Goal: Task Accomplishment & Management: Use online tool/utility

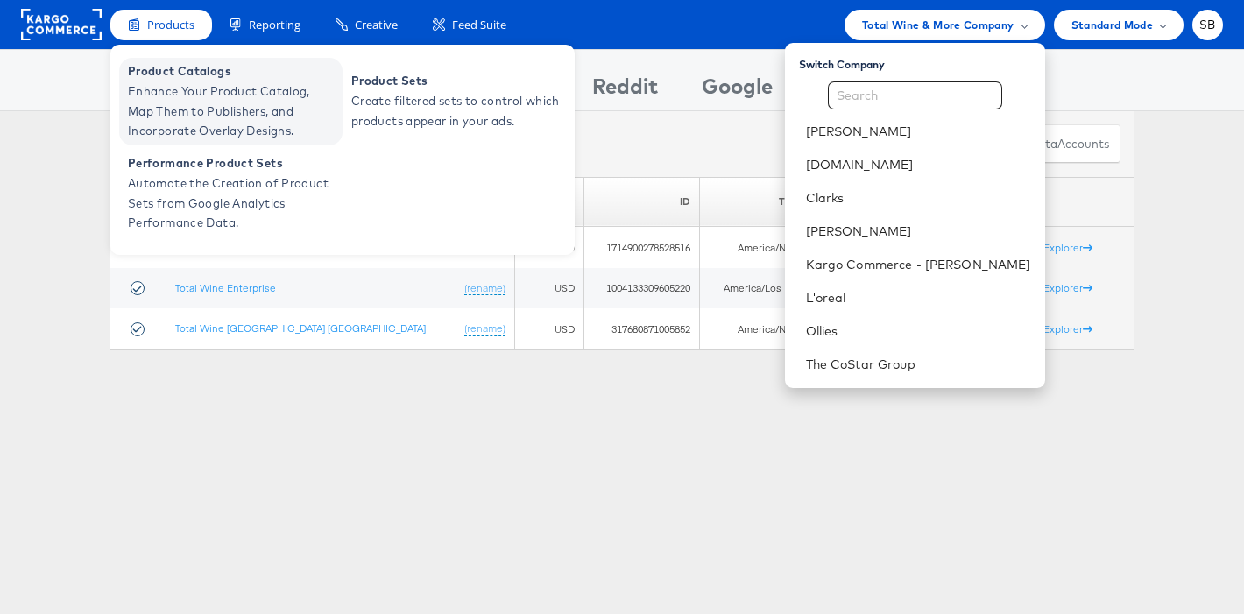
click at [186, 83] on span "Enhance Your Product Catalog, Map Them to Publishers, and Incorporate Overlay D…" at bounding box center [233, 111] width 210 height 60
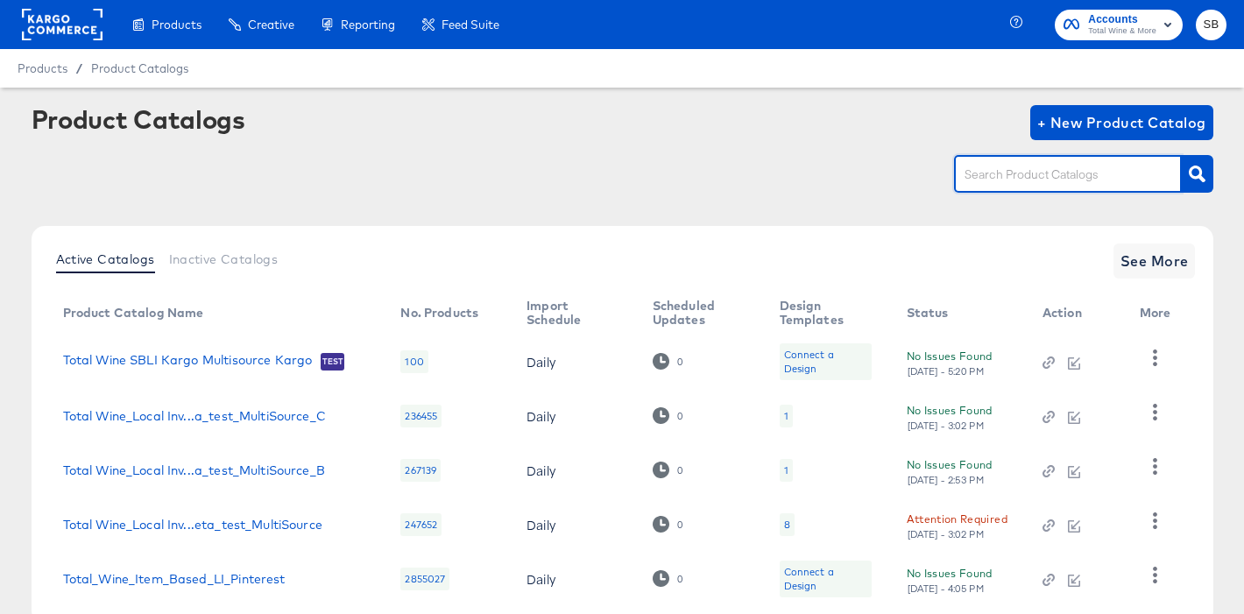
click at [1058, 177] on input "text" at bounding box center [1054, 175] width 187 height 20
type input "f"
type input "local"
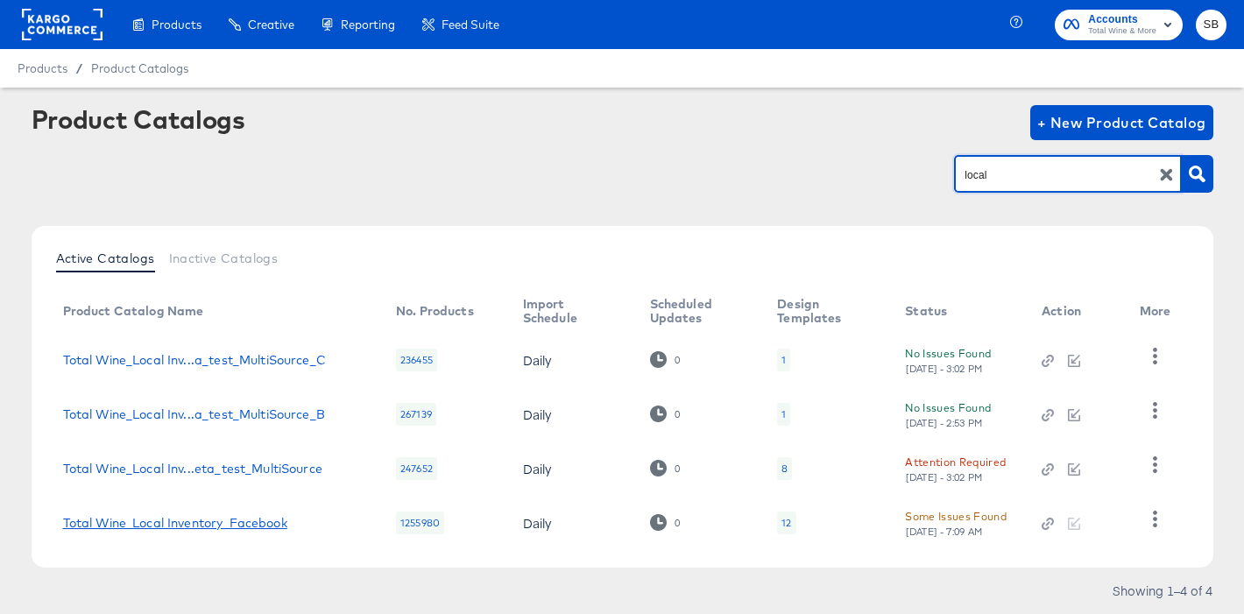
click at [243, 518] on link "Total Wine_Local Inventory_Facebook" at bounding box center [175, 523] width 224 height 14
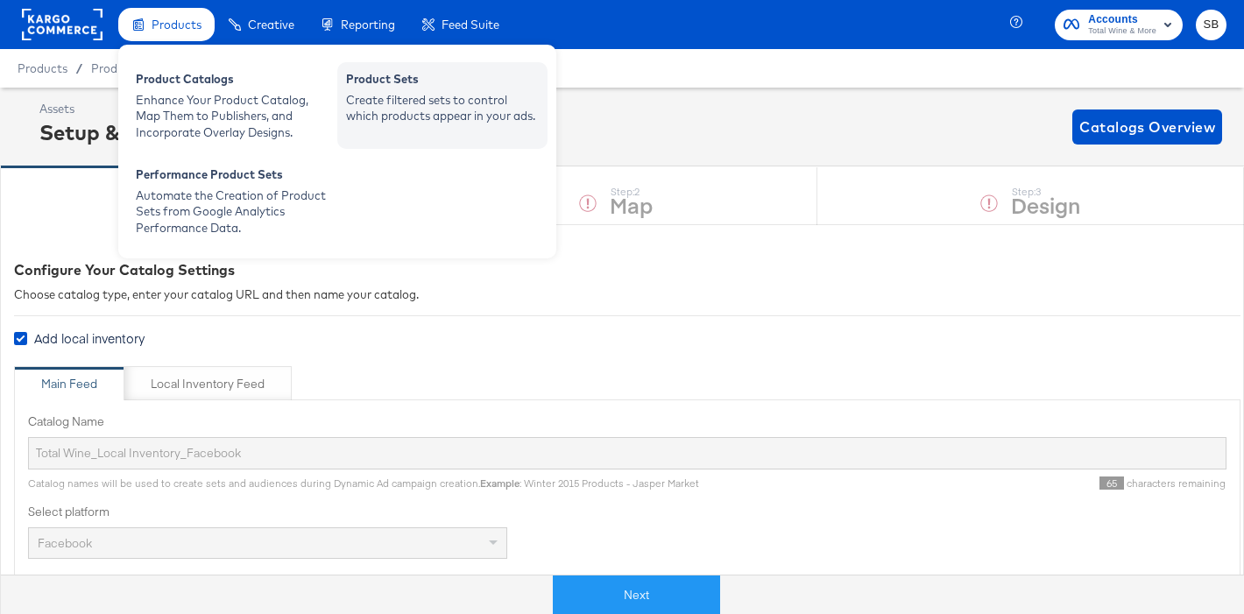
click at [420, 99] on div "Create filtered sets to control which products appear in your ads." at bounding box center [442, 108] width 193 height 32
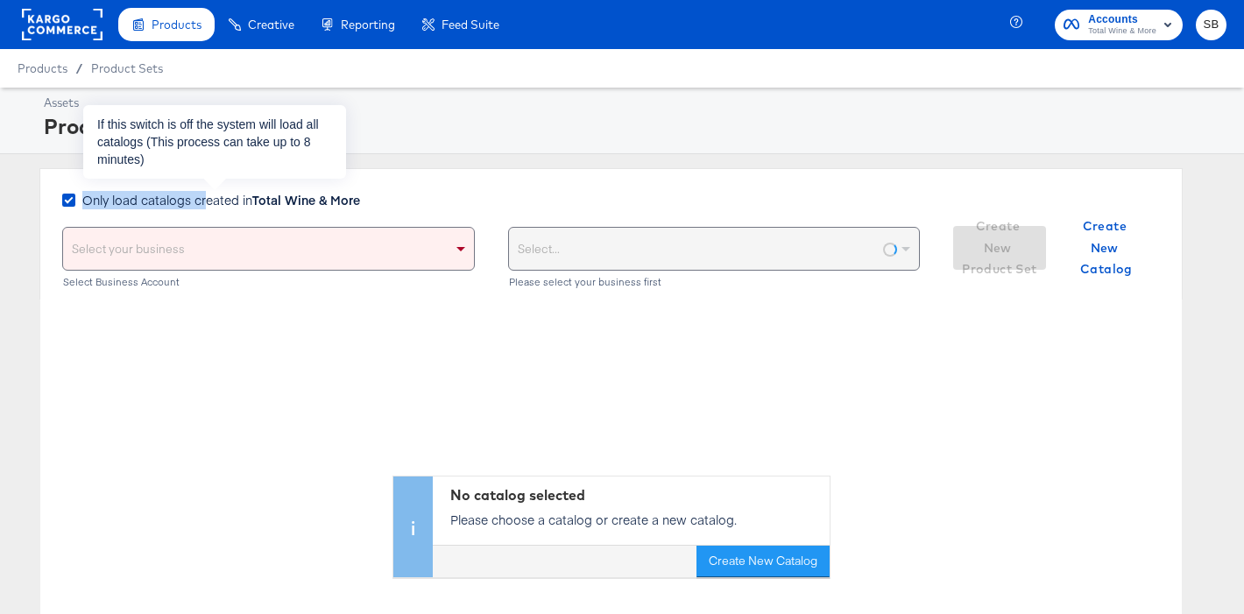
drag, startPoint x: 203, startPoint y: 191, endPoint x: 194, endPoint y: 242, distance: 51.5
click at [204, 193] on span "Only load catalogs created in Total Wine & More" at bounding box center [221, 200] width 278 height 18
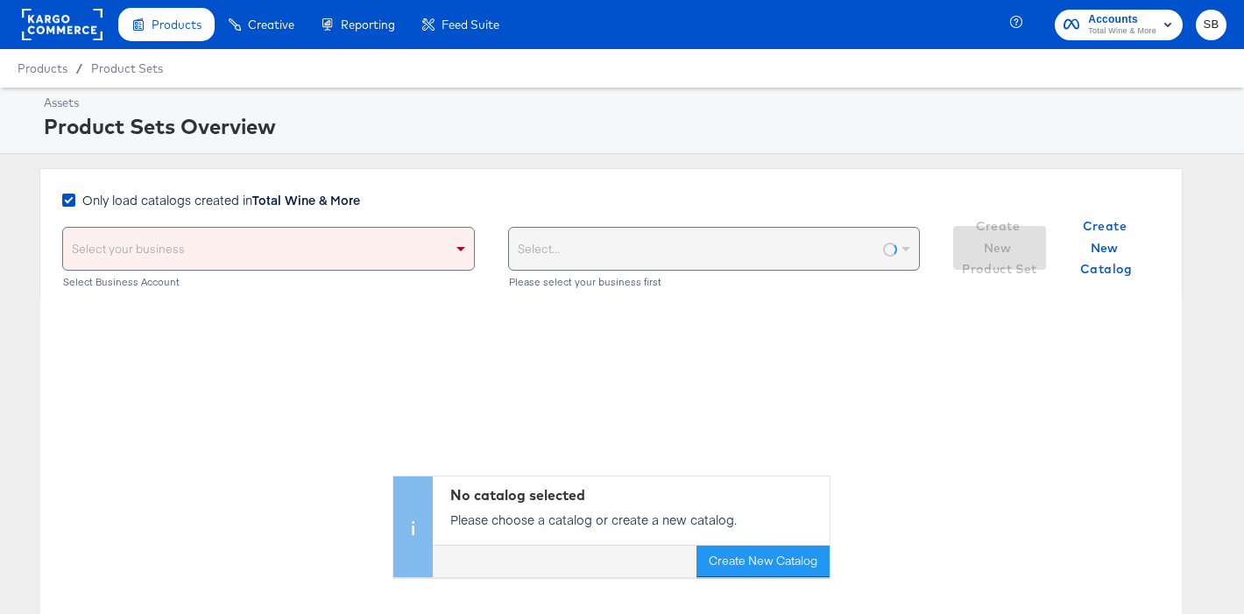
click at [194, 243] on div "Select your business" at bounding box center [268, 249] width 411 height 42
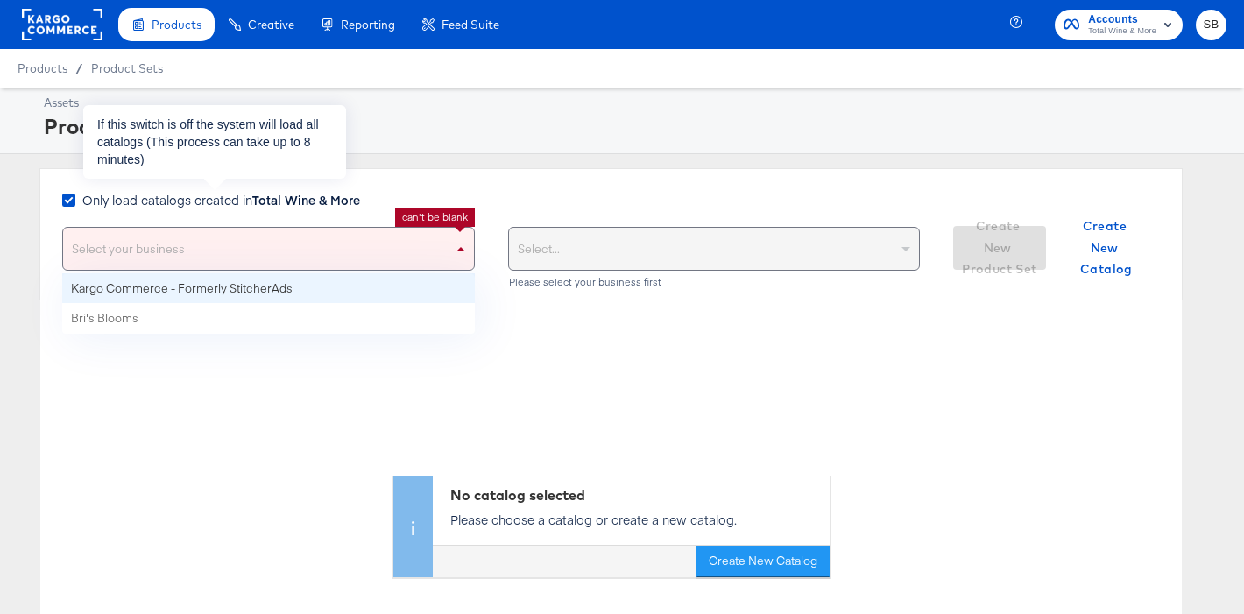
click at [193, 210] on div "Only load catalogs created in Total Wine & More" at bounding box center [214, 202] width 305 height 23
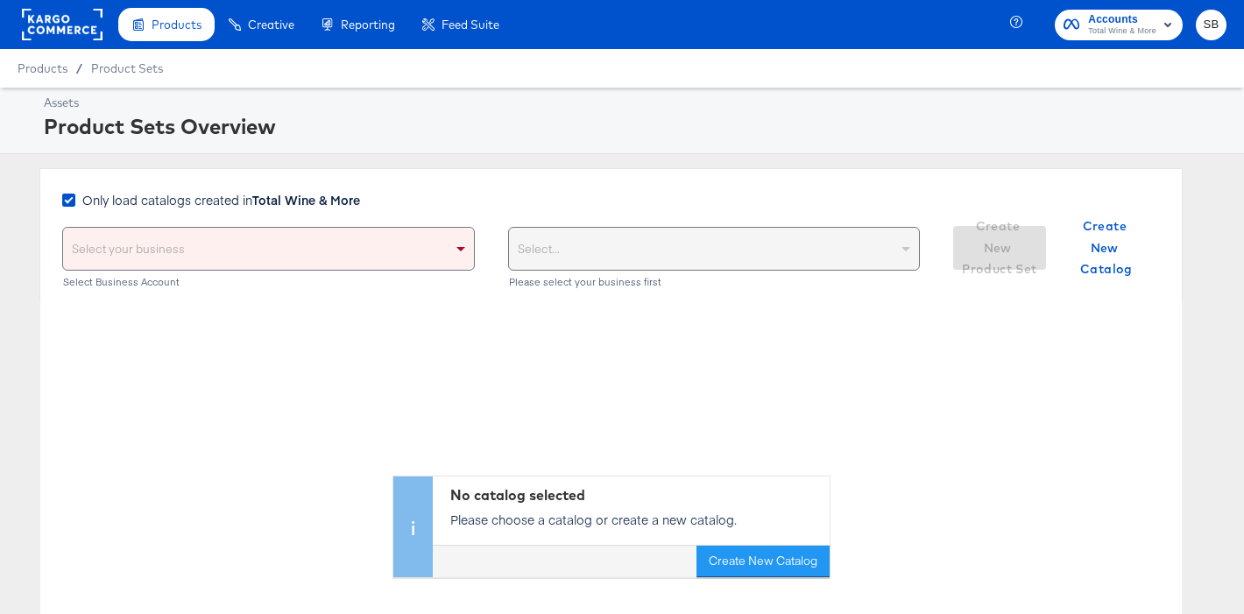
click at [201, 190] on div "Only load catalogs created in Total Wine & More Select your business Select Bus…" at bounding box center [610, 233] width 1143 height 131
click at [206, 202] on span "Only load catalogs created in Total Wine & More" at bounding box center [221, 200] width 278 height 18
click at [0, 0] on input "Only load catalogs created in Total Wine & More" at bounding box center [0, 0] width 0 height 0
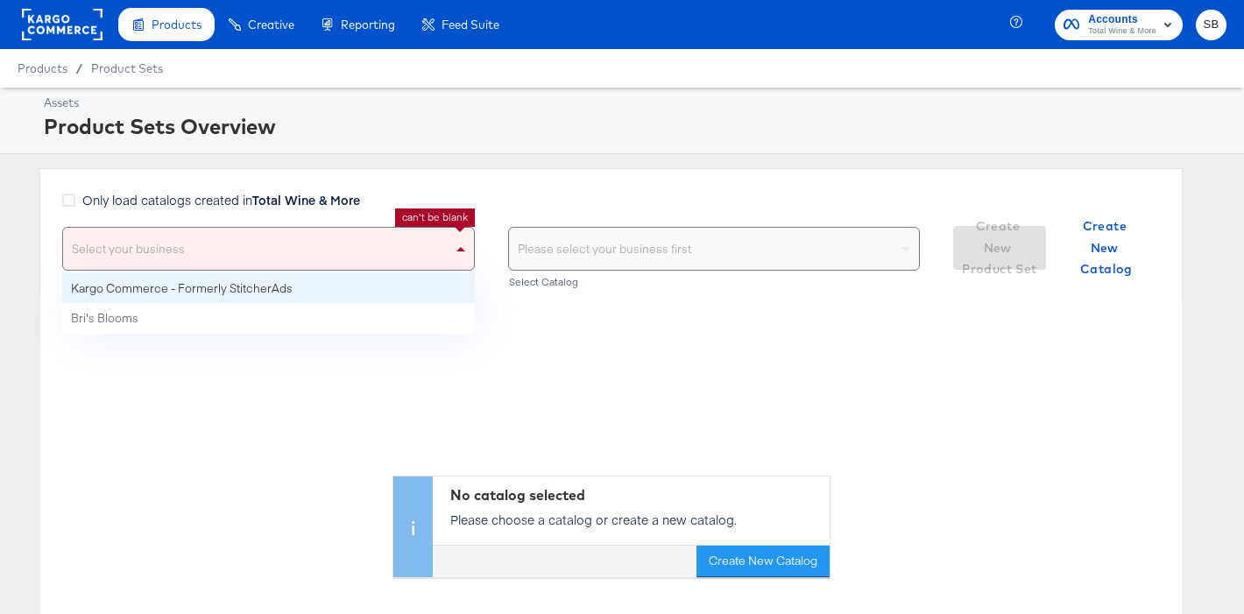
click at [208, 255] on div "Select your business" at bounding box center [268, 249] width 411 height 42
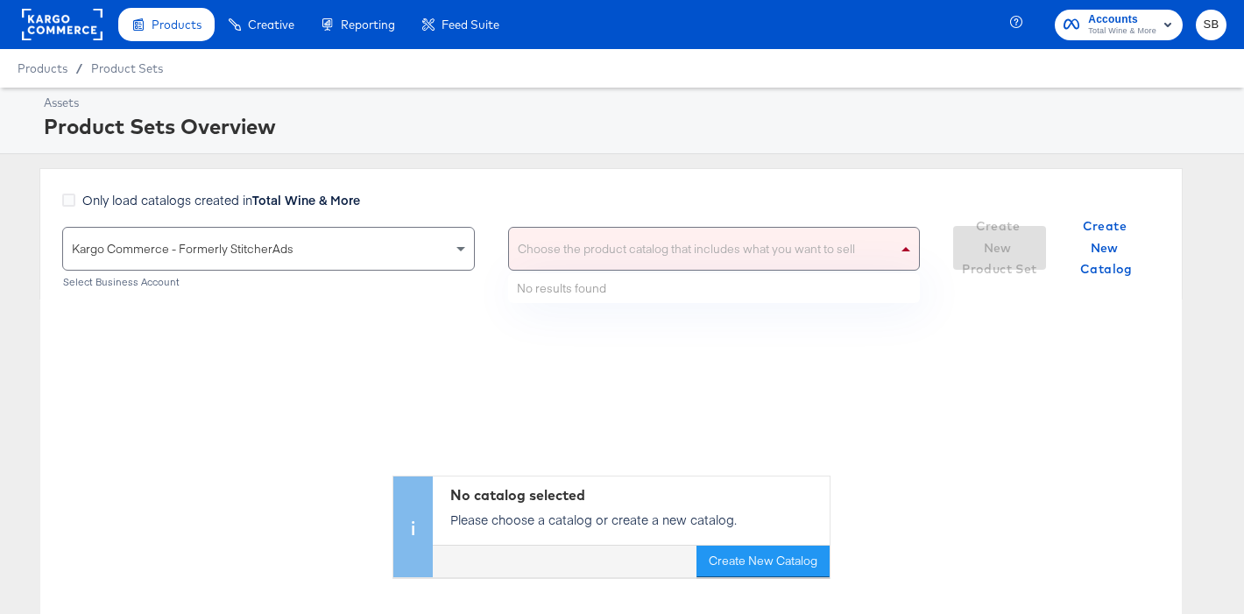
click at [625, 260] on div "Choose the product catalog that includes what you want to sell" at bounding box center [714, 249] width 411 height 42
type input "local"
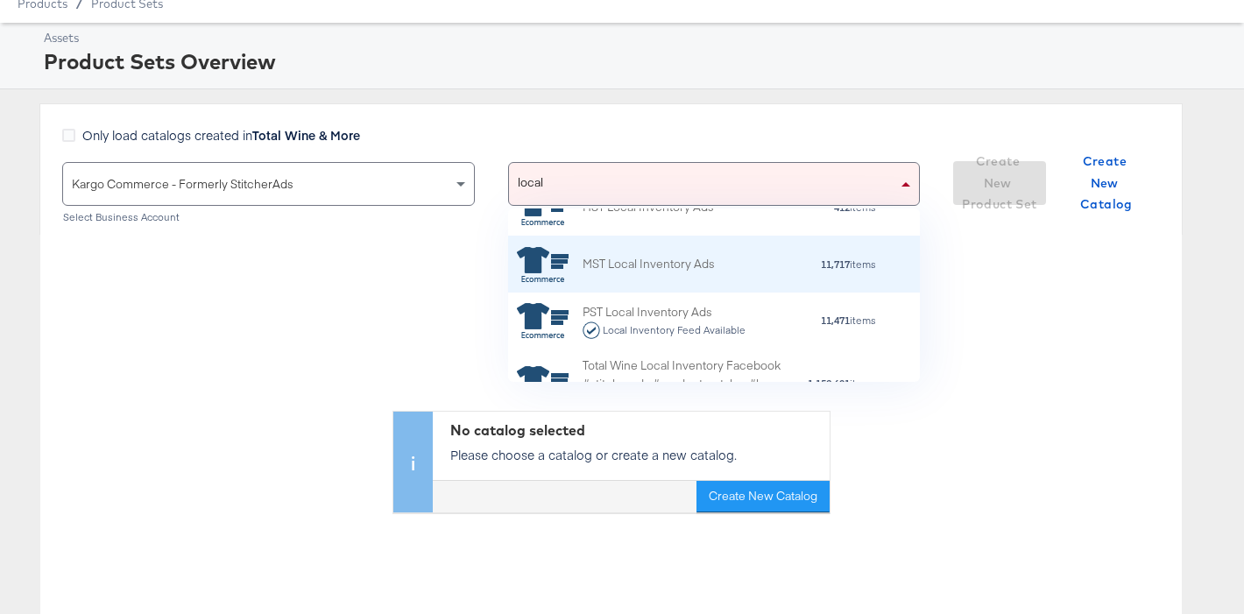
scroll to position [235, 0]
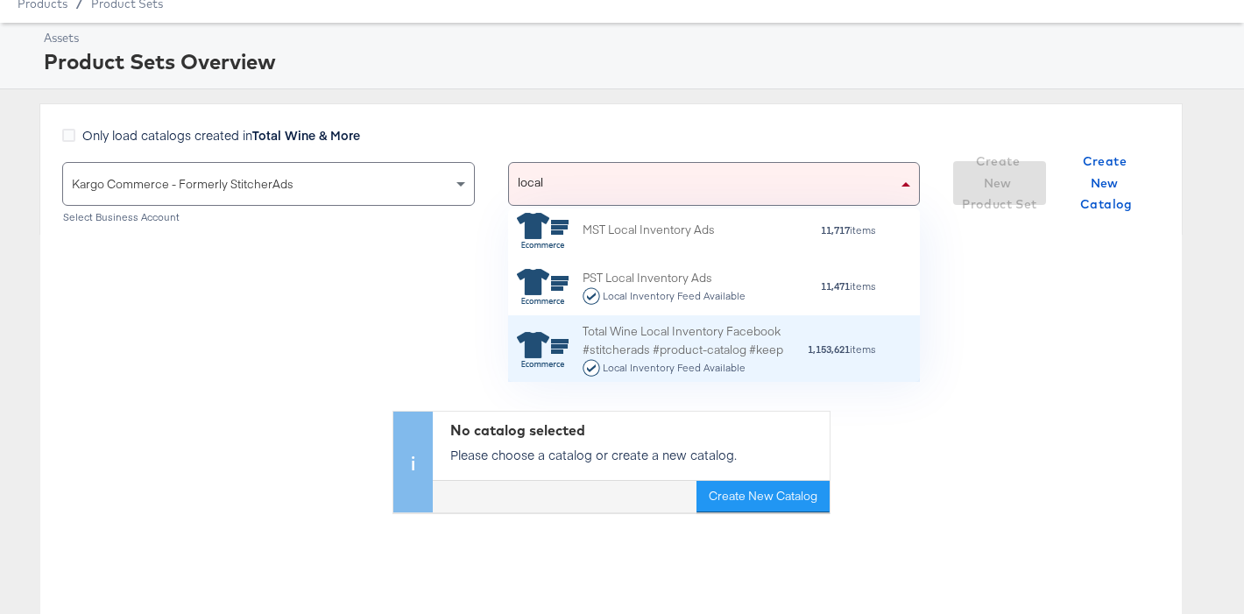
click at [679, 328] on div "Total Wine Local Inventory Facebook #stitcherads #product-catalog #keep Local I…" at bounding box center [694, 349] width 224 height 54
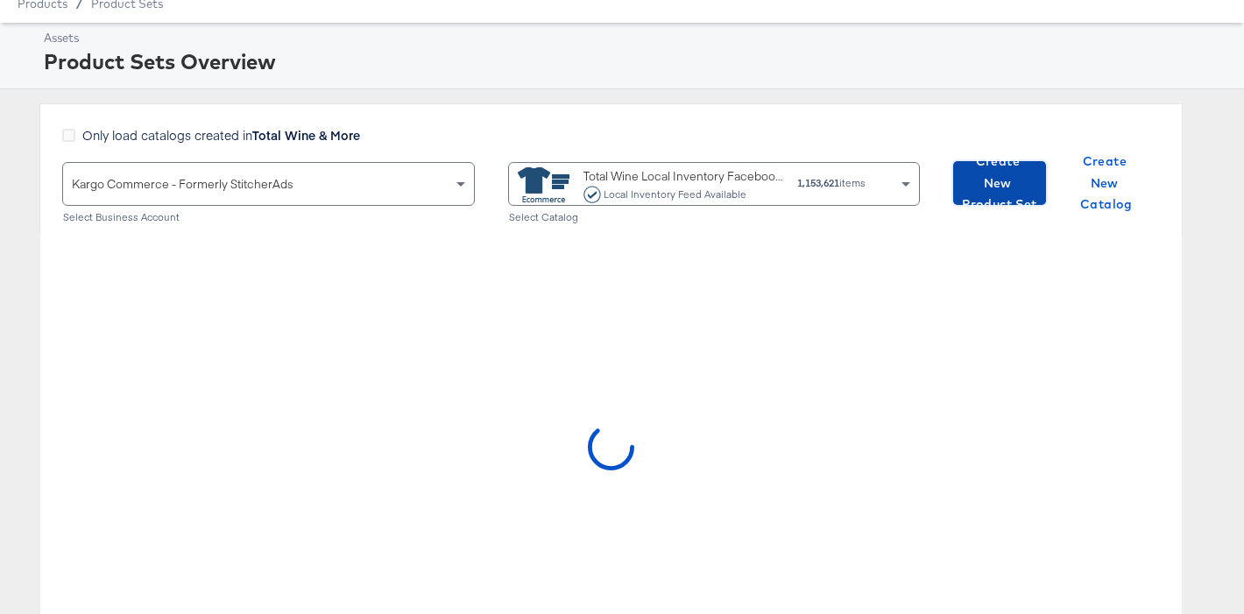
click at [1007, 183] on span "Create New Product Set" at bounding box center [999, 183] width 79 height 65
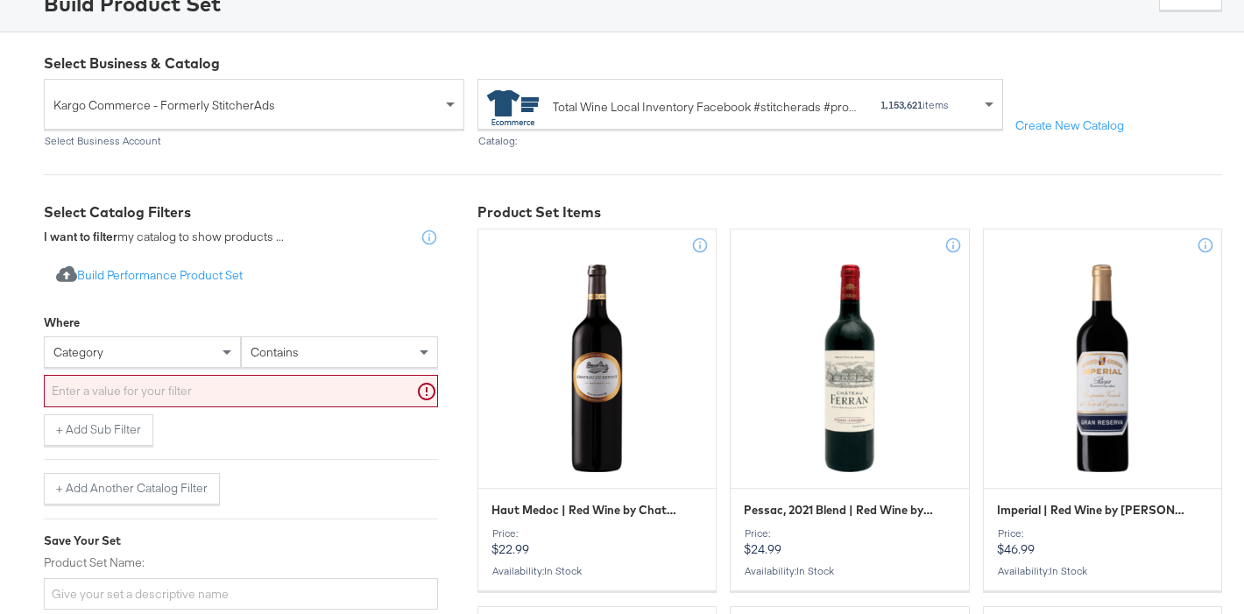
scroll to position [130, 0]
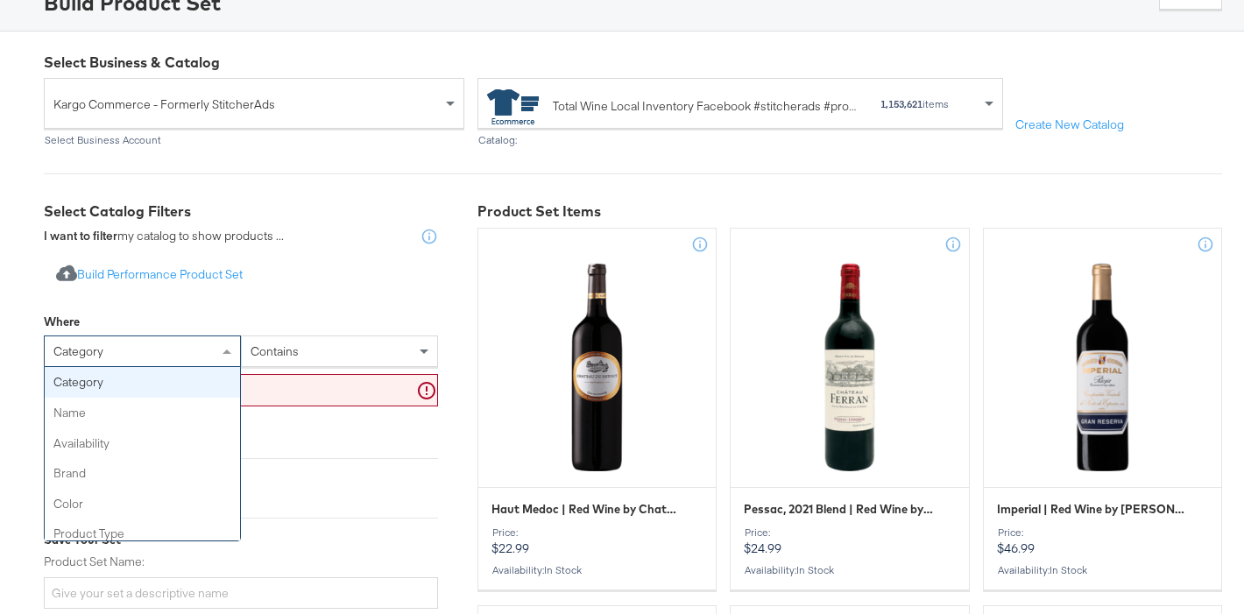
click at [161, 353] on div "category" at bounding box center [142, 351] width 195 height 30
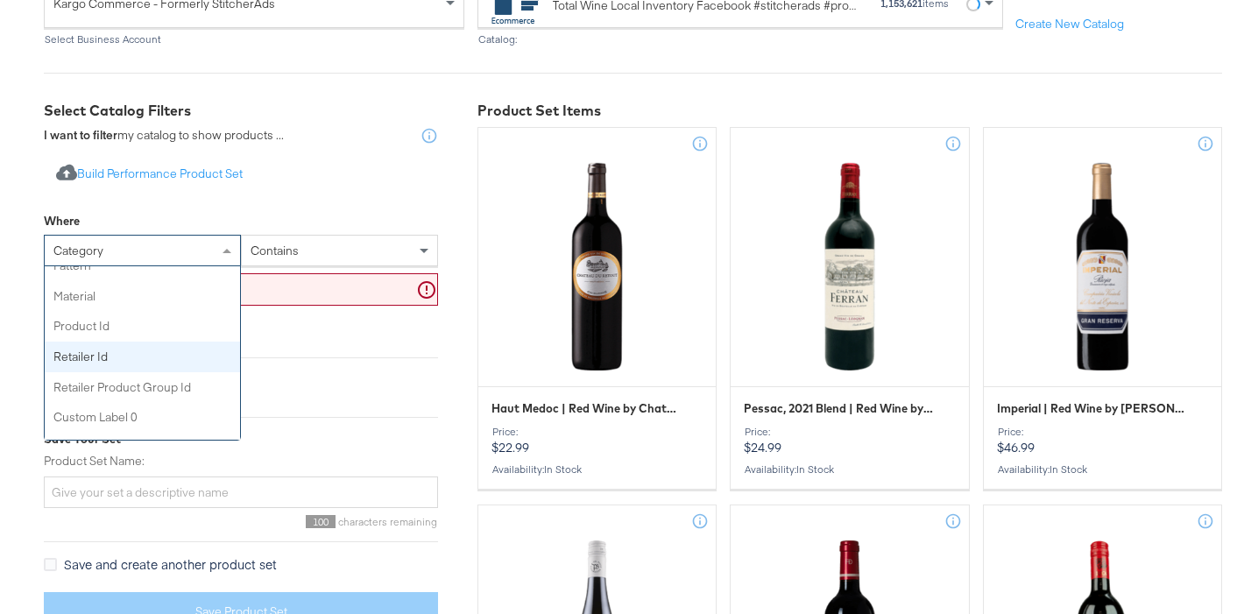
scroll to position [443, 0]
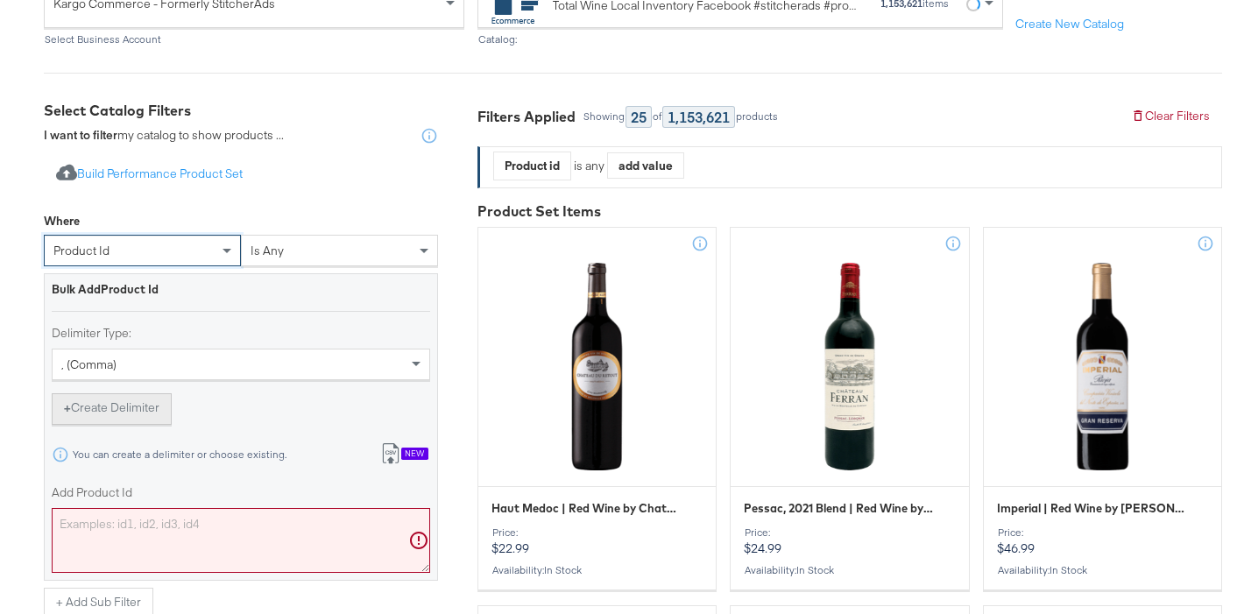
click at [137, 399] on button "+ Create Delimiter" at bounding box center [112, 409] width 120 height 32
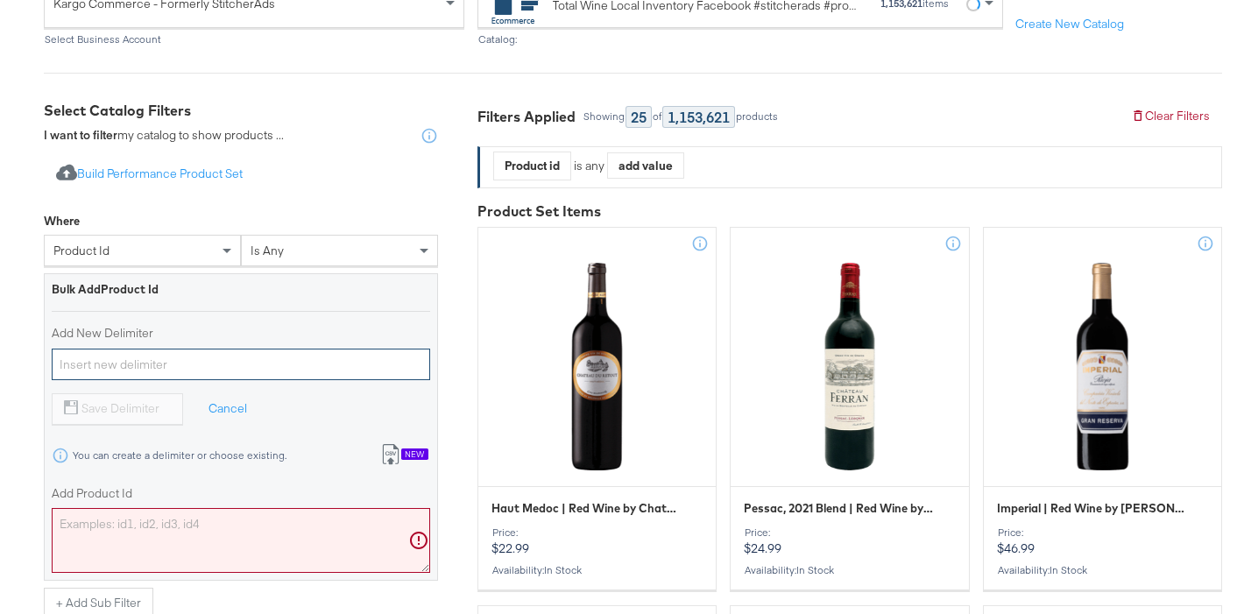
click at [140, 366] on input "Add New Delimiter" at bounding box center [241, 365] width 378 height 32
click at [234, 408] on button "Cancel" at bounding box center [240, 409] width 88 height 32
click at [167, 360] on div ", (comma)" at bounding box center [241, 364] width 377 height 30
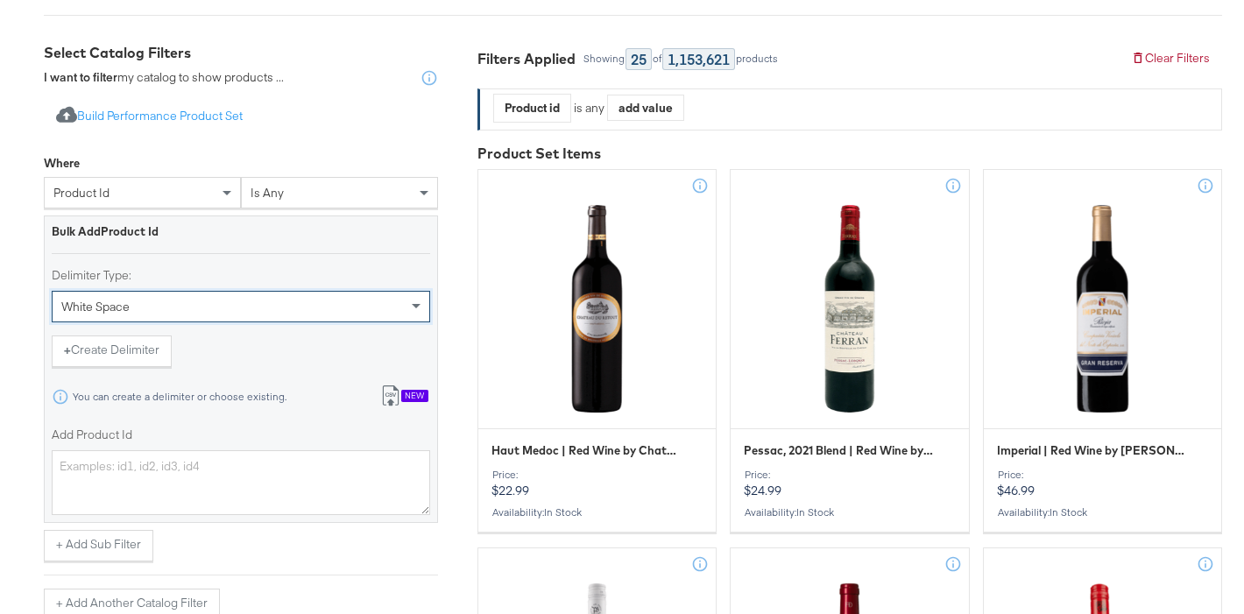
scroll to position [309, 0]
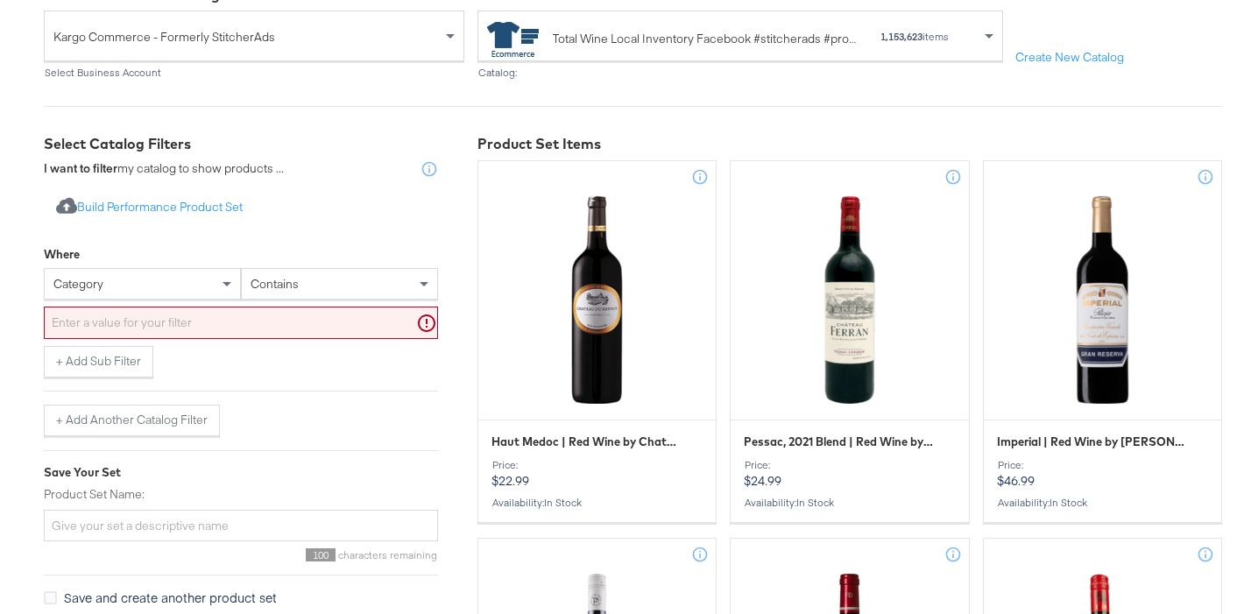
scroll to position [215, 0]
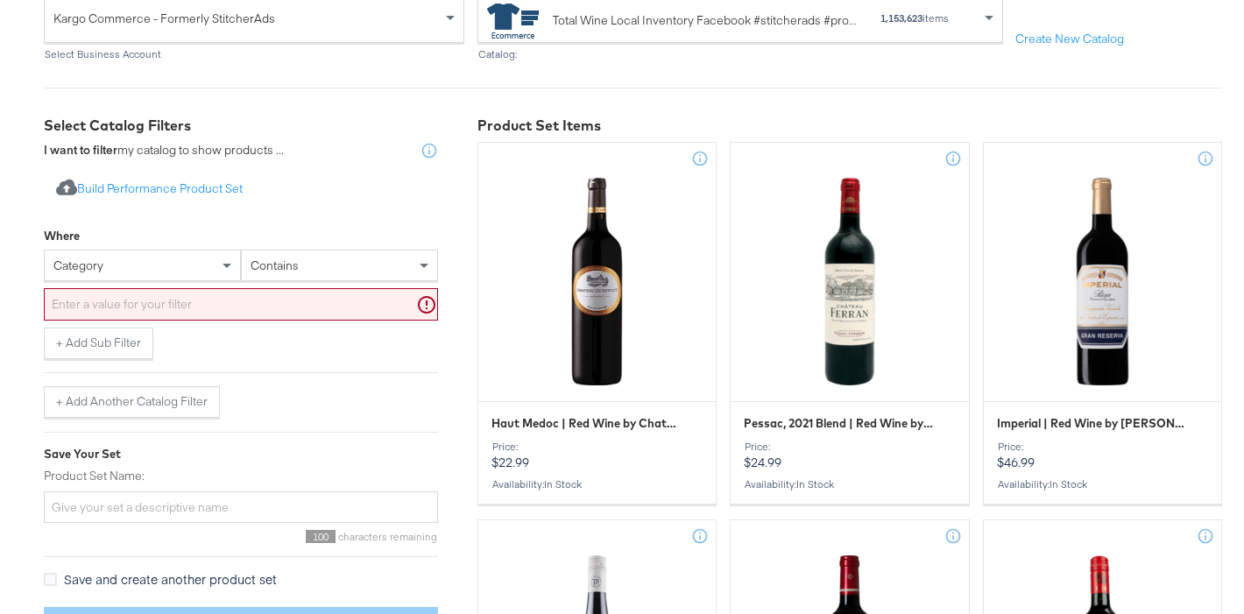
click at [164, 271] on div "category" at bounding box center [142, 265] width 195 height 30
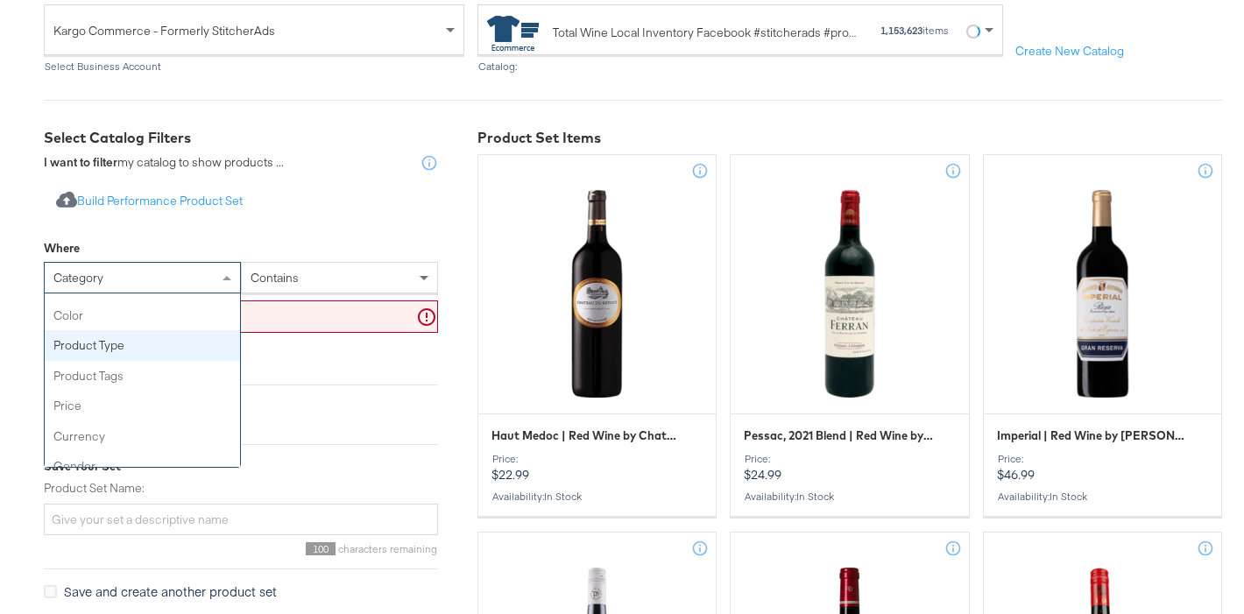
scroll to position [130, 0]
type input "id"
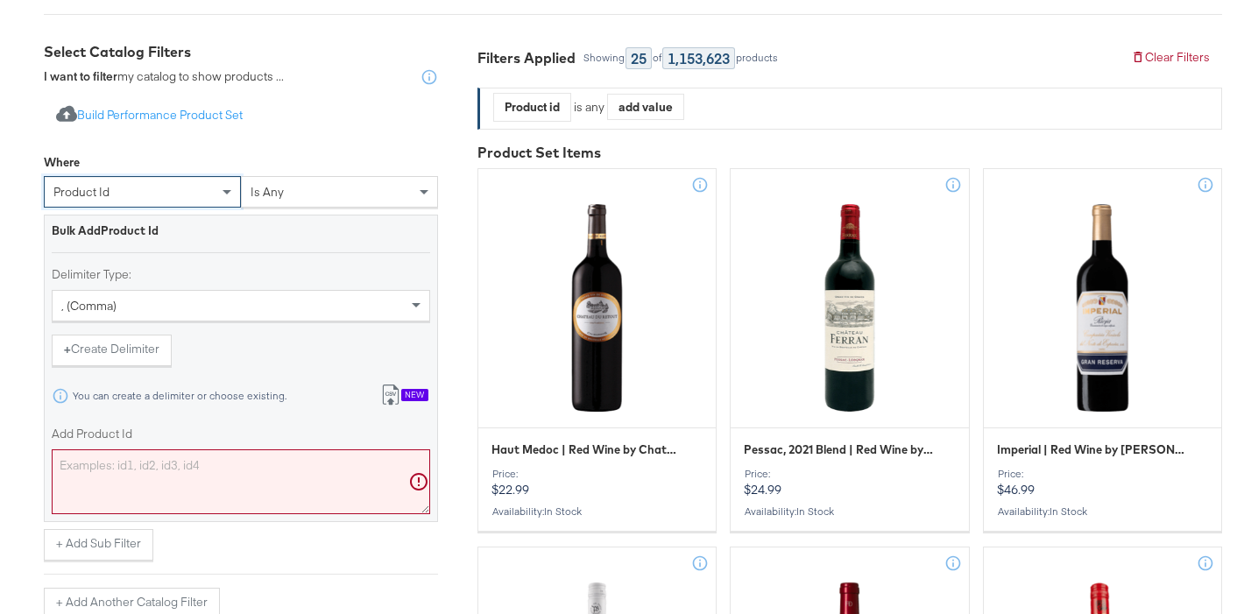
scroll to position [288, 0]
click at [146, 301] on div ", (comma)" at bounding box center [241, 307] width 377 height 30
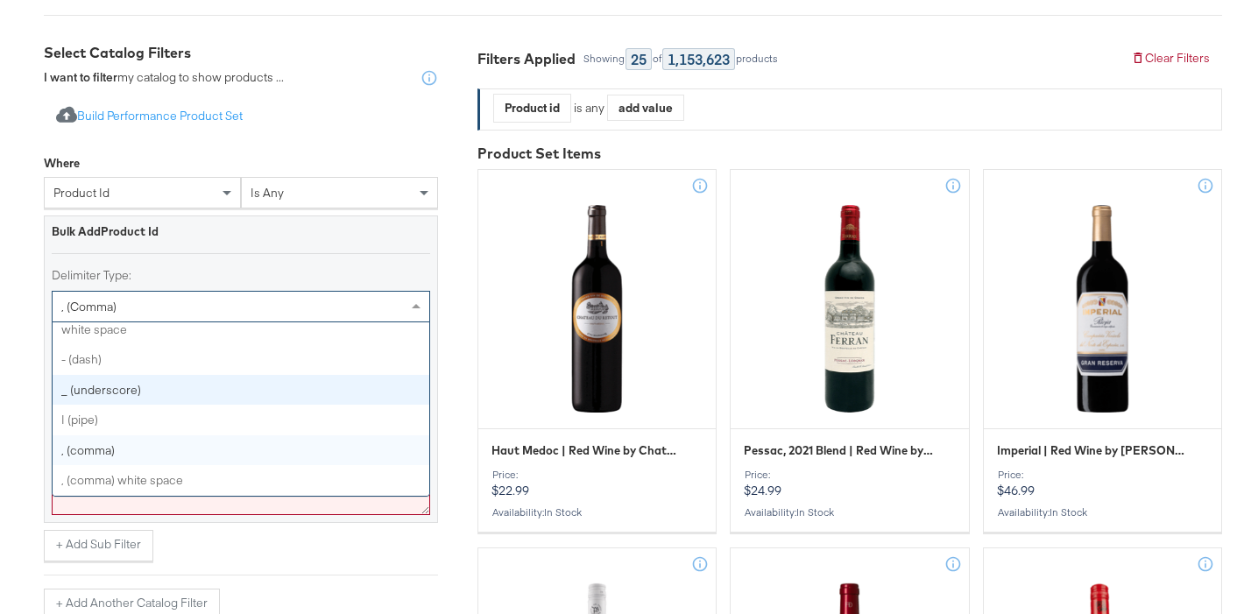
scroll to position [0, 0]
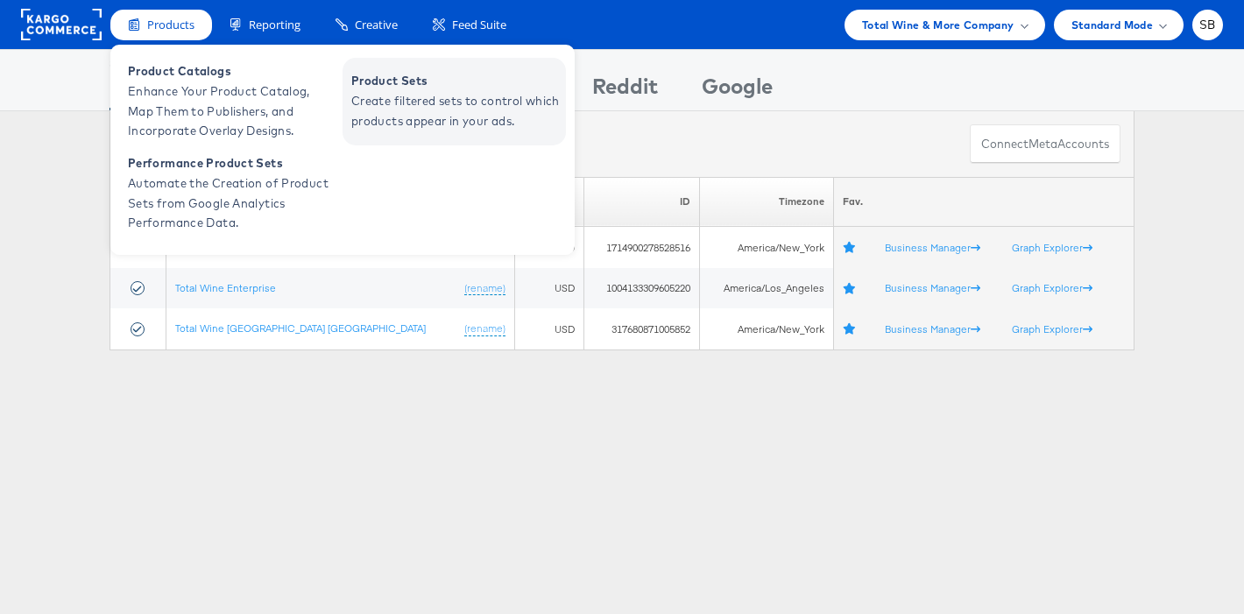
click at [406, 116] on span "Create filtered sets to control which products appear in your ads." at bounding box center [456, 111] width 210 height 40
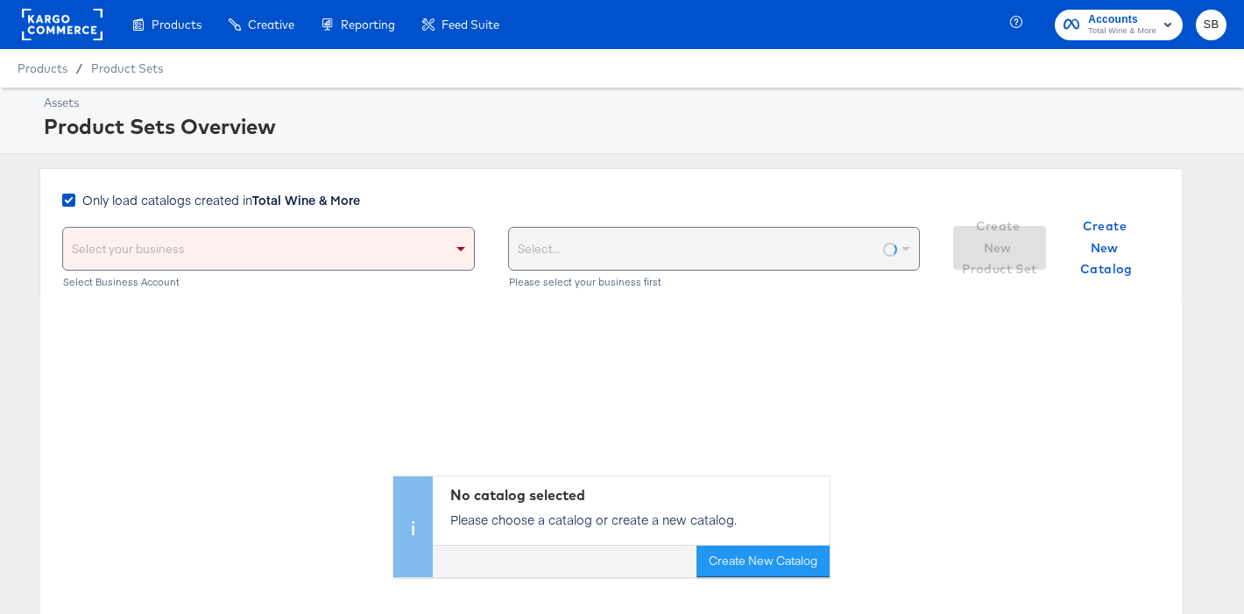
click at [184, 196] on span "Only load catalogs created in Total Wine & More" at bounding box center [221, 200] width 278 height 18
click at [0, 0] on input "Only load catalogs created in Total Wine & More" at bounding box center [0, 0] width 0 height 0
click at [583, 236] on div "Please select your business first" at bounding box center [714, 249] width 411 height 42
click at [384, 244] on div "Select your business" at bounding box center [268, 249] width 411 height 42
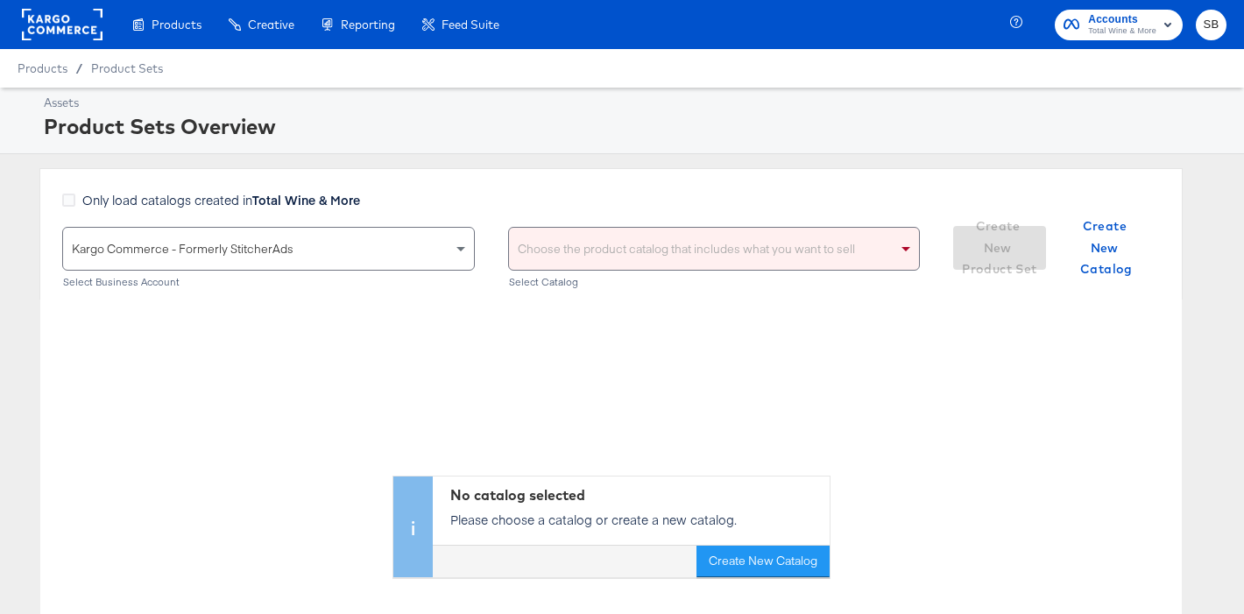
click at [551, 257] on div "Choose the product catalog that includes what you want to sell" at bounding box center [714, 249] width 411 height 42
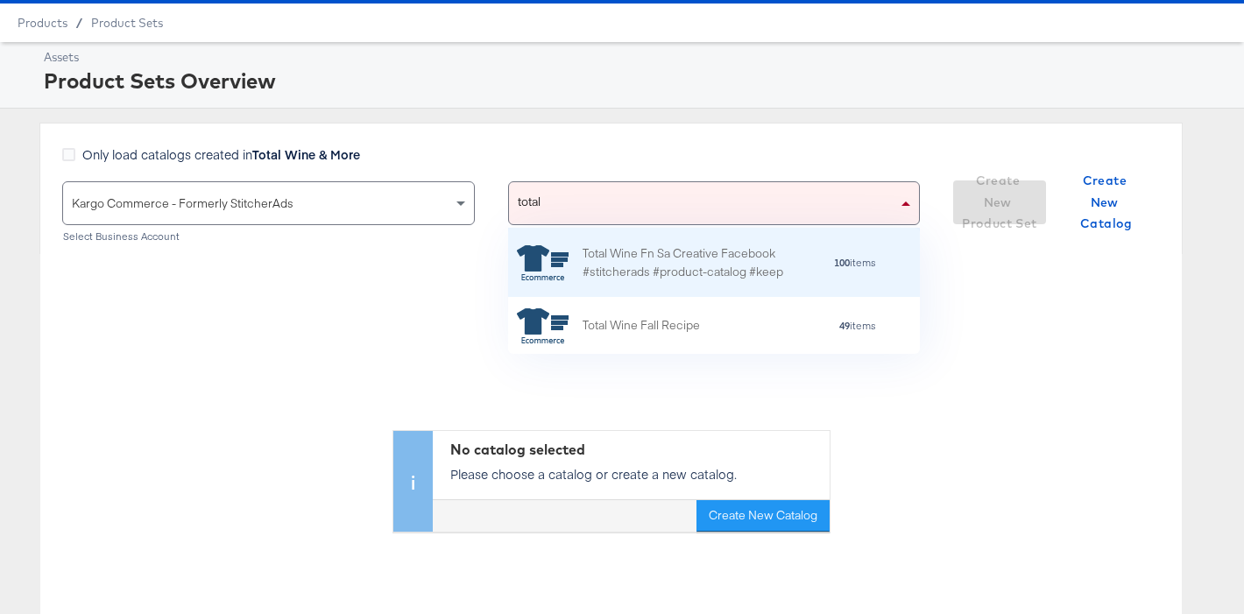
scroll to position [60, 0]
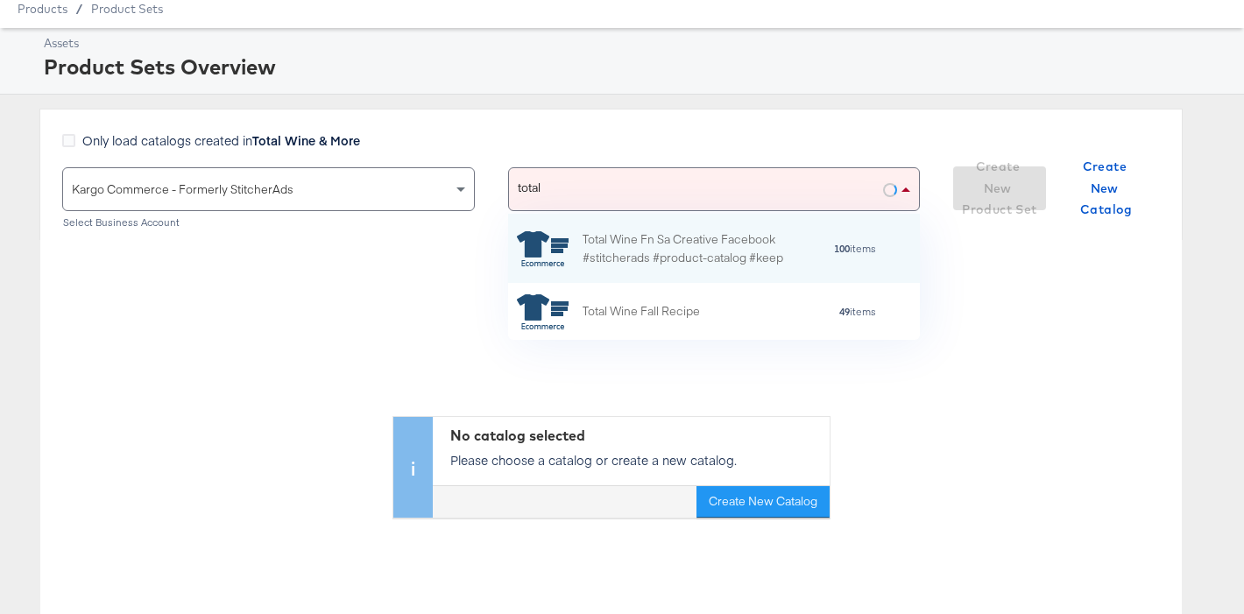
type input "total"
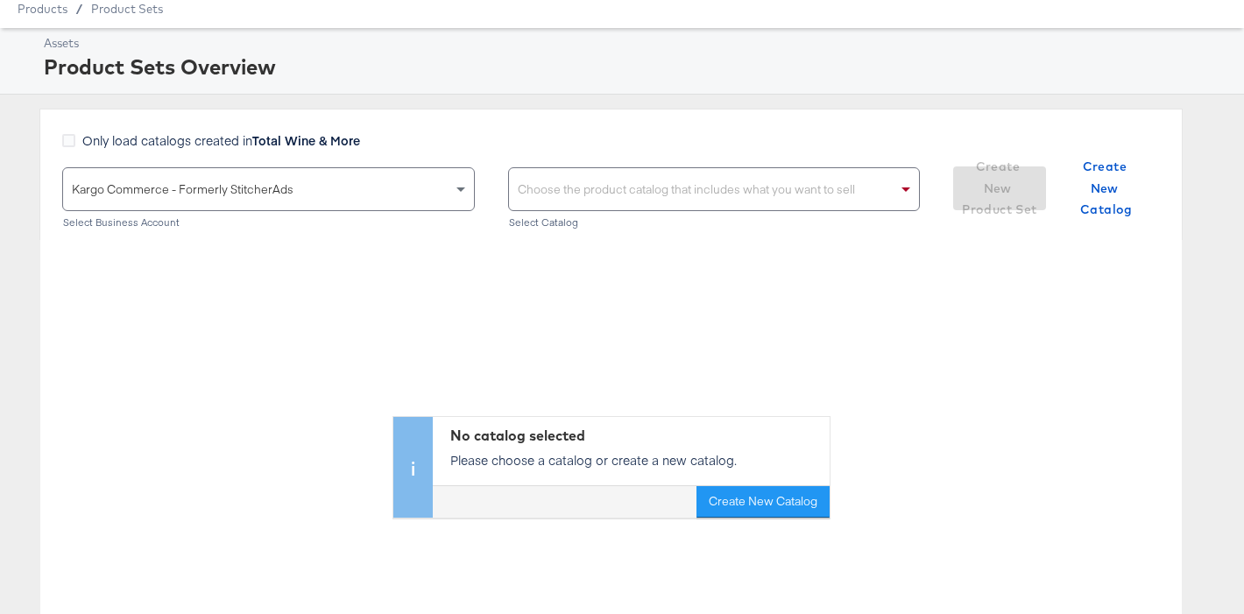
click at [521, 185] on div "Choose the product catalog that includes what you want to sell" at bounding box center [714, 189] width 411 height 42
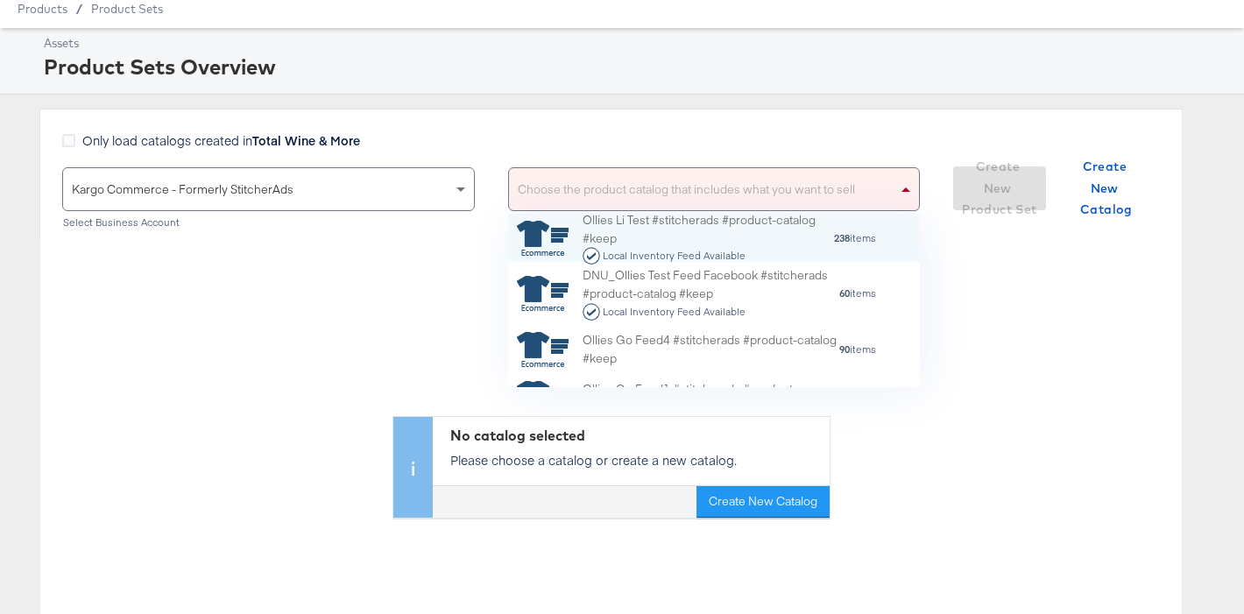
scroll to position [173, 412]
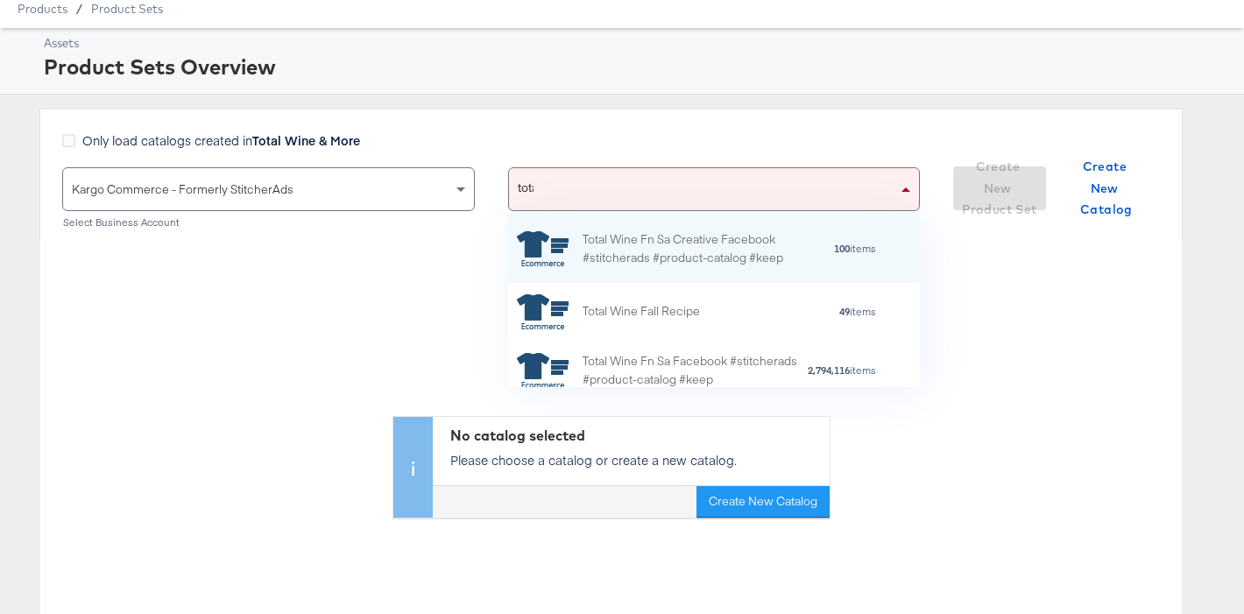
type input "total"
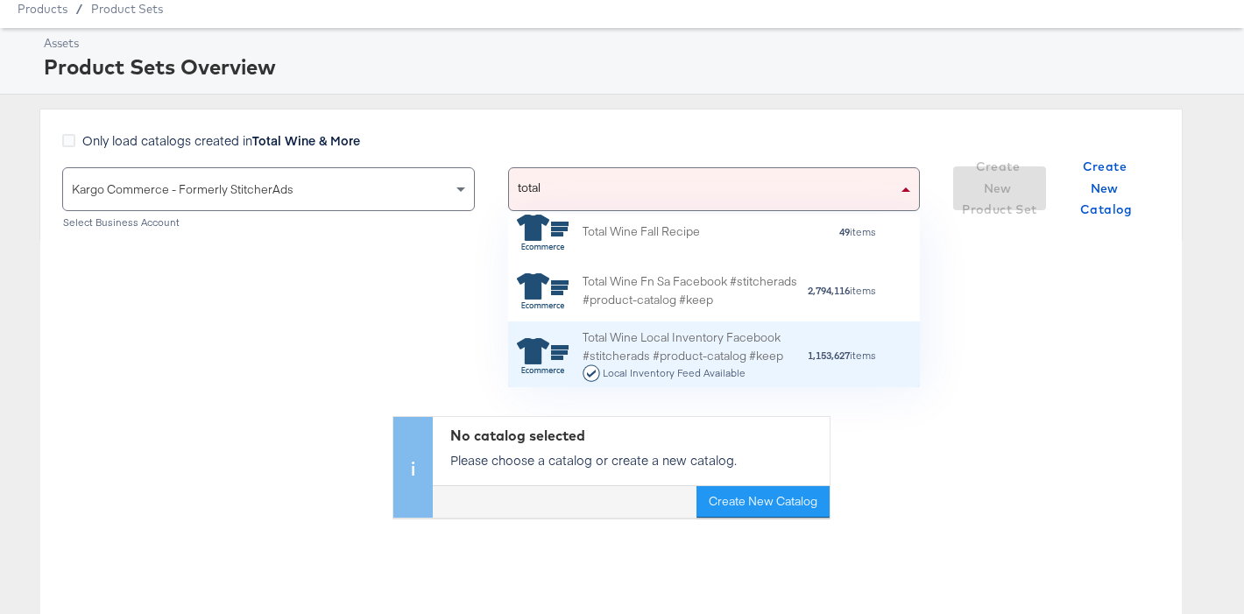
click at [671, 363] on div "Total Wine Local Inventory Facebook #stitcherads #product-catalog #keep Local I…" at bounding box center [694, 355] width 224 height 54
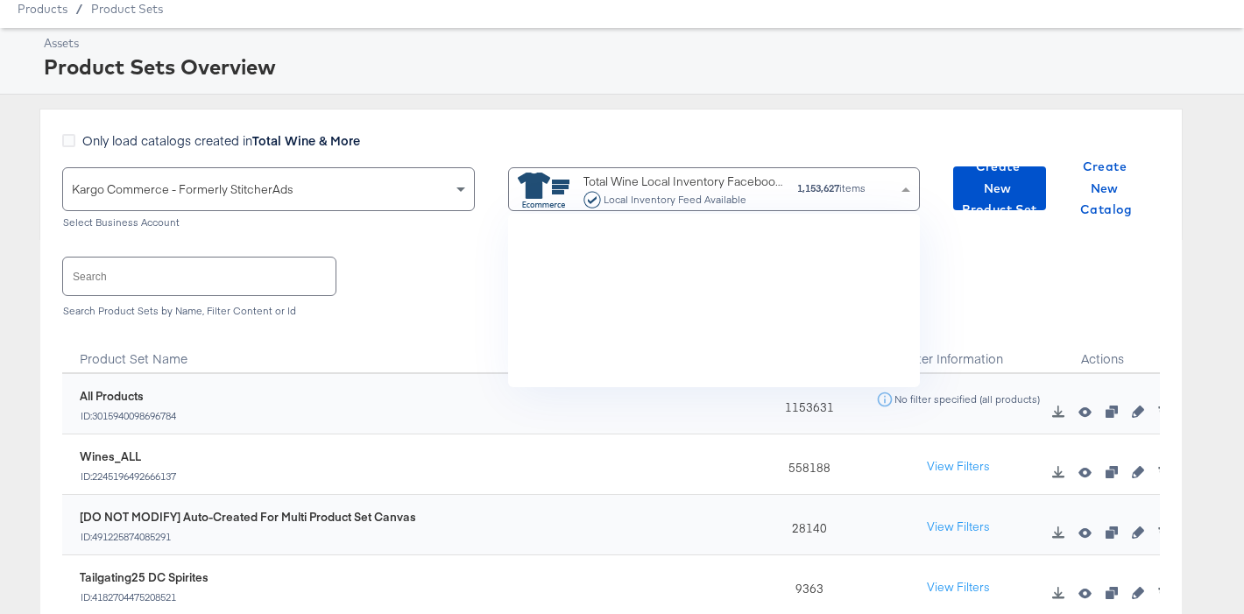
scroll to position [173, 412]
click at [885, 110] on div "Only load catalogs created in Total Wine & More Kargo Commerce - Formerly Stitc…" at bounding box center [610, 174] width 1143 height 131
click at [989, 183] on span "Create New Product Set" at bounding box center [999, 188] width 79 height 65
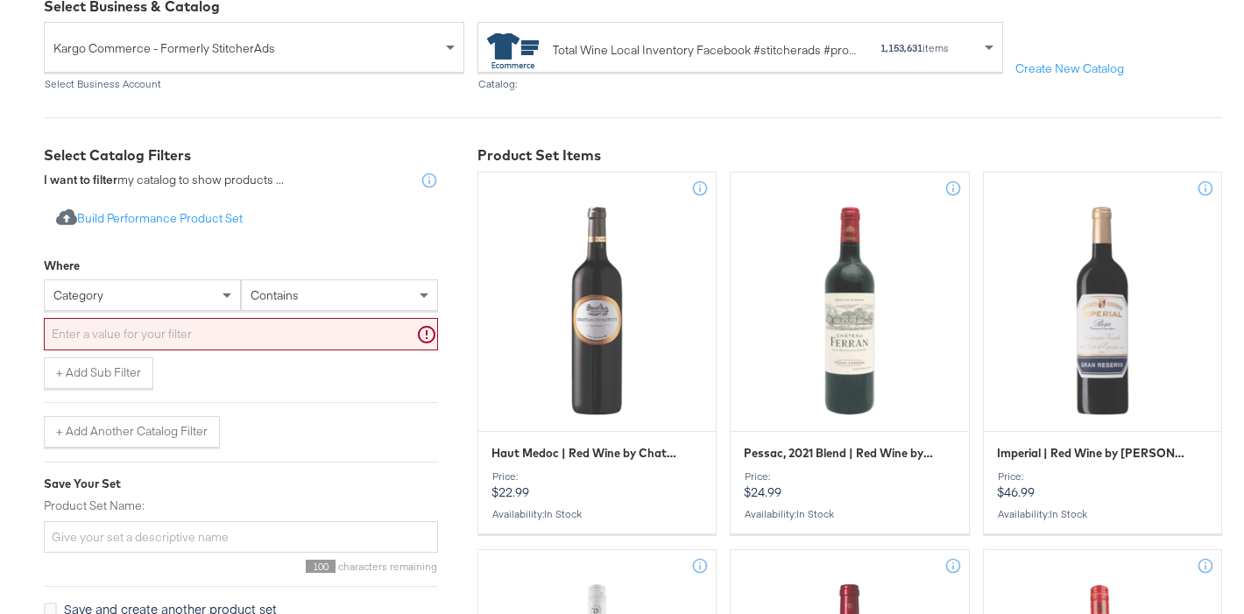
scroll to position [176, 0]
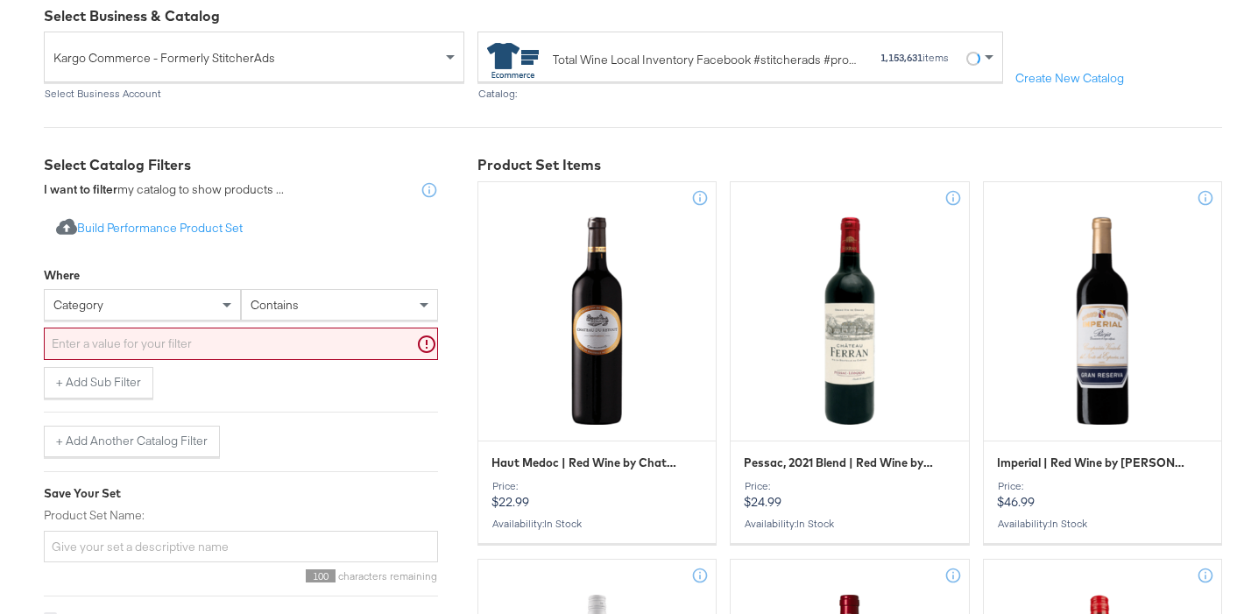
click at [152, 309] on div "category" at bounding box center [142, 305] width 195 height 30
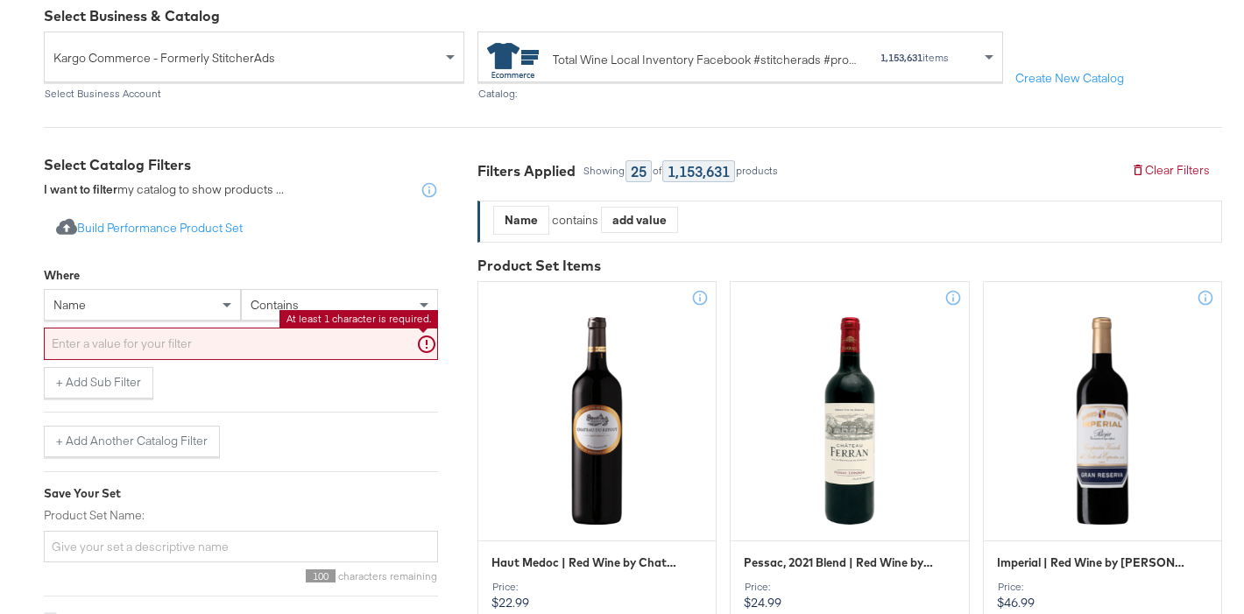
click at [169, 352] on input "text" at bounding box center [241, 344] width 394 height 32
click at [400, 234] on div "Import product data from Google Analytics to generate product set Build Perform…" at bounding box center [241, 229] width 394 height 32
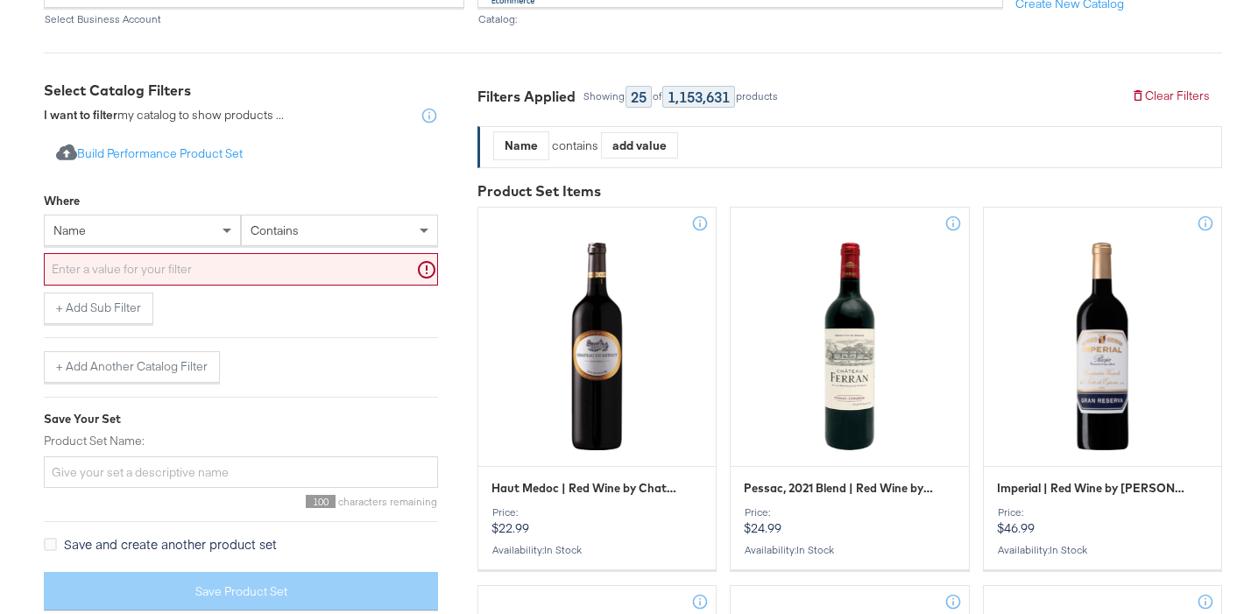
scroll to position [245, 0]
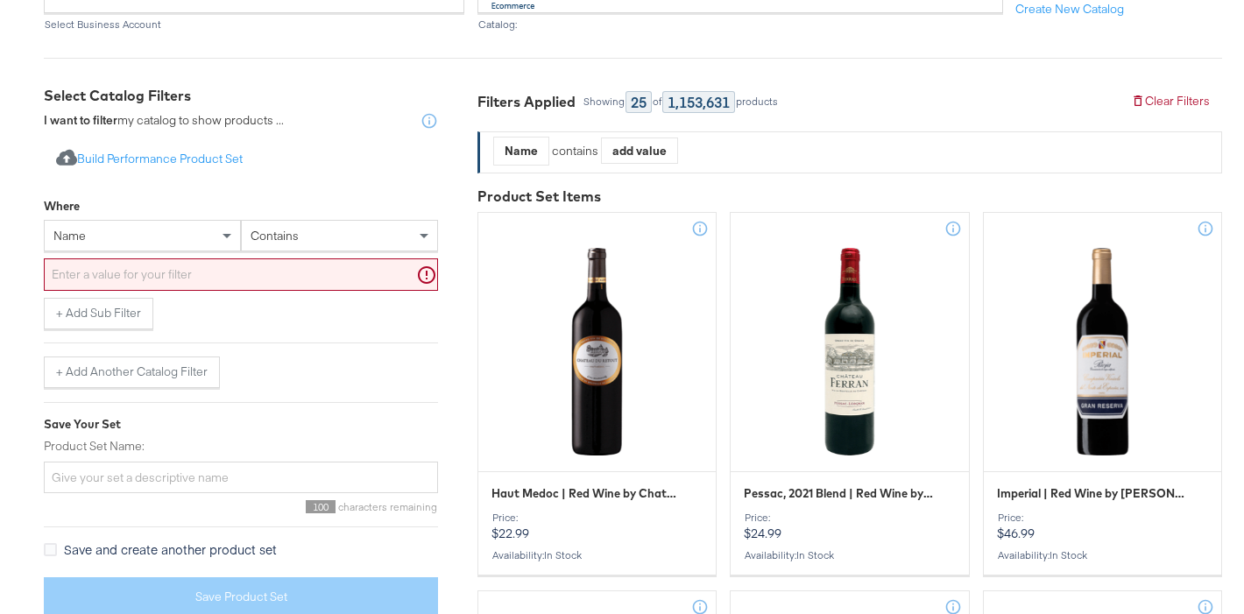
click at [277, 275] on input "text" at bounding box center [241, 274] width 394 height 32
click at [421, 345] on div "+ Add Another Catalog Filter" at bounding box center [241, 365] width 394 height 46
click at [192, 281] on input "text" at bounding box center [241, 274] width 394 height 32
paste input "Ch Bois Redon Bordeaux Superieur,Pacific Peak Chardonnay,Pacific Peak Cabernet …"
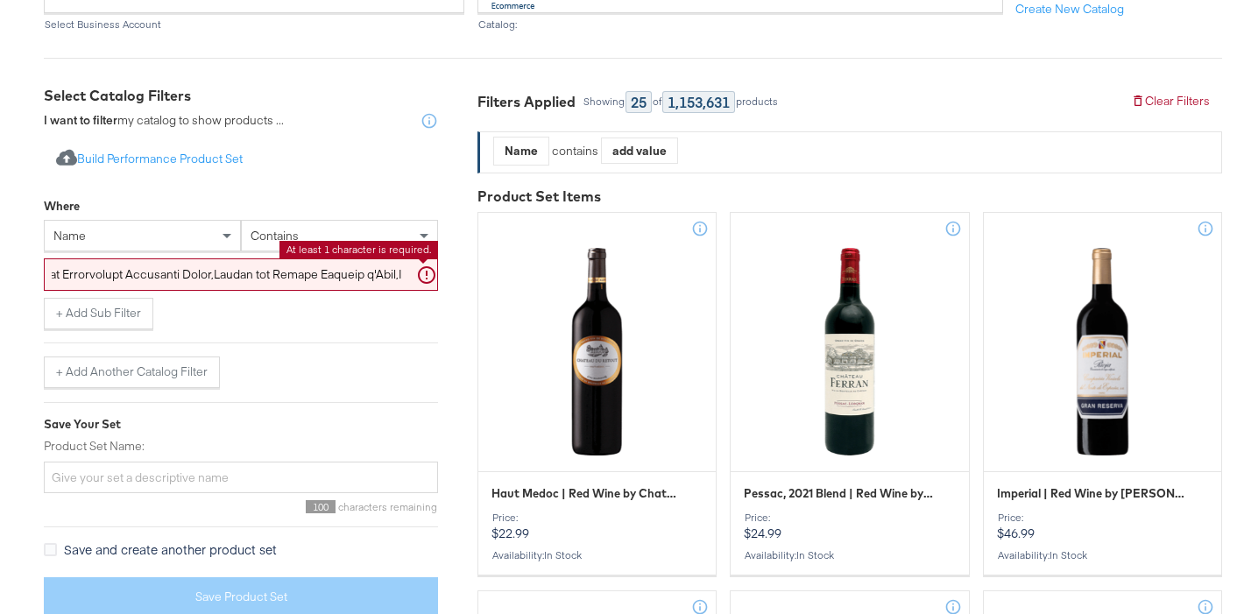
scroll to position [0, 12209]
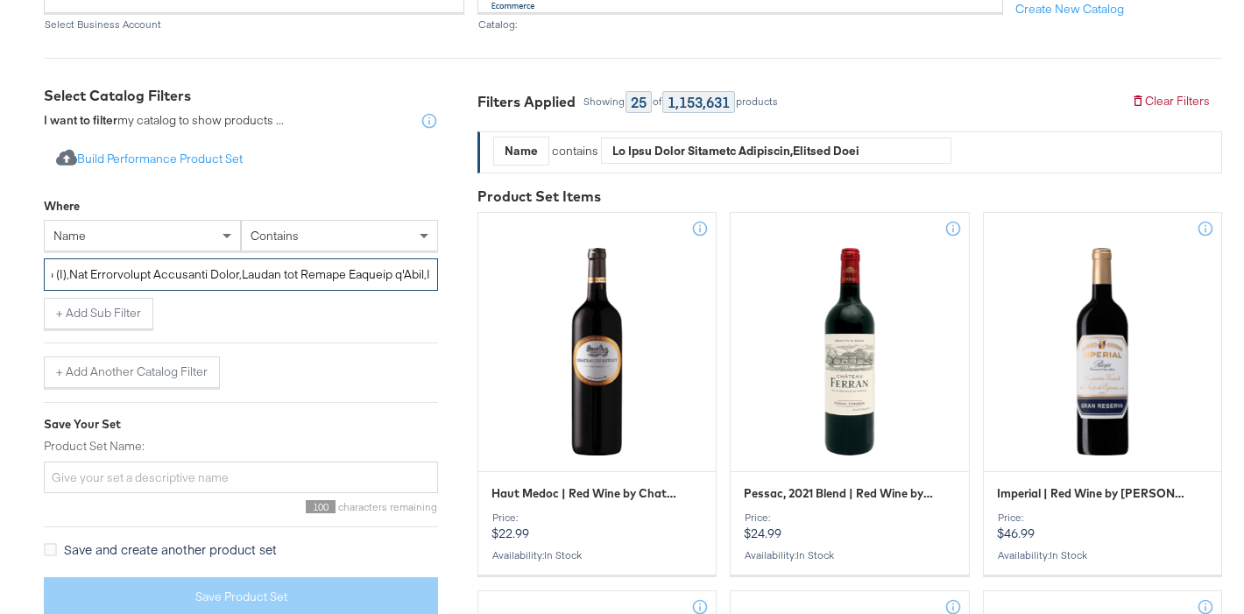
type input "Ch Bois Redon Bordeaux Superieur,Pacific Peak Chardonnay,Pacific Peak Cabernet …"
click at [275, 341] on div "Where name contains + Add Sub Filter + Add Another Catalog Filter" at bounding box center [241, 288] width 394 height 199
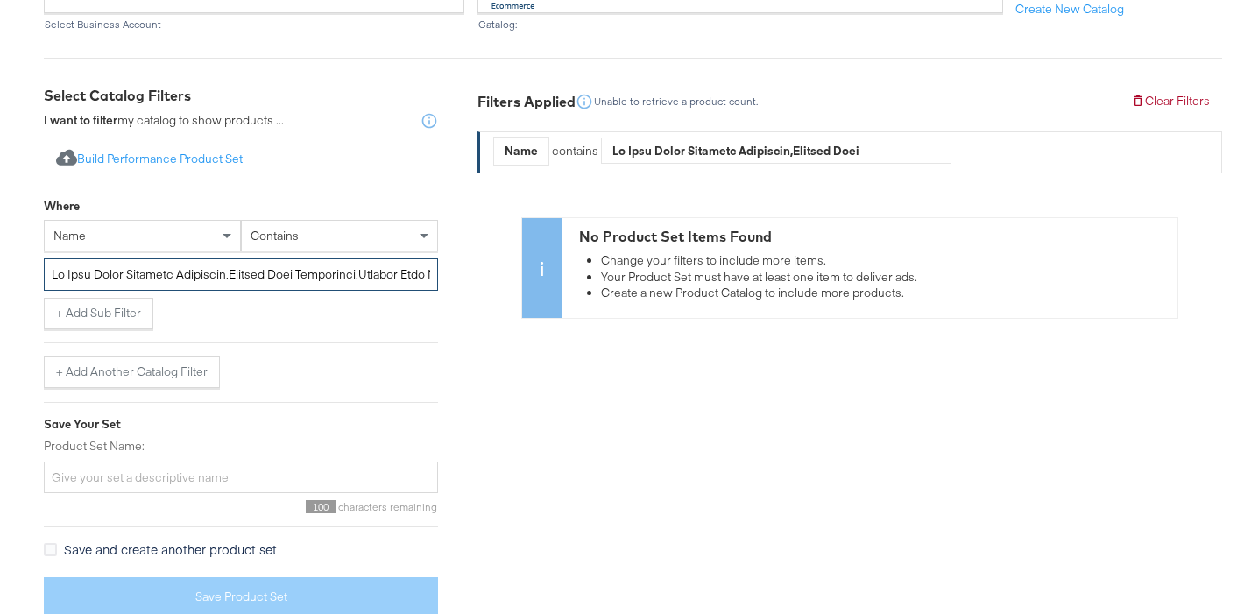
click at [300, 273] on input "text" at bounding box center [241, 274] width 394 height 32
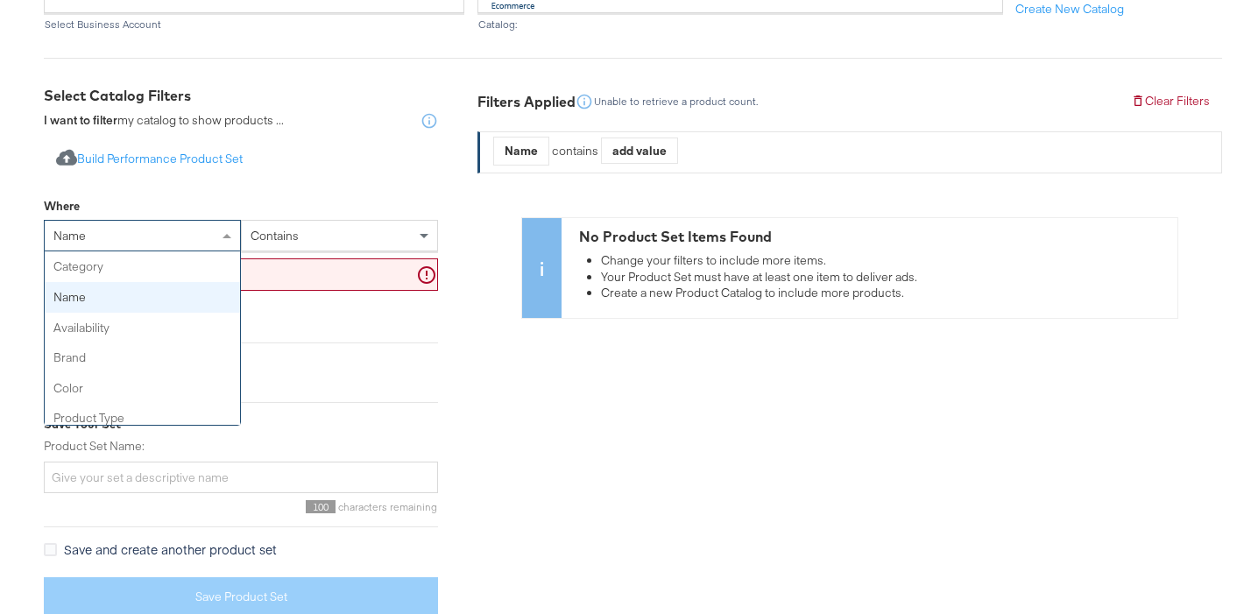
click at [182, 227] on div "name" at bounding box center [142, 236] width 195 height 30
type input "id"
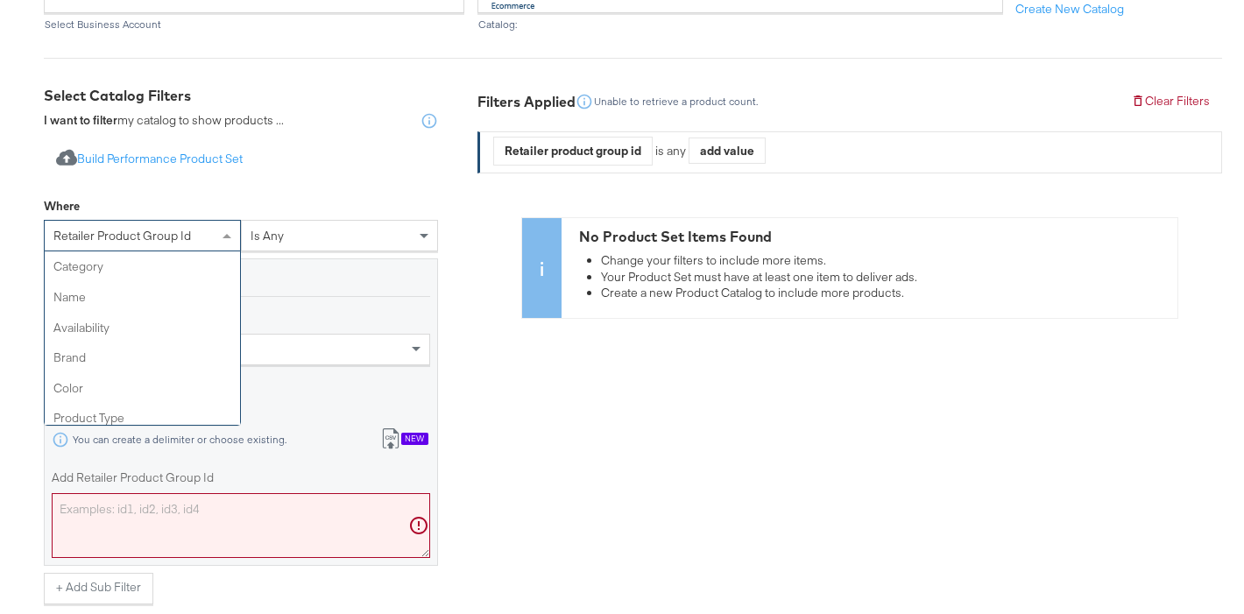
click at [93, 243] on div "retailer product group id" at bounding box center [142, 236] width 195 height 30
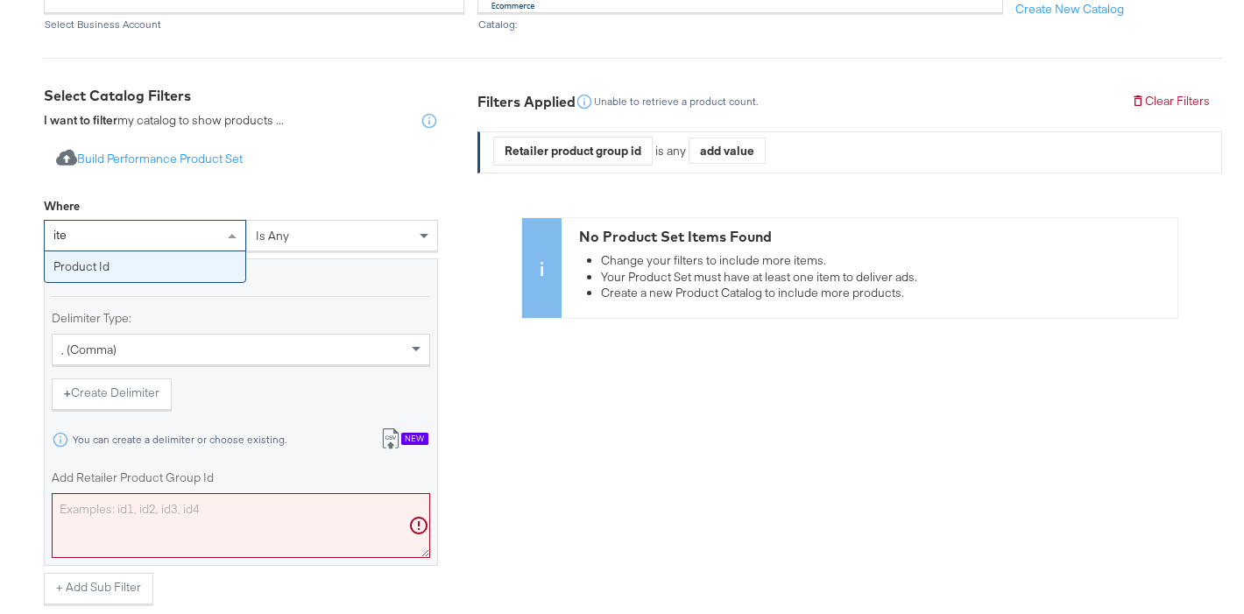
type input "item"
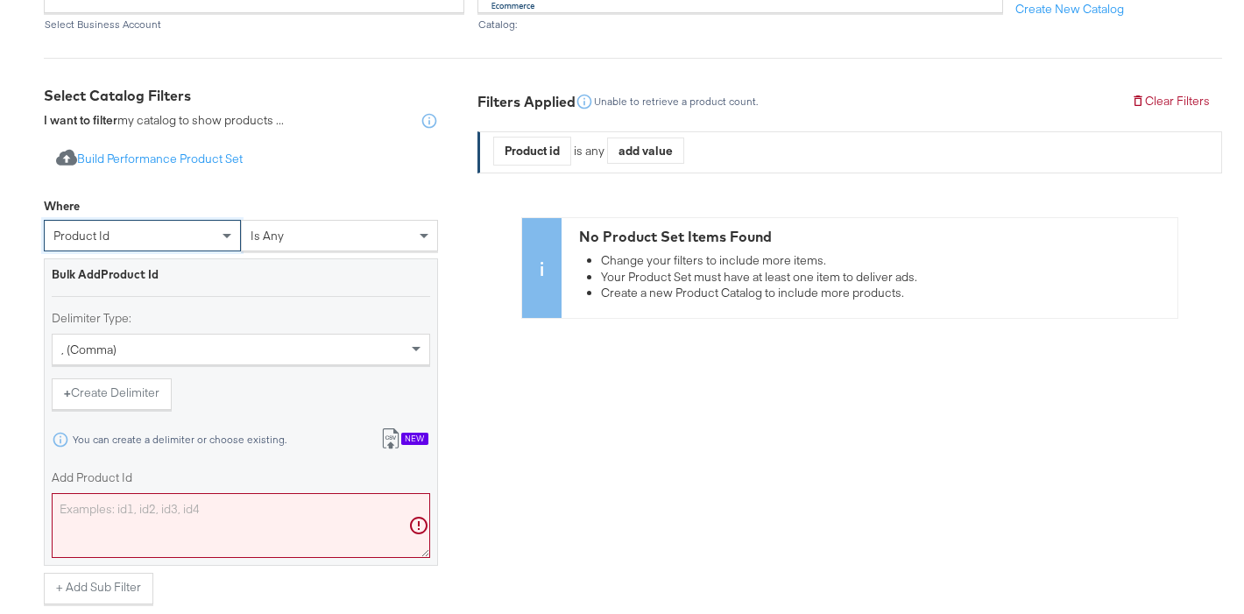
click at [658, 424] on div "Filters Applied Unable to retrieve a product count. Clear Filters Product id is…" at bounding box center [849, 495] width 744 height 819
click at [150, 509] on textarea "Add Product Id" at bounding box center [241, 525] width 378 height 65
paste textarea "91826750,94613750,94614750,94613031,88323031,94614031,104521175,104521750,10451…"
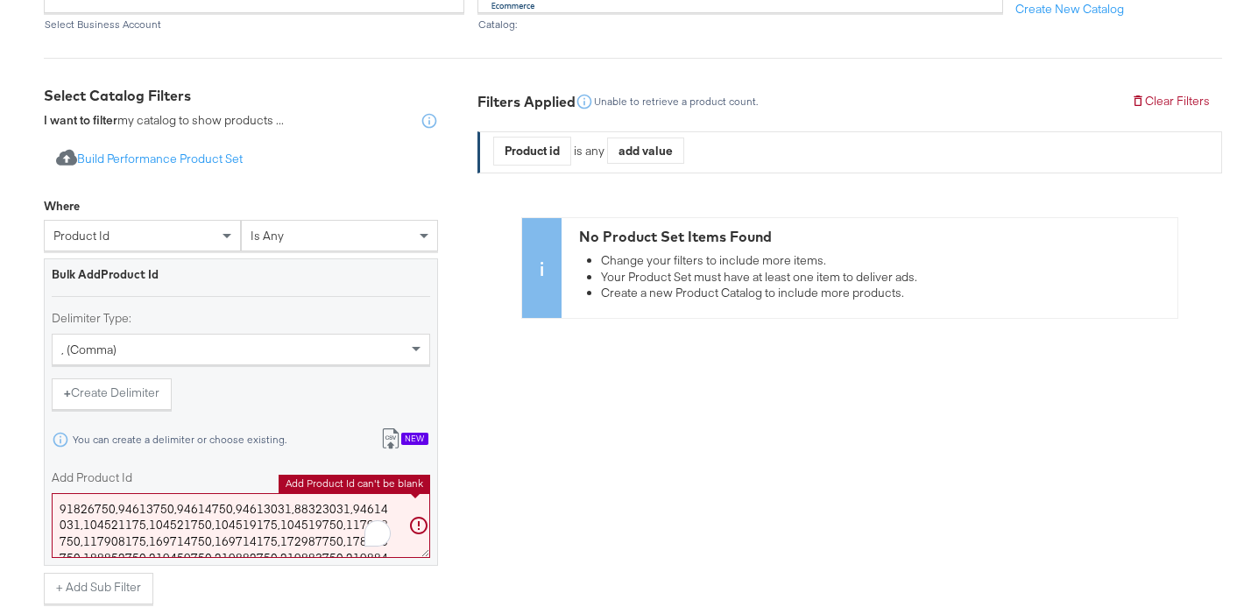
scroll to position [236, 0]
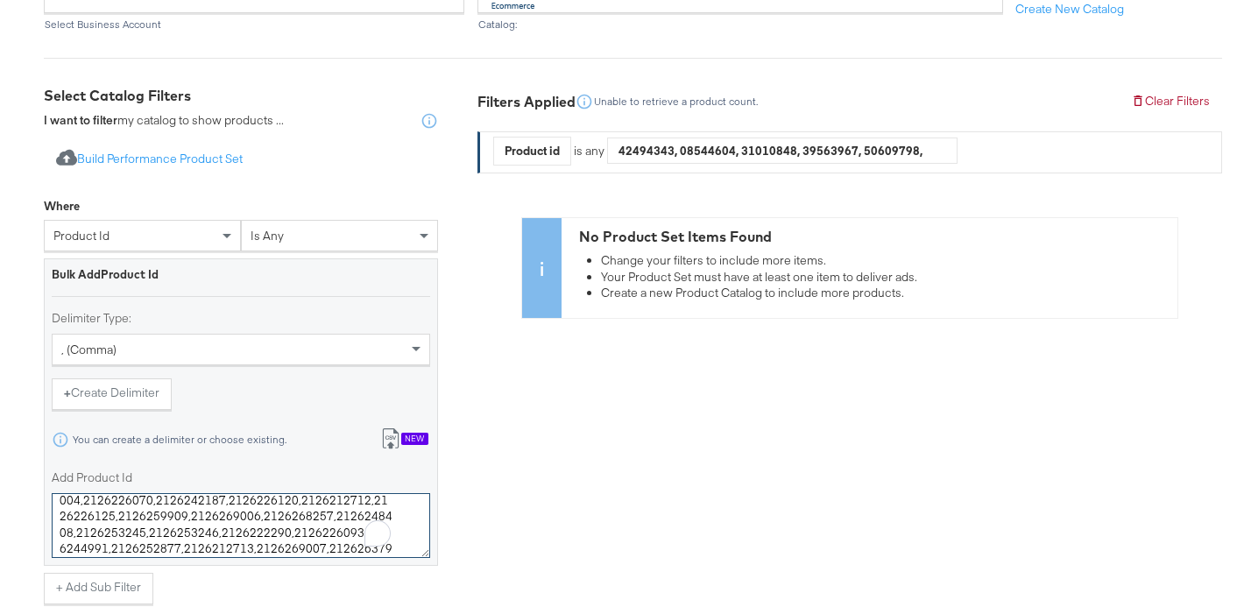
type textarea "91826750,94613750,94614750,94613031,88323031,94614031,104521175,104521750,10451…"
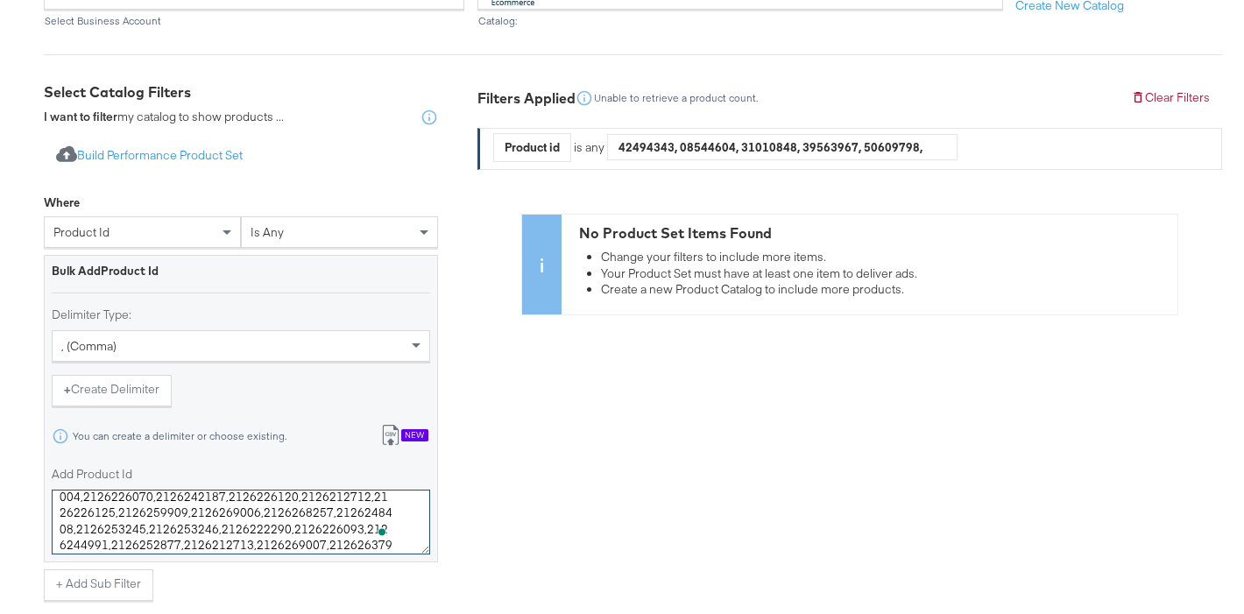
scroll to position [271, 0]
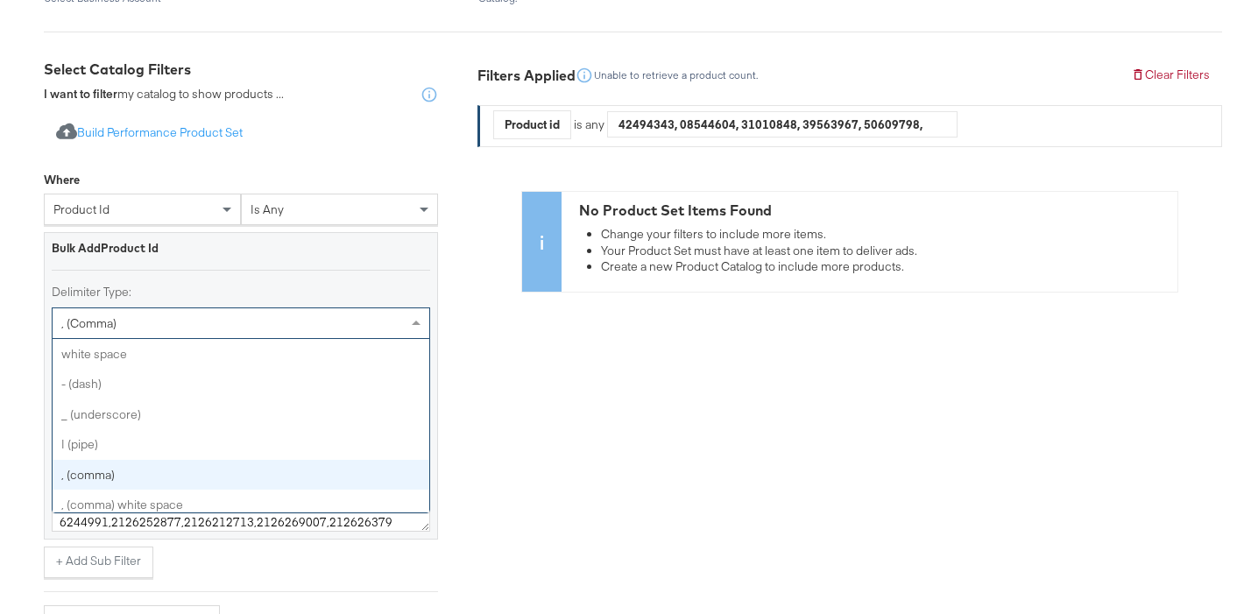
click at [199, 328] on div ", (comma)" at bounding box center [241, 323] width 377 height 30
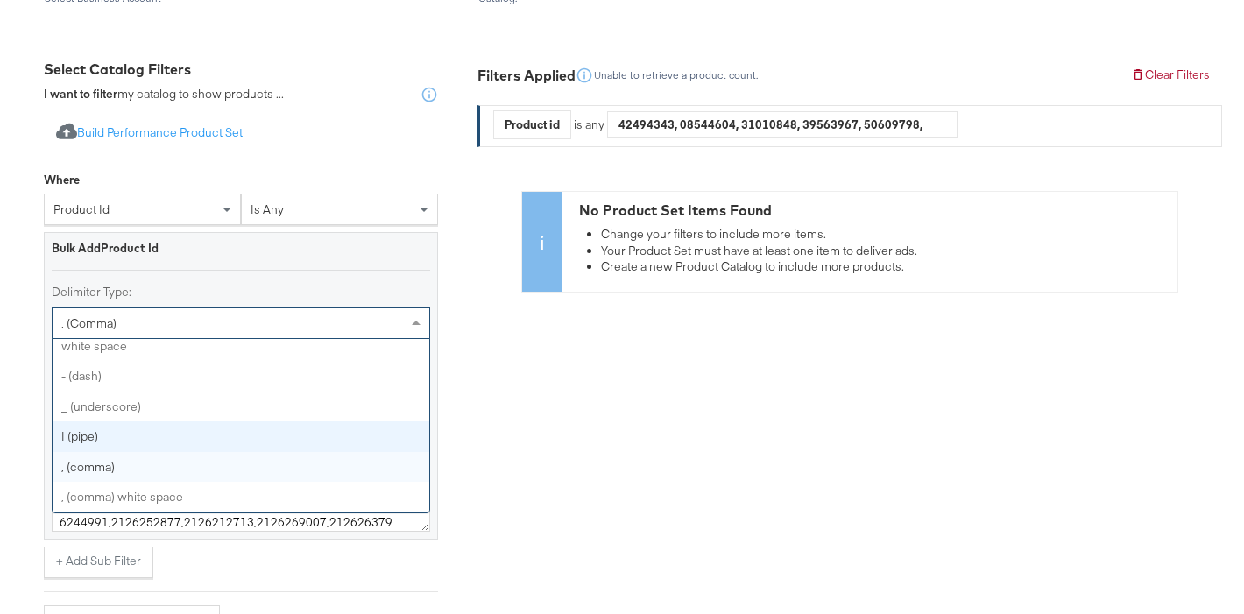
scroll to position [0, 0]
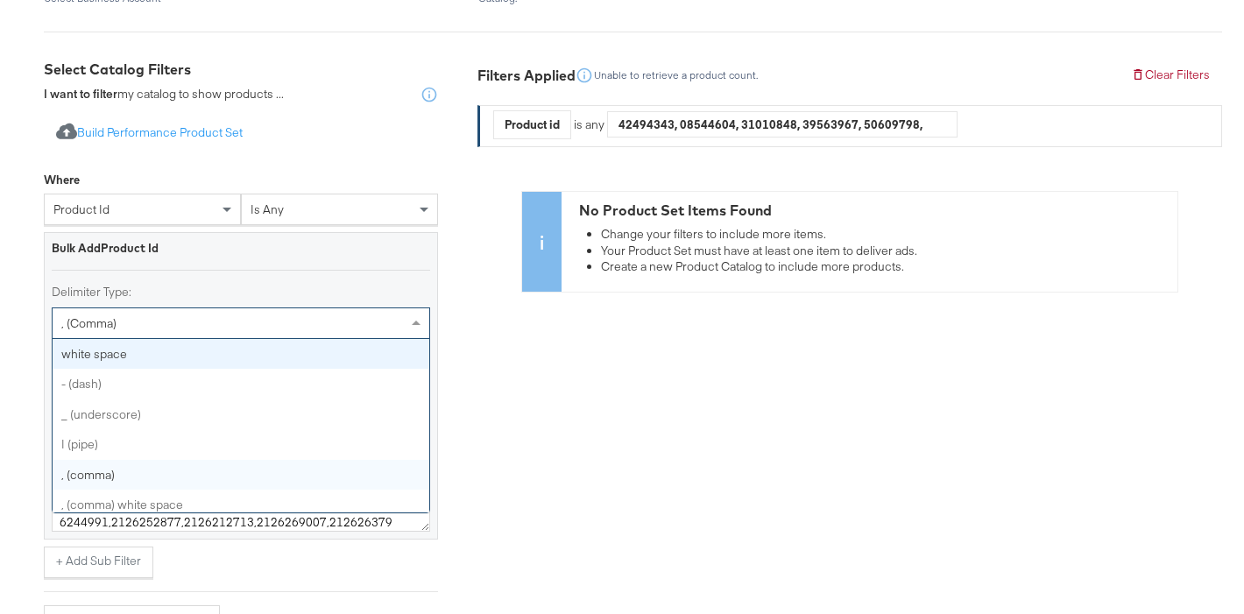
click at [106, 218] on div "product id" at bounding box center [142, 209] width 195 height 30
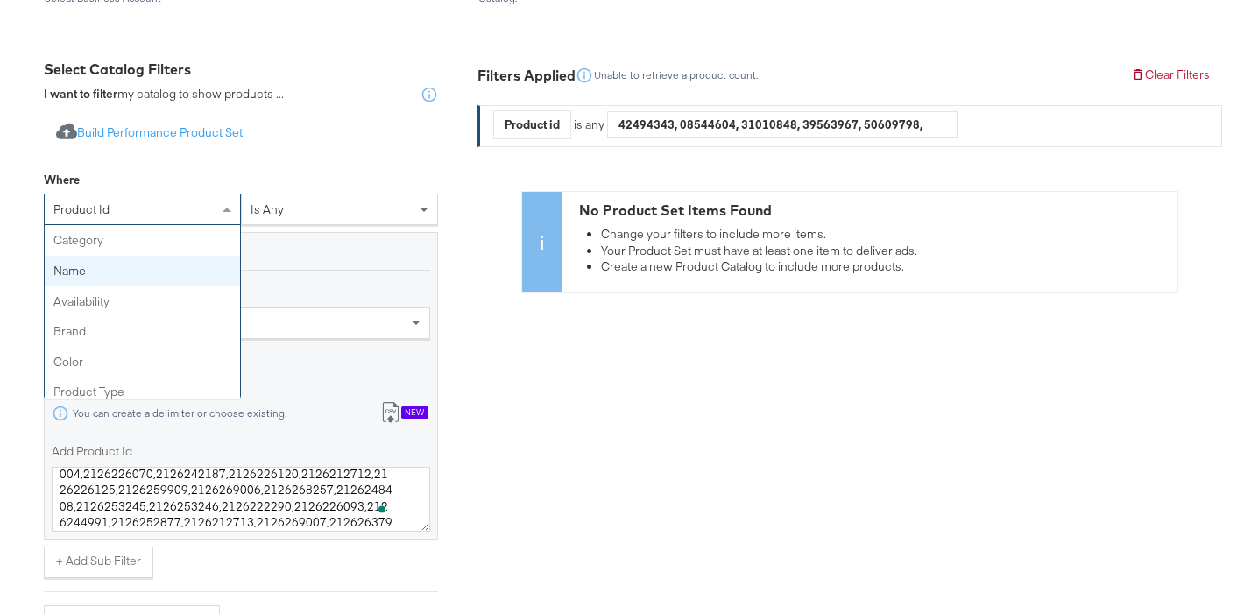
scroll to position [268, 0]
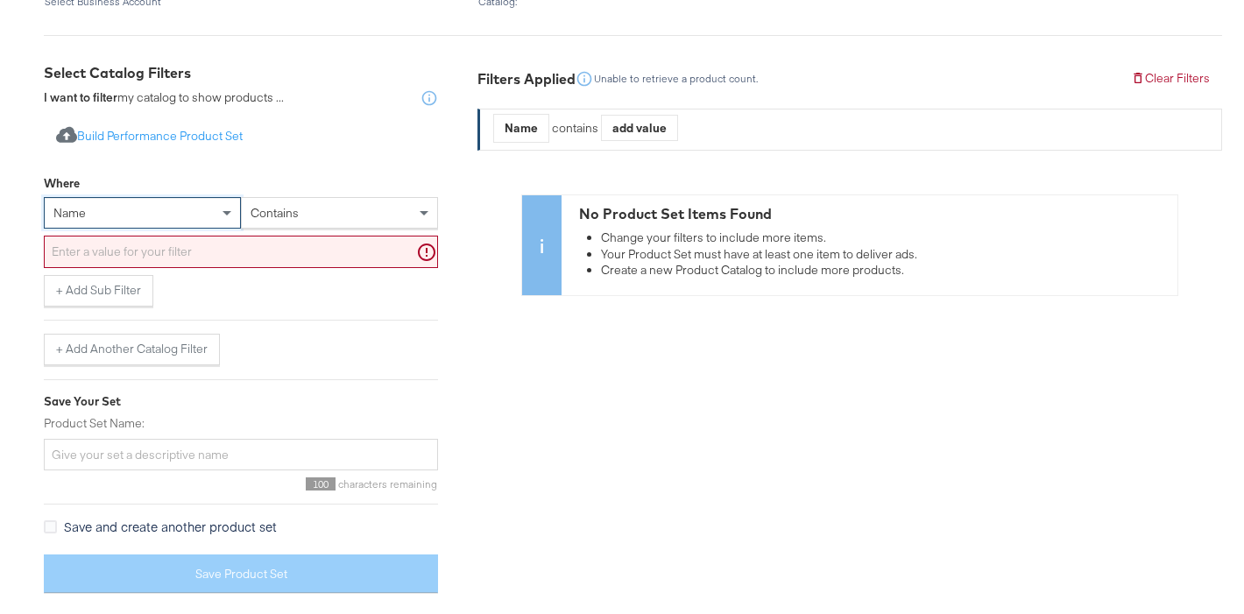
click at [342, 213] on div "contains" at bounding box center [339, 213] width 195 height 30
click at [466, 388] on div "Select Catalog Filters I want to filter my catalog to show products ... Import …" at bounding box center [633, 335] width 1178 height 544
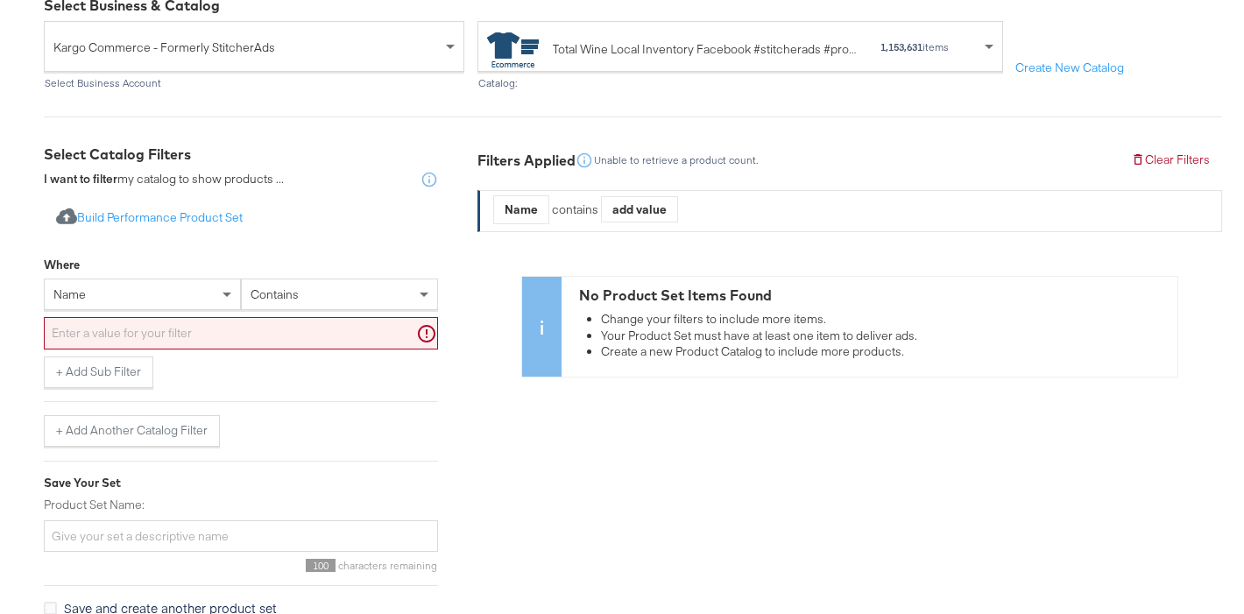
scroll to position [192, 0]
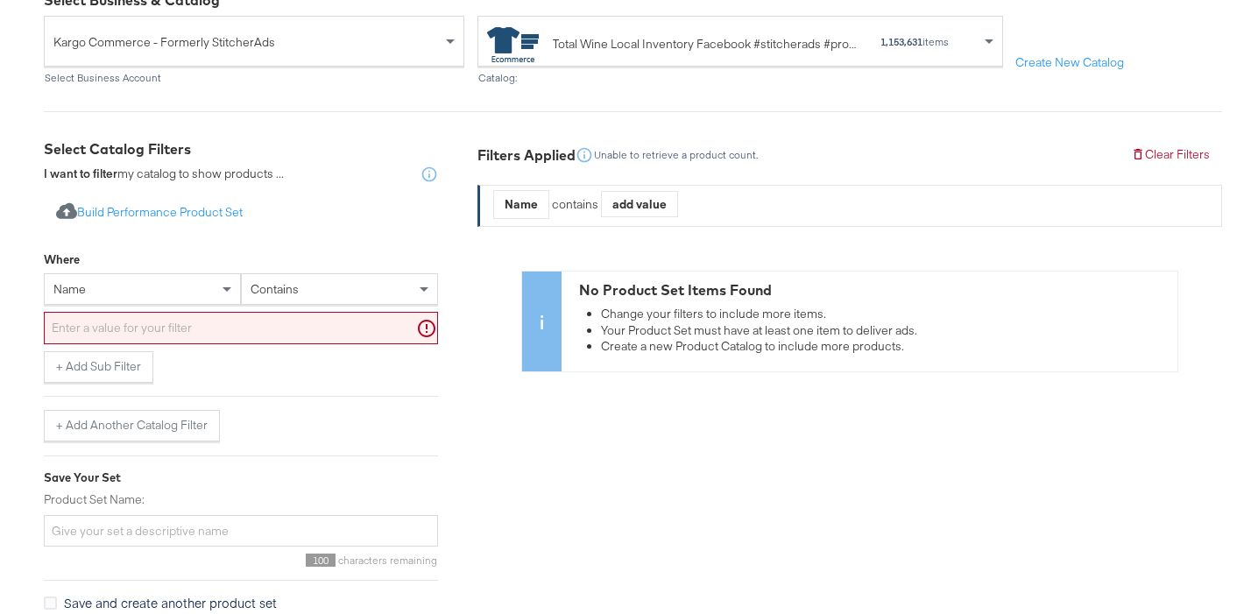
click at [328, 293] on div "contains" at bounding box center [339, 289] width 195 height 30
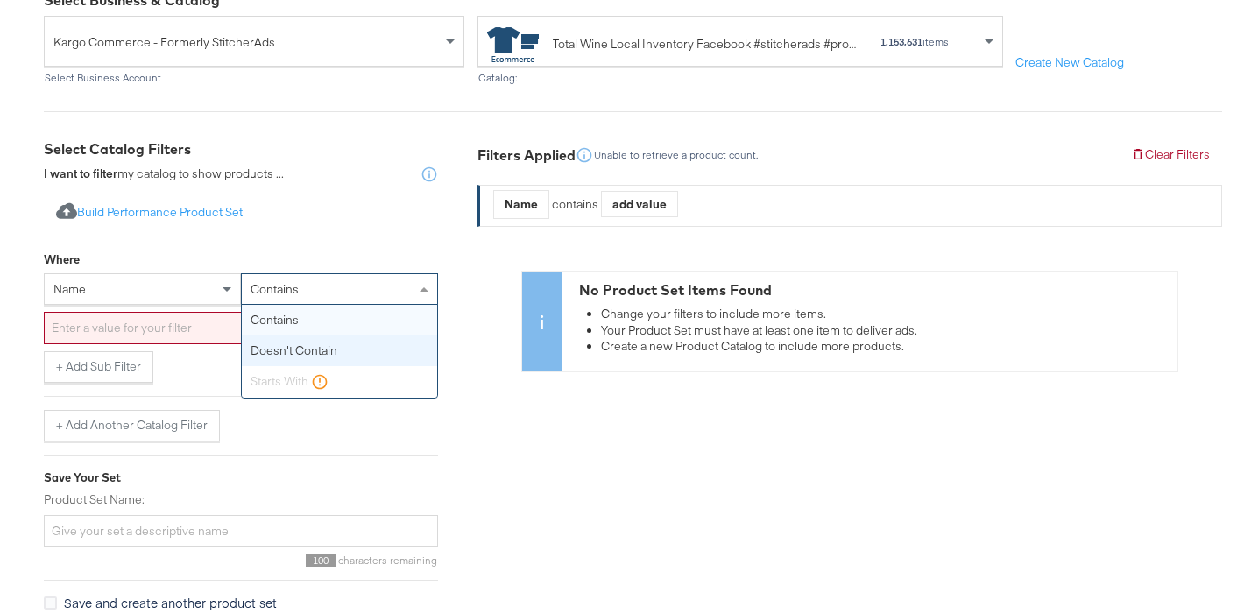
click at [607, 489] on div "Filters Applied Unable to retrieve a product count. Clear Filters Name contains…" at bounding box center [849, 411] width 744 height 544
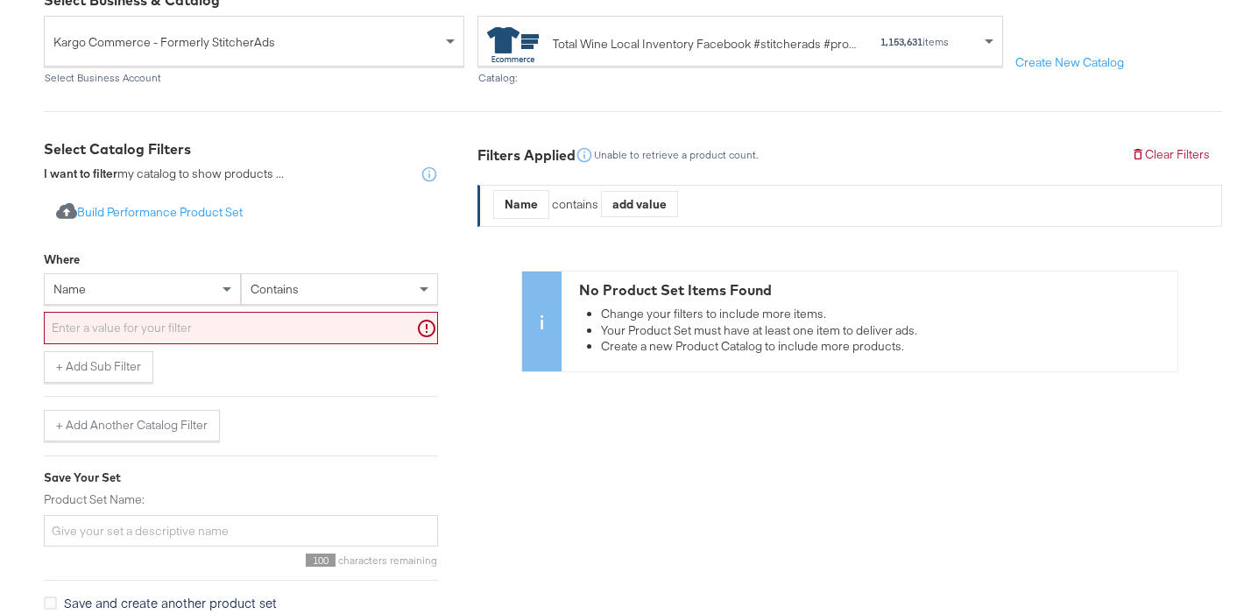
click at [134, 277] on div "name" at bounding box center [142, 289] width 195 height 30
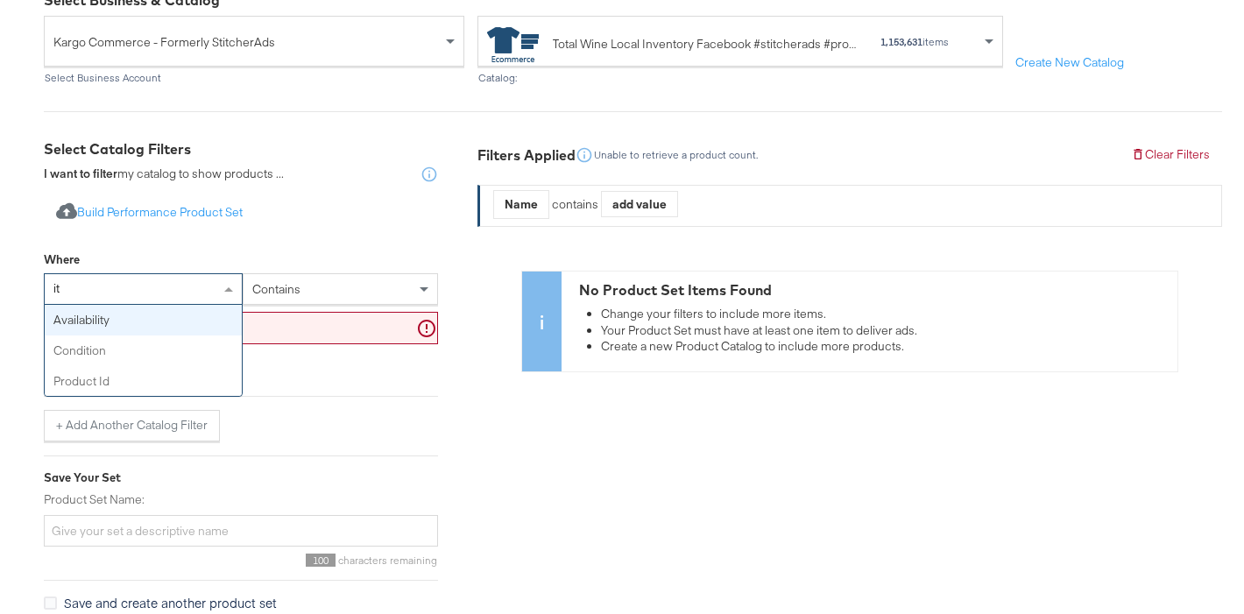
scroll to position [0, 0]
type input "ite"
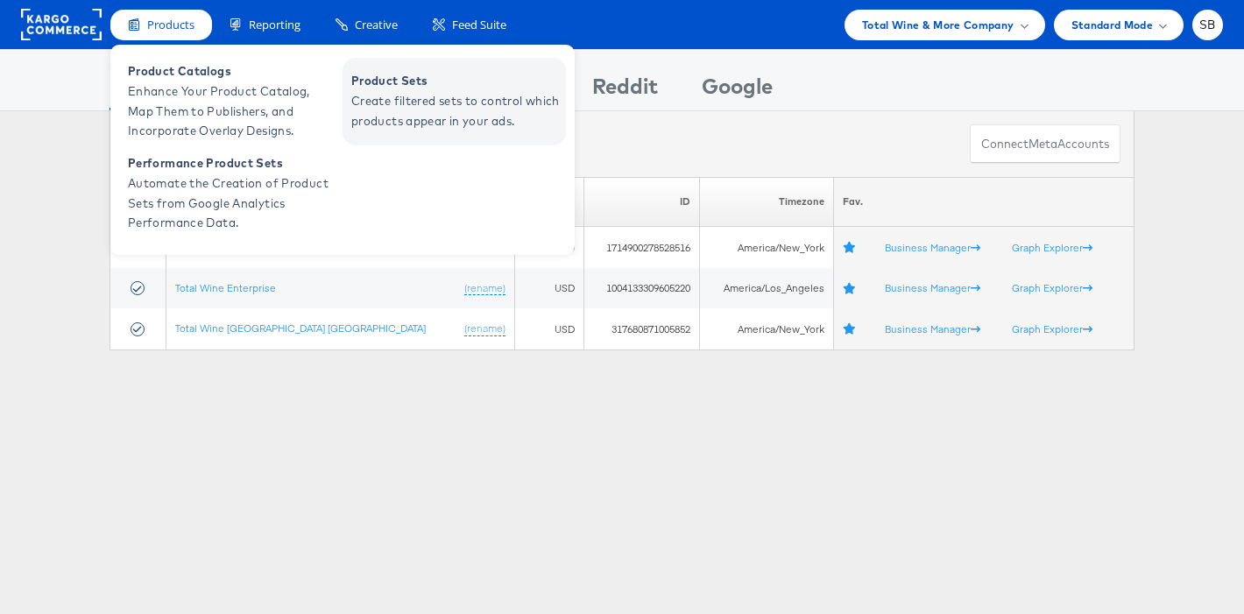
click at [448, 111] on span "Create filtered sets to control which products appear in your ads." at bounding box center [456, 111] width 210 height 40
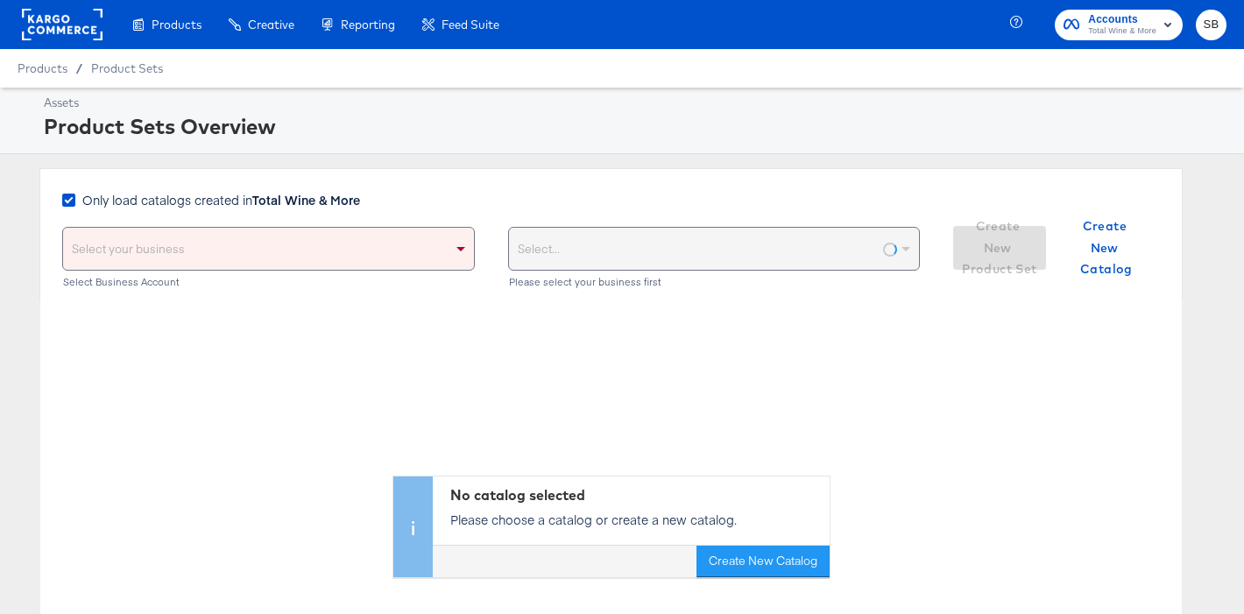
click at [237, 206] on span "Only load catalogs created in Total Wine & More" at bounding box center [221, 200] width 278 height 18
click at [0, 0] on input "Only load catalogs created in Total Wine & More" at bounding box center [0, 0] width 0 height 0
click at [214, 240] on div "Select your business" at bounding box center [268, 249] width 411 height 42
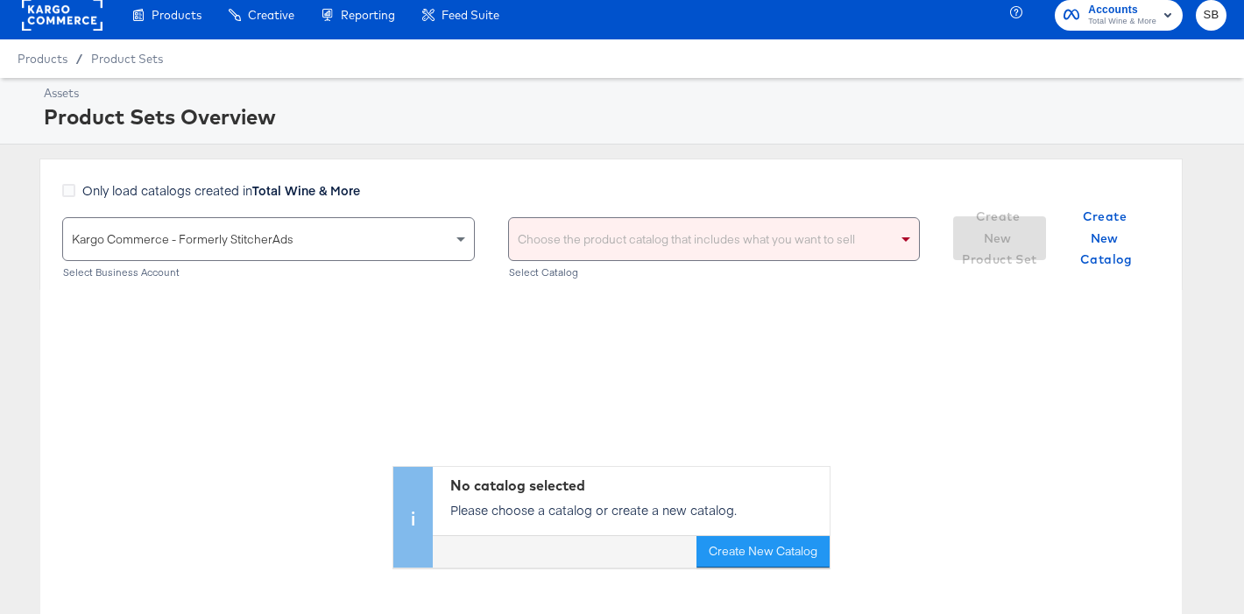
click at [630, 238] on div "Choose the product catalog that includes what you want to sell" at bounding box center [714, 239] width 411 height 42
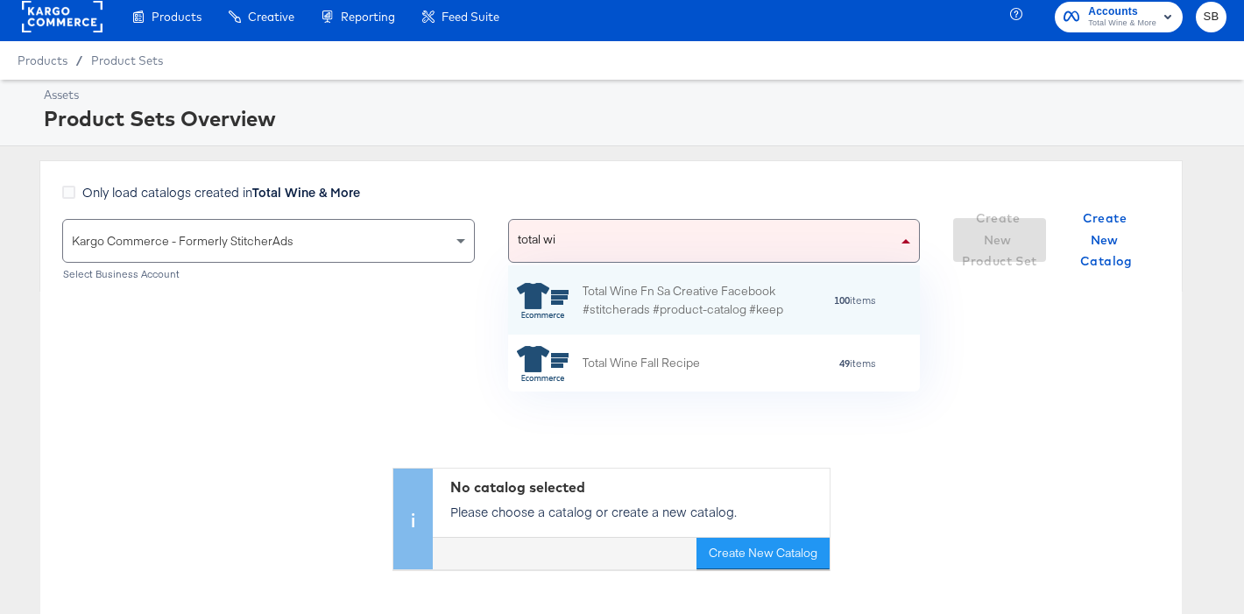
scroll to position [126, 412]
type input "total wine"
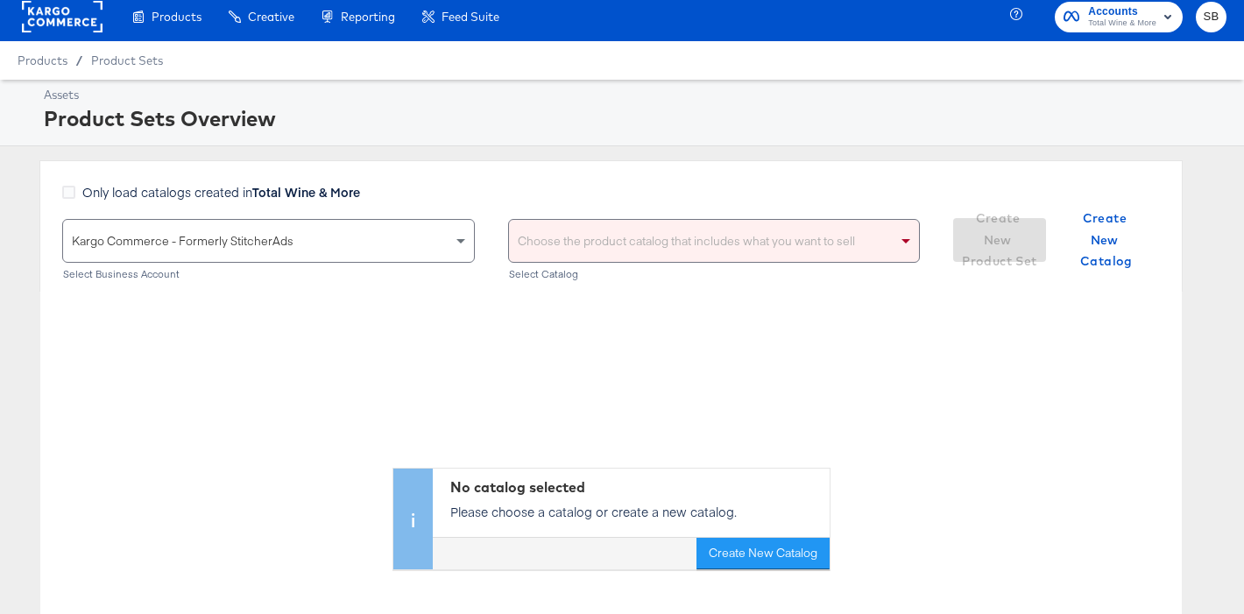
scroll to position [7, 0]
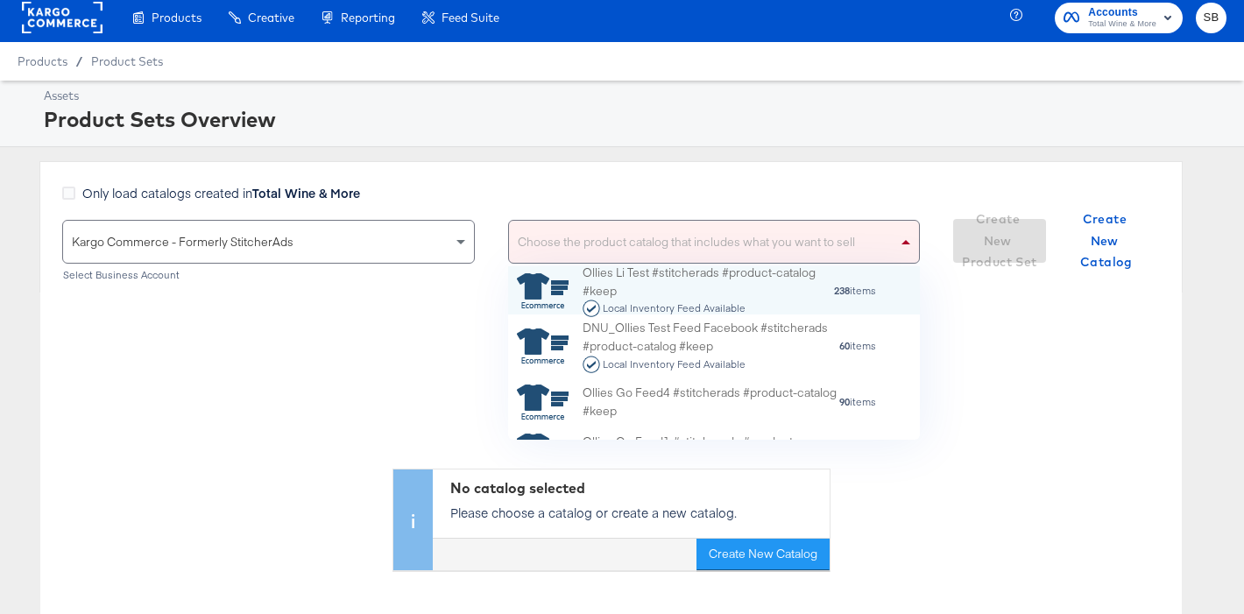
click at [591, 236] on div "Choose the product catalog that includes what you want to sell" at bounding box center [714, 242] width 411 height 42
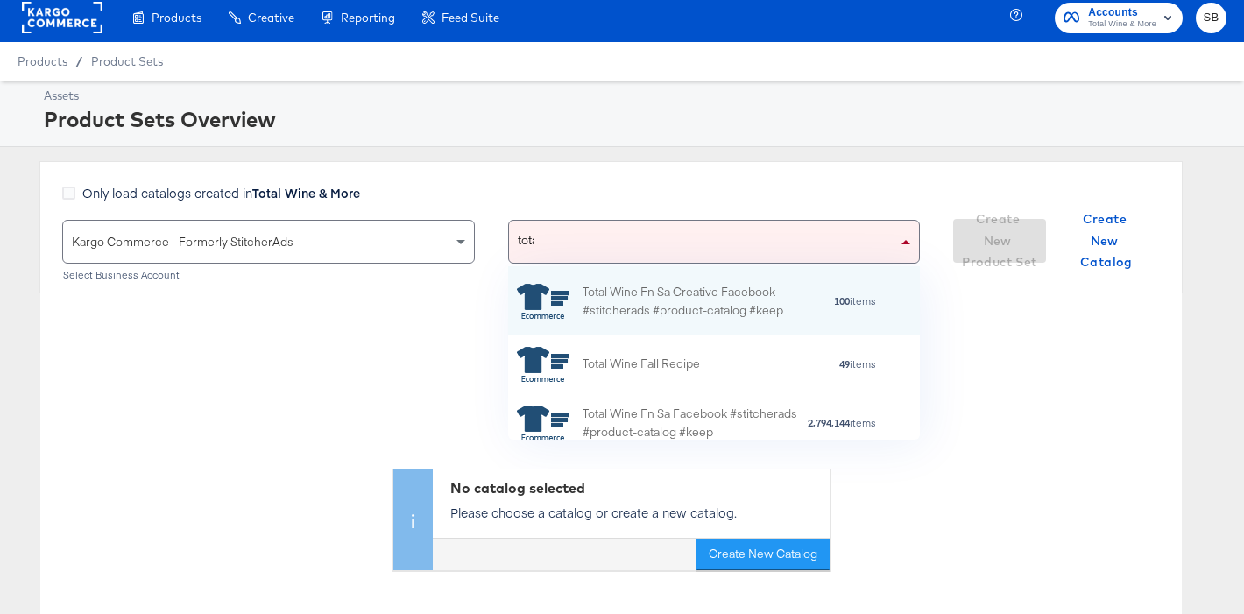
type input "total"
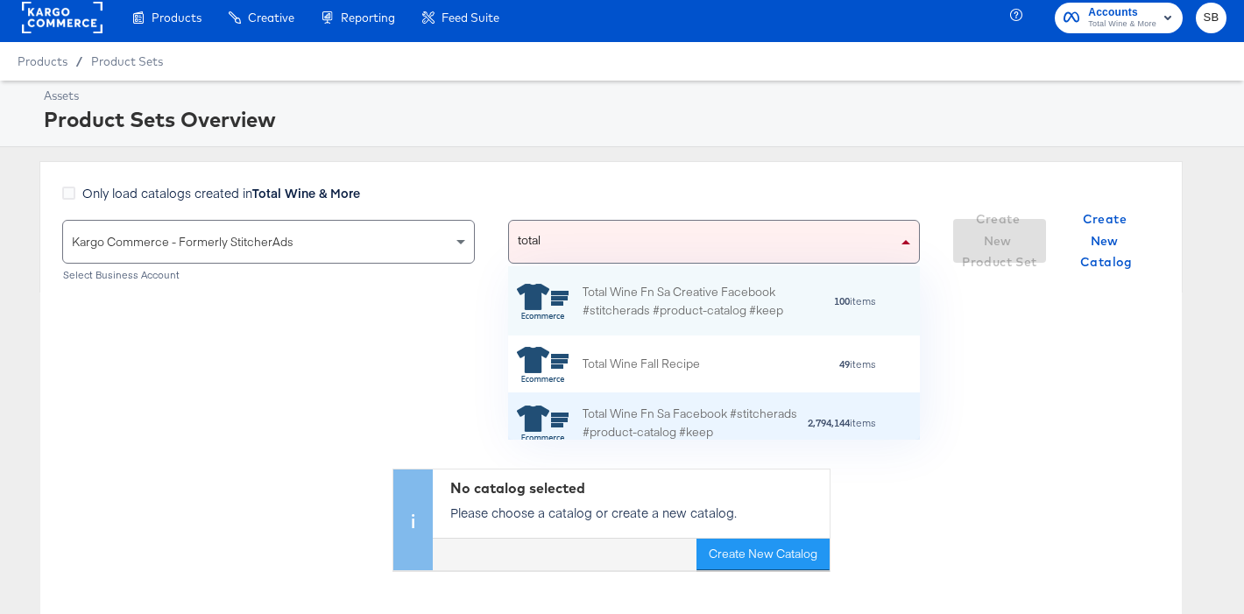
scroll to position [80, 0]
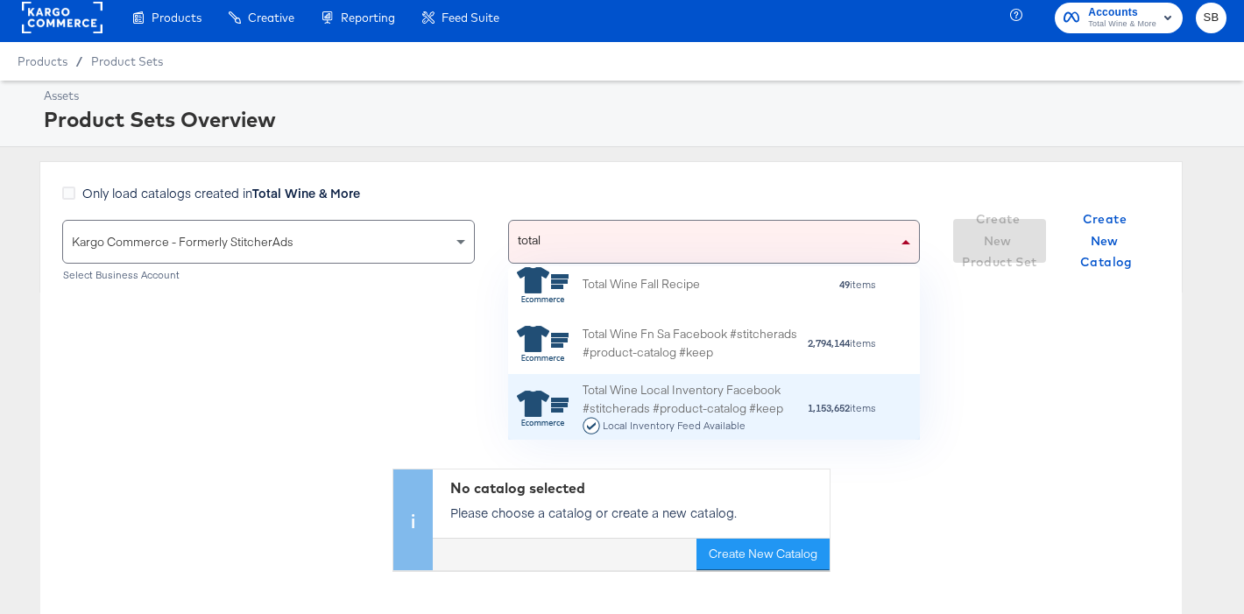
click at [660, 395] on div "Total Wine Local Inventory Facebook #stitcherads #product-catalog #keep Local I…" at bounding box center [694, 408] width 224 height 54
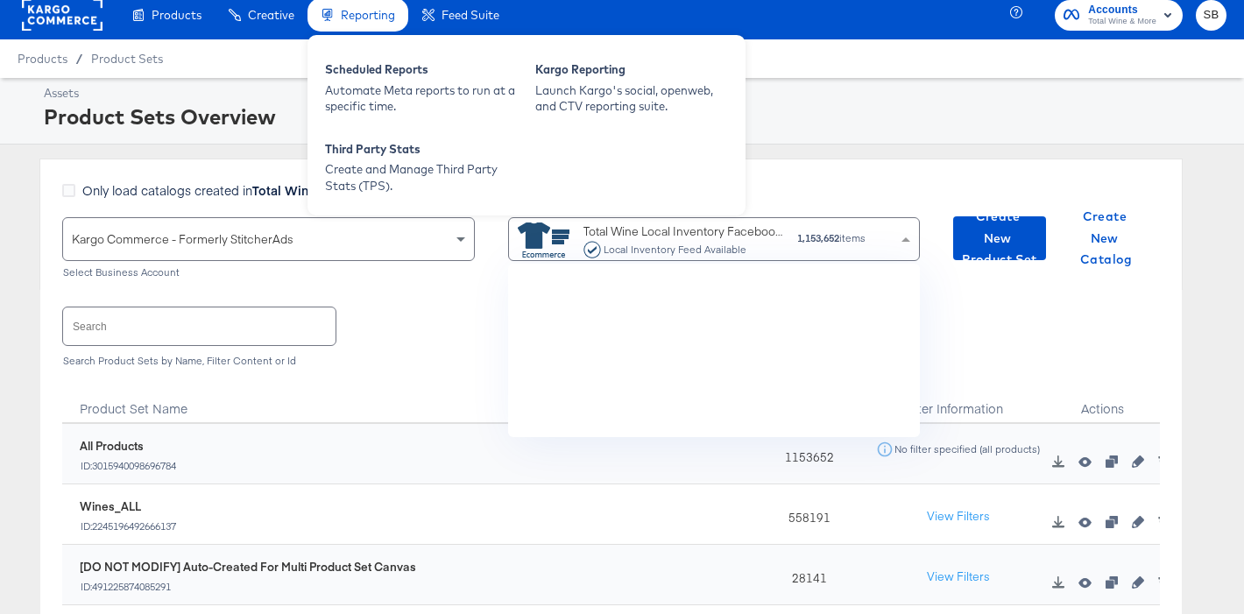
scroll to position [173, 412]
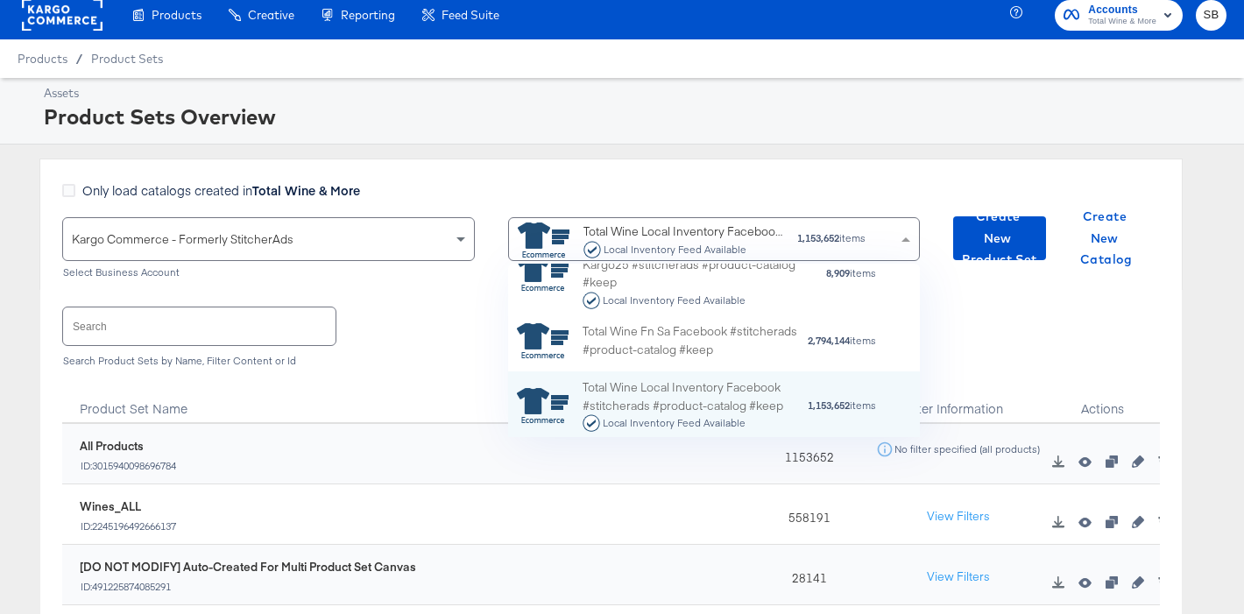
click at [561, 103] on div "Product Sets Overview" at bounding box center [633, 117] width 1178 height 30
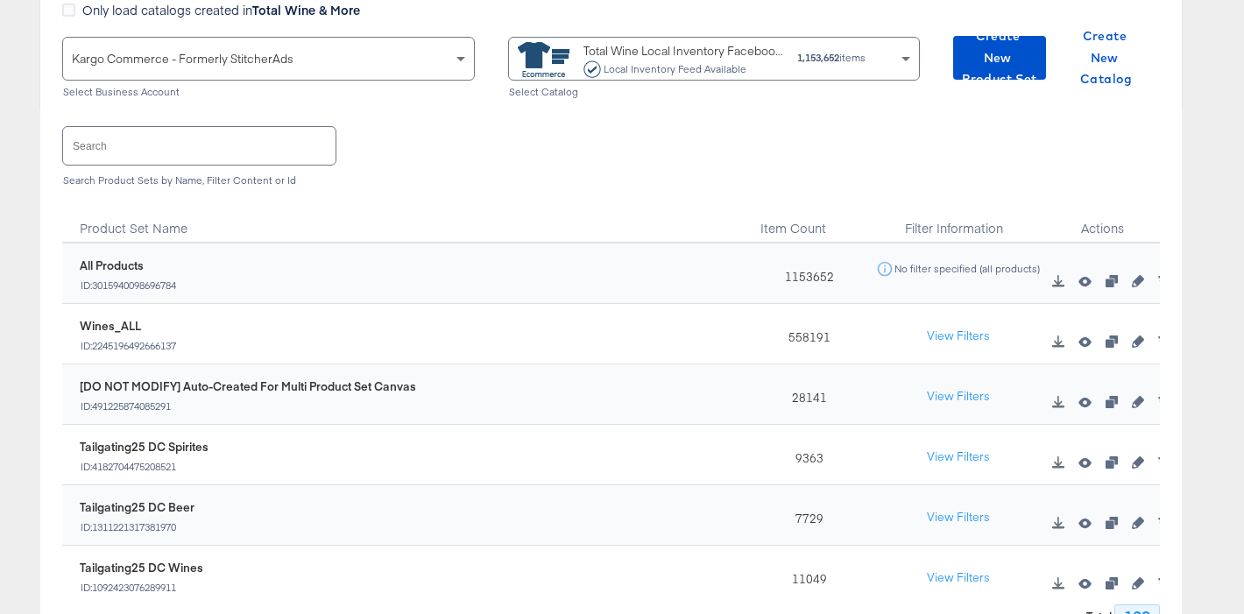
scroll to position [177, 0]
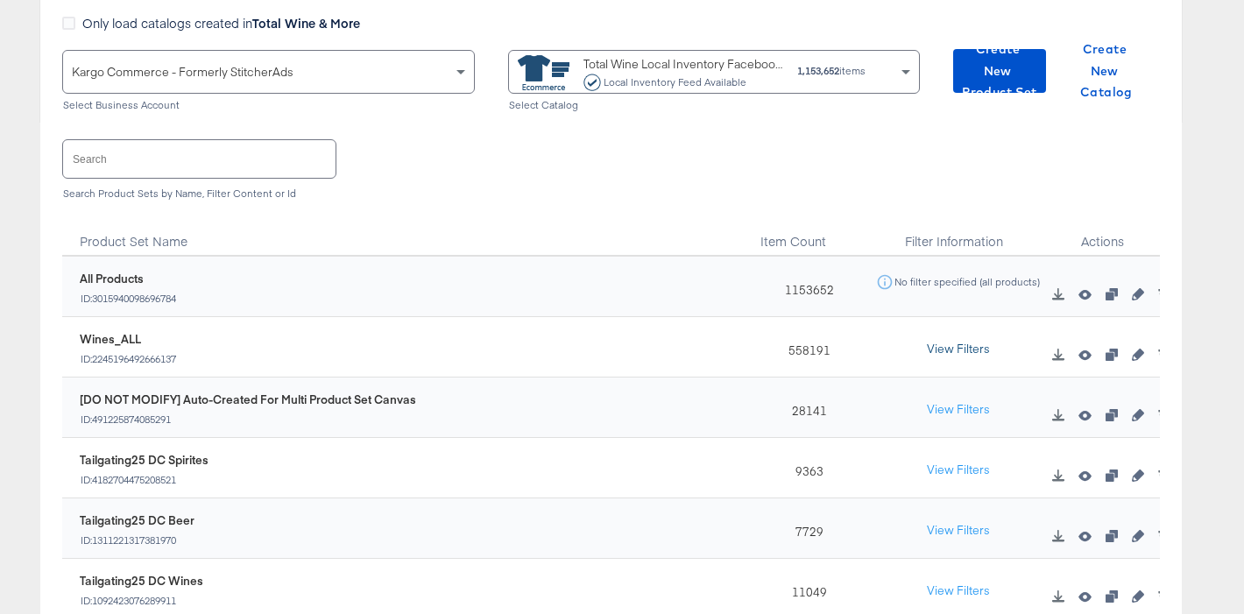
click at [969, 351] on button "View Filters" at bounding box center [958, 350] width 88 height 32
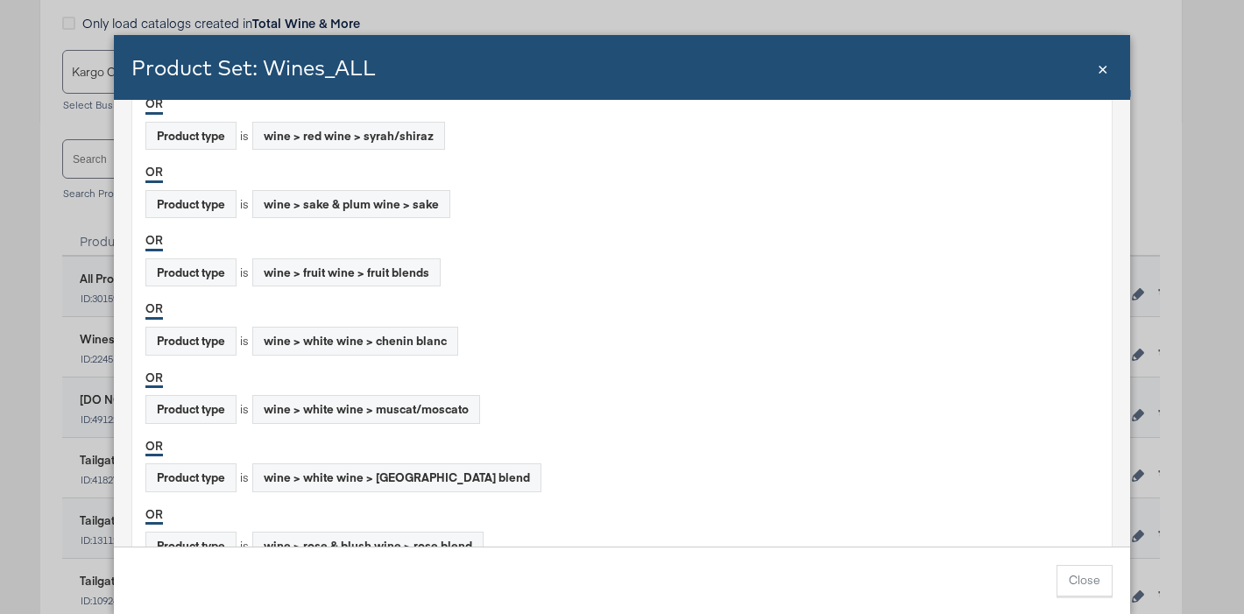
scroll to position [1754, 0]
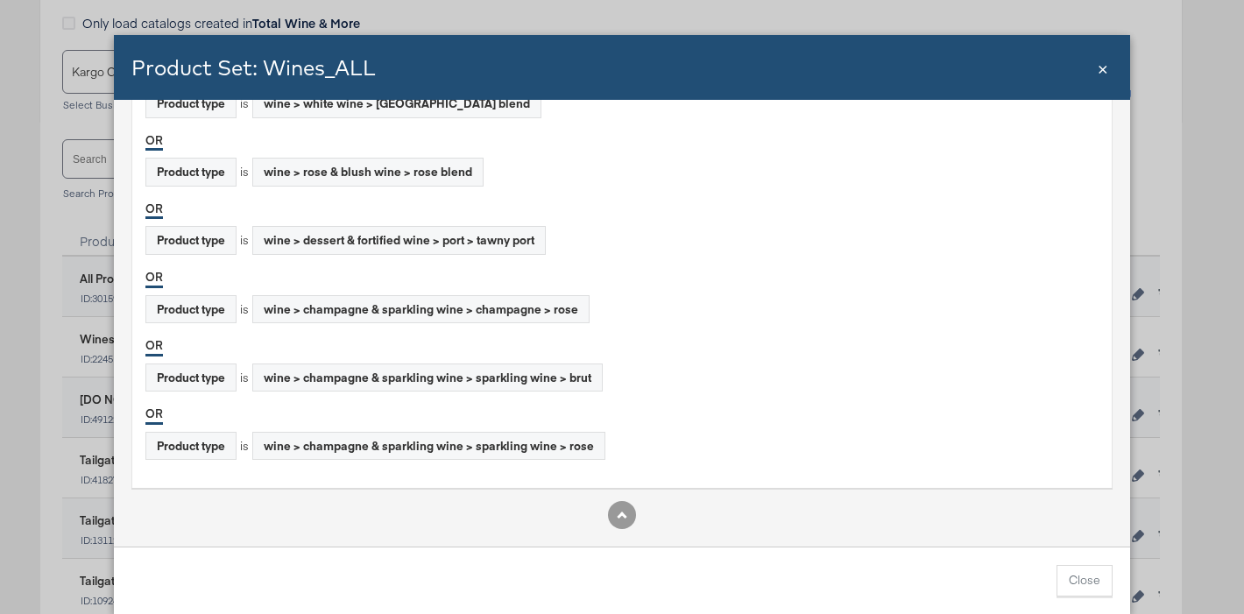
click at [1107, 68] on span "×" at bounding box center [1102, 67] width 11 height 24
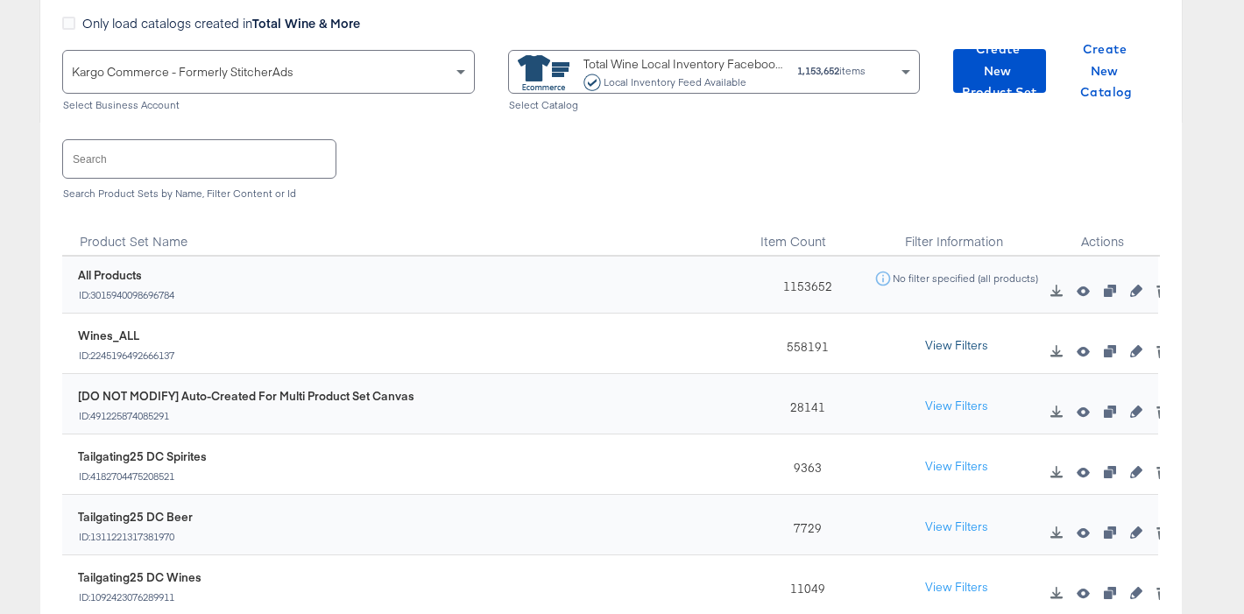
scroll to position [2, 0]
click at [935, 342] on button "View Filters" at bounding box center [958, 348] width 88 height 32
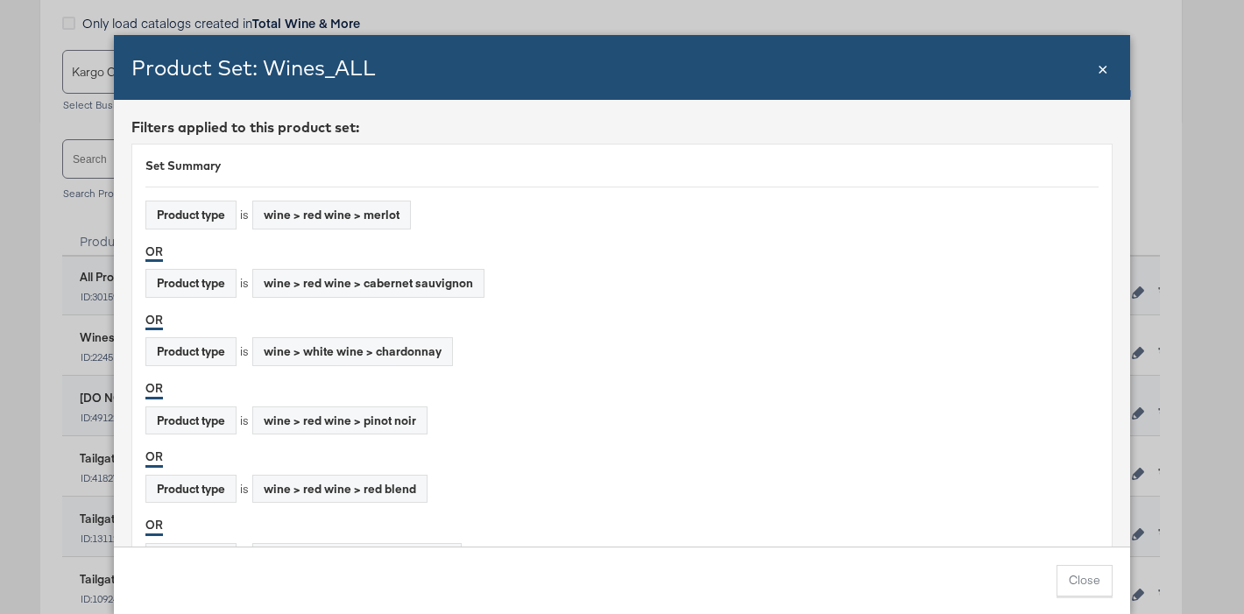
click at [1108, 69] on div "Product Set: Wines_ALL Close ×" at bounding box center [622, 67] width 1016 height 65
click at [1103, 66] on span "×" at bounding box center [1102, 67] width 11 height 24
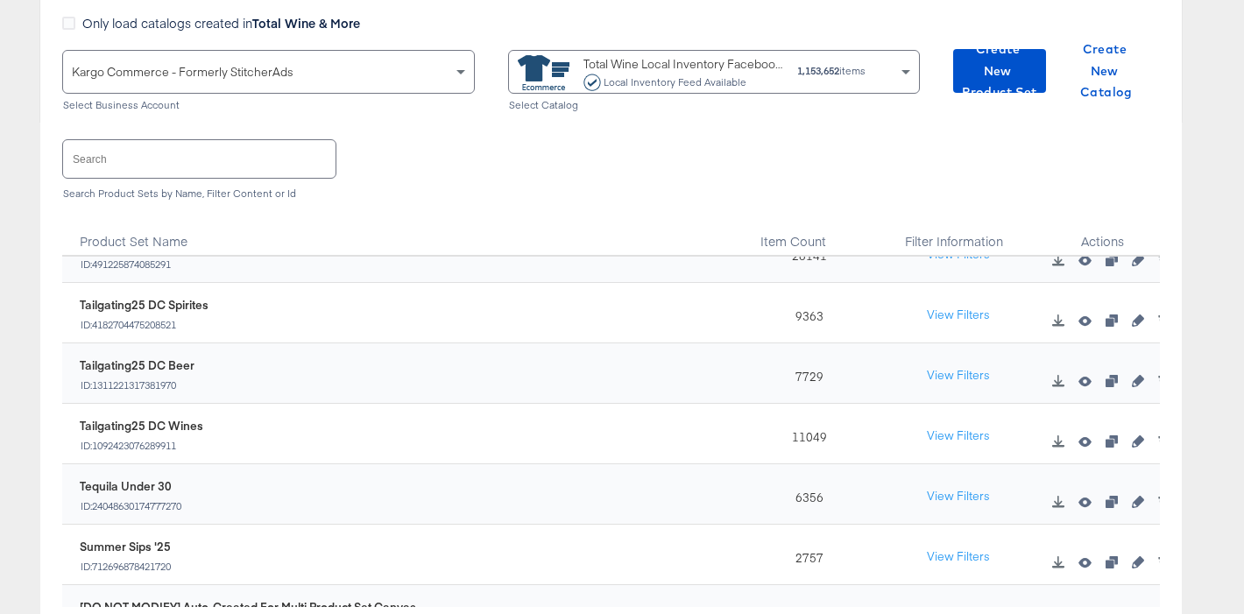
scroll to position [179, 0]
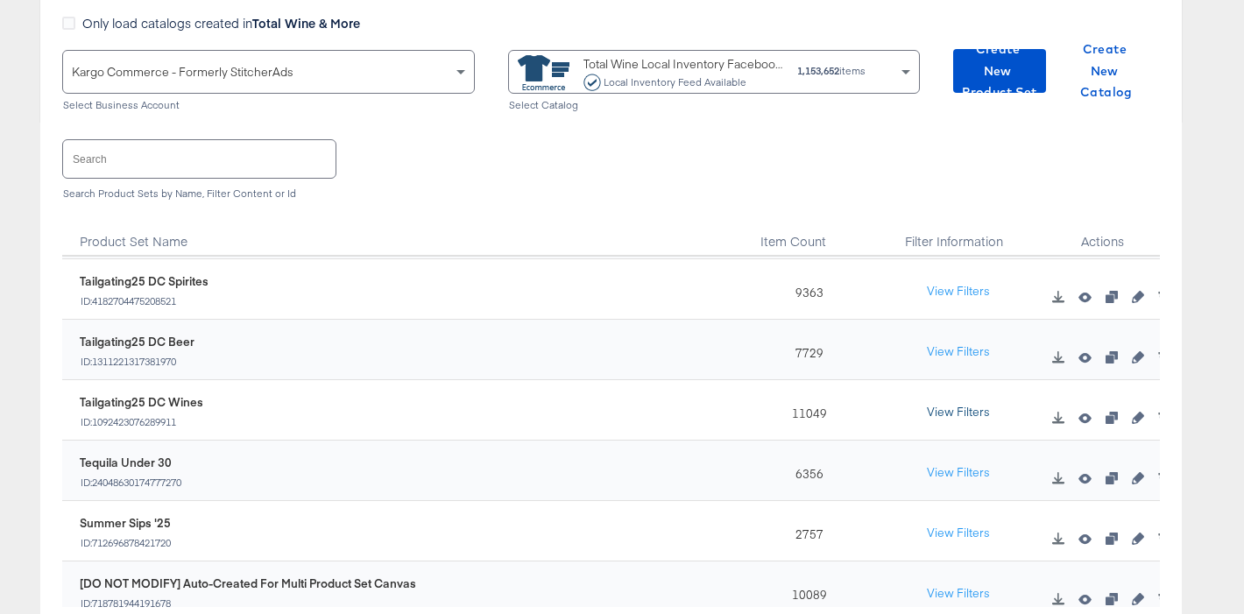
click at [955, 412] on button "View Filters" at bounding box center [958, 413] width 88 height 32
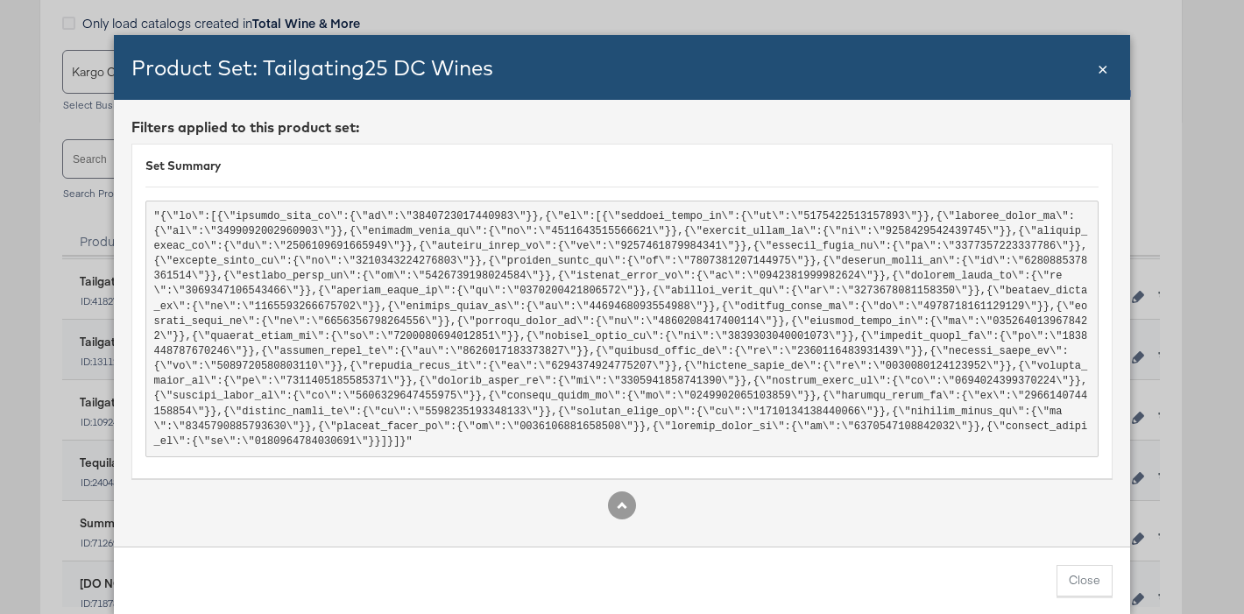
click at [1098, 72] on span "×" at bounding box center [1102, 67] width 11 height 24
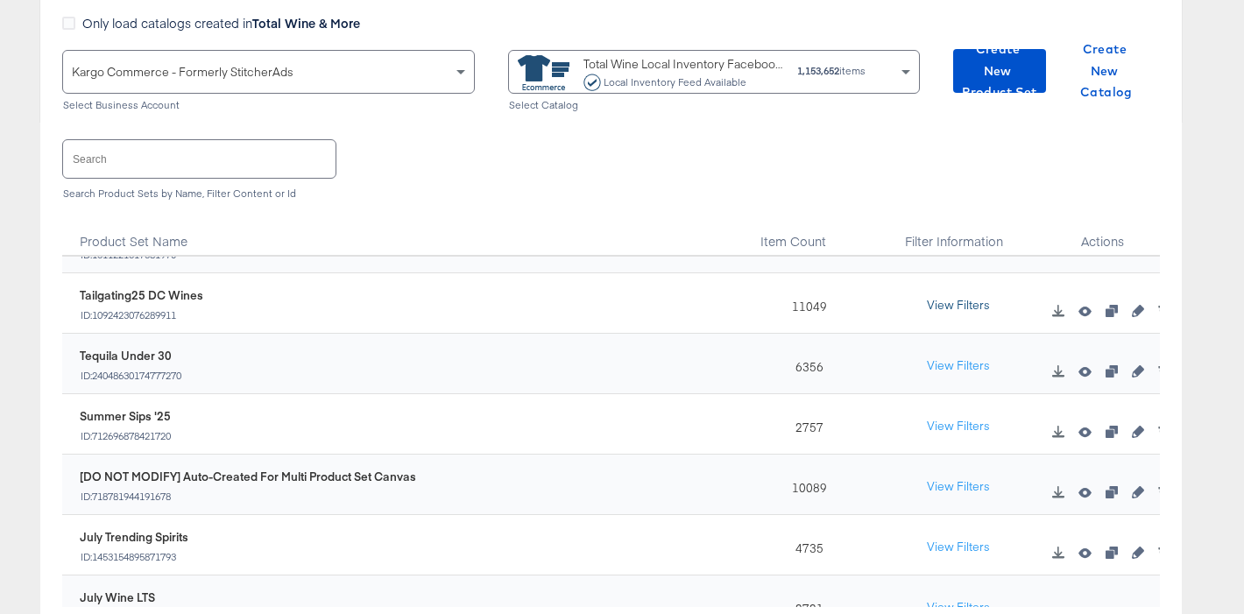
scroll to position [303, 0]
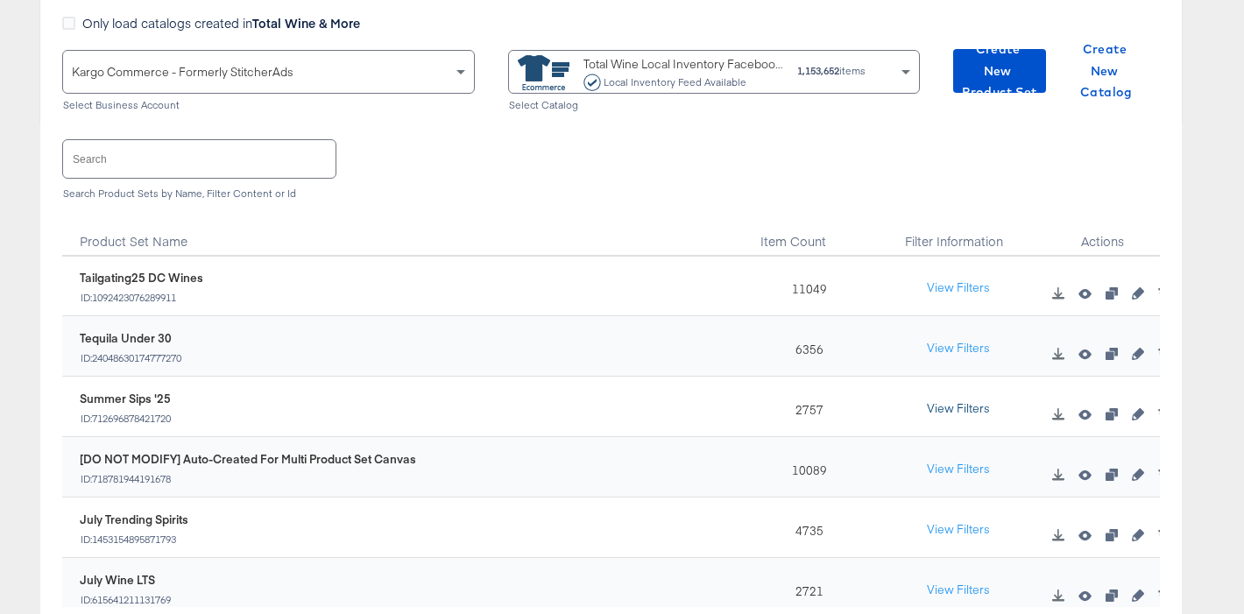
click at [968, 412] on button "View Filters" at bounding box center [958, 409] width 88 height 32
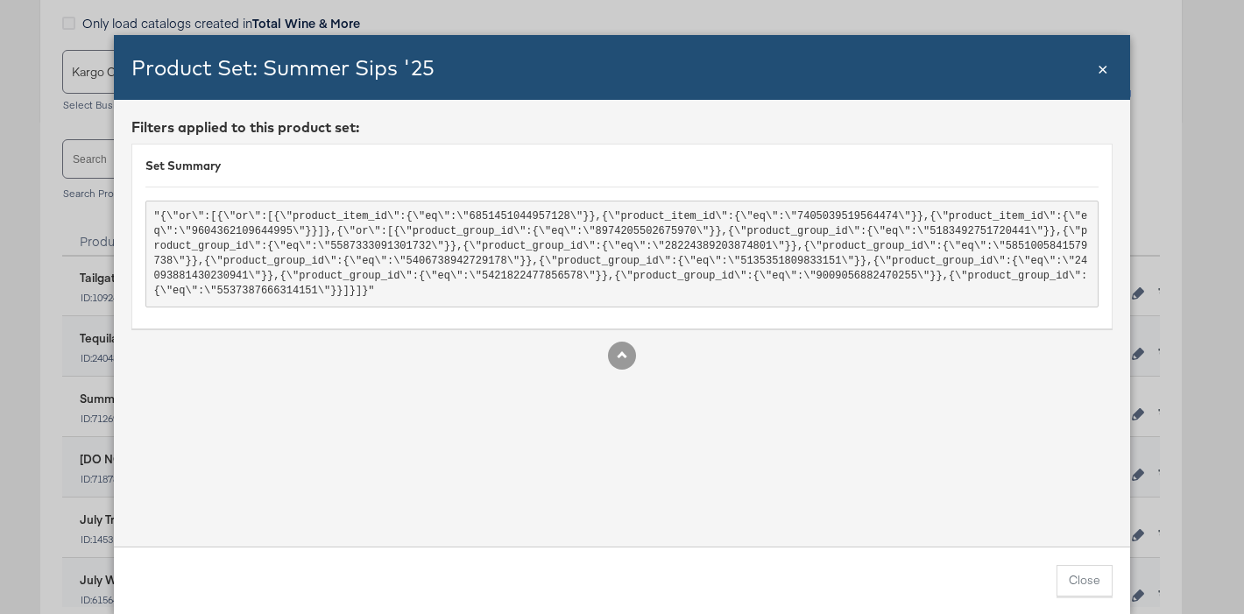
click at [1103, 73] on span "×" at bounding box center [1102, 67] width 11 height 24
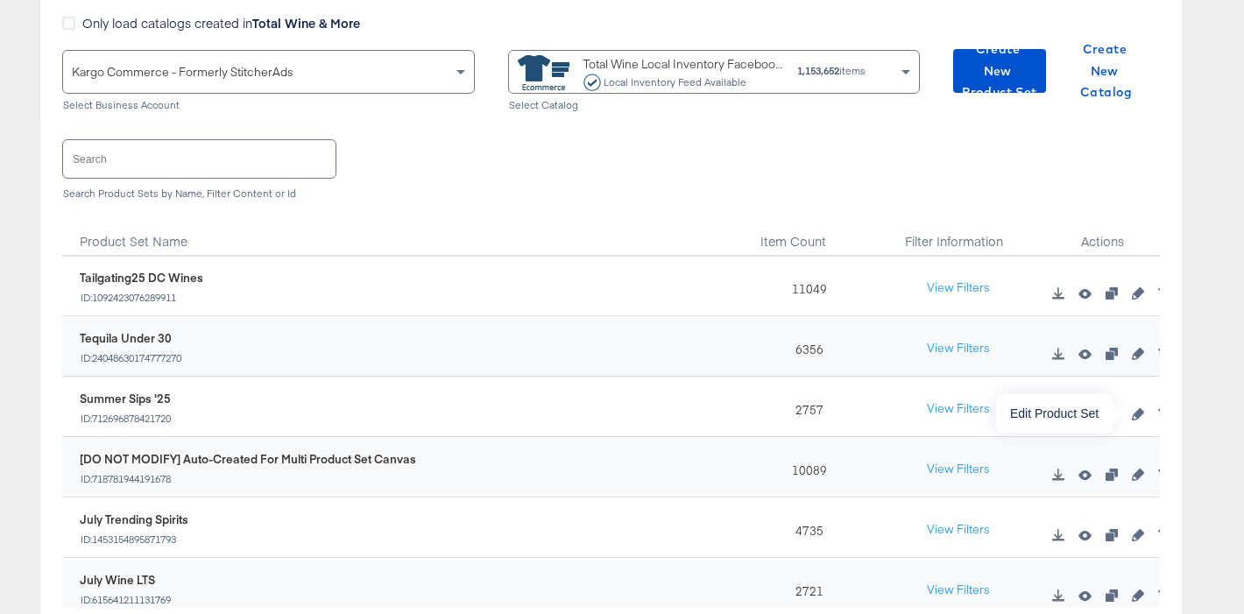
click at [1137, 412] on icon "button" at bounding box center [1138, 414] width 12 height 12
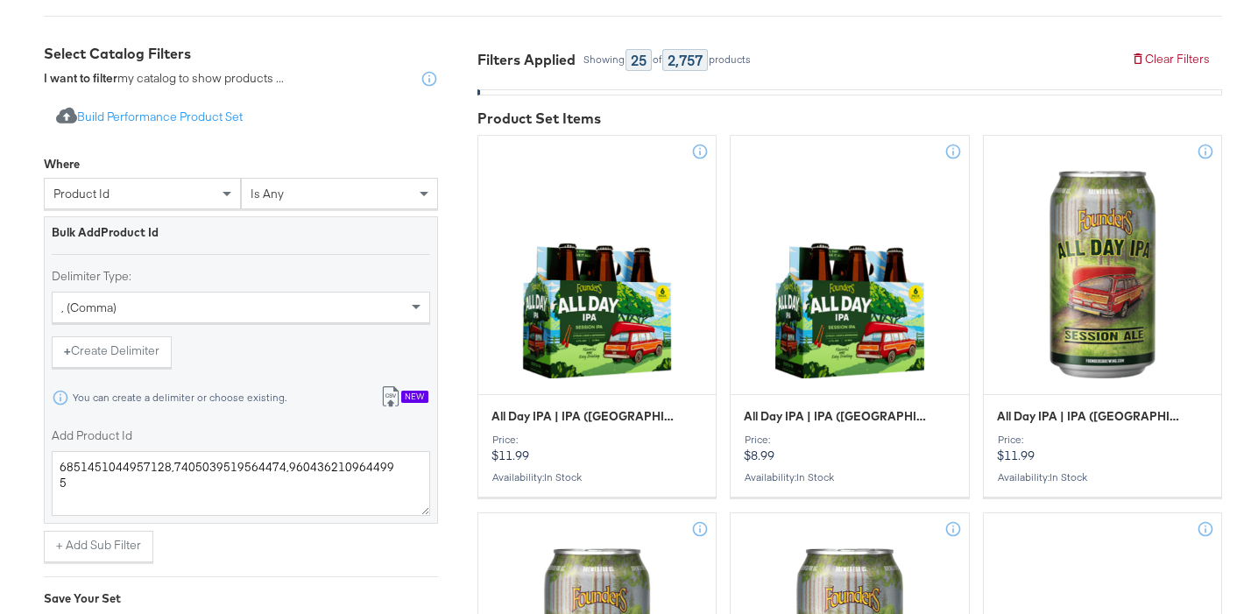
scroll to position [302, 0]
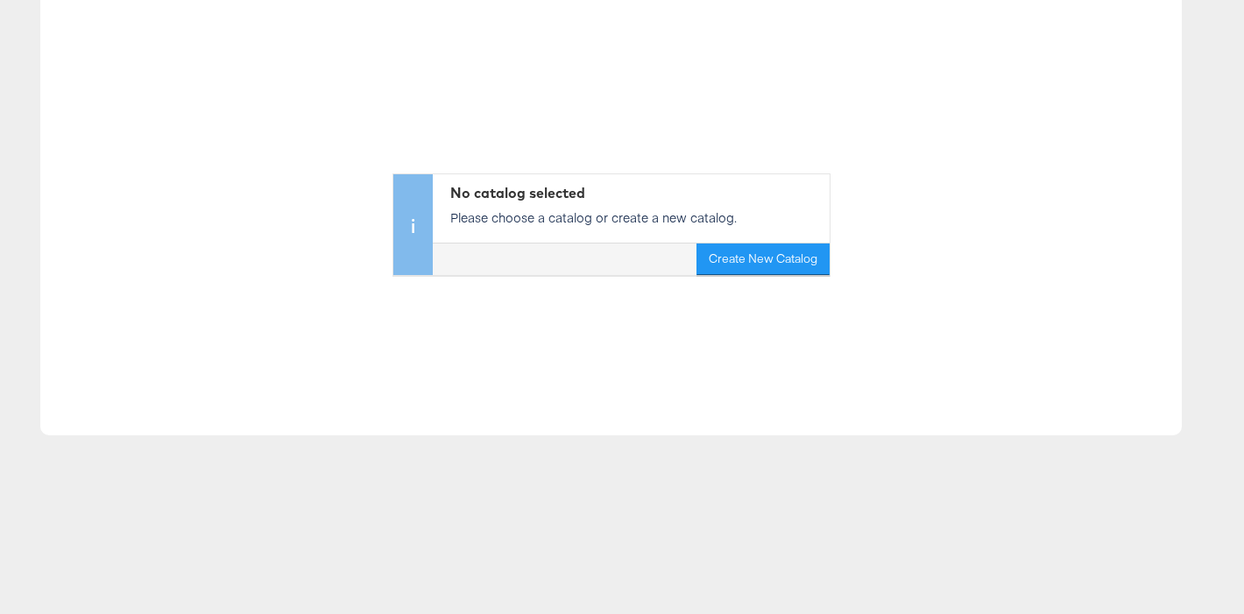
scroll to position [177, 0]
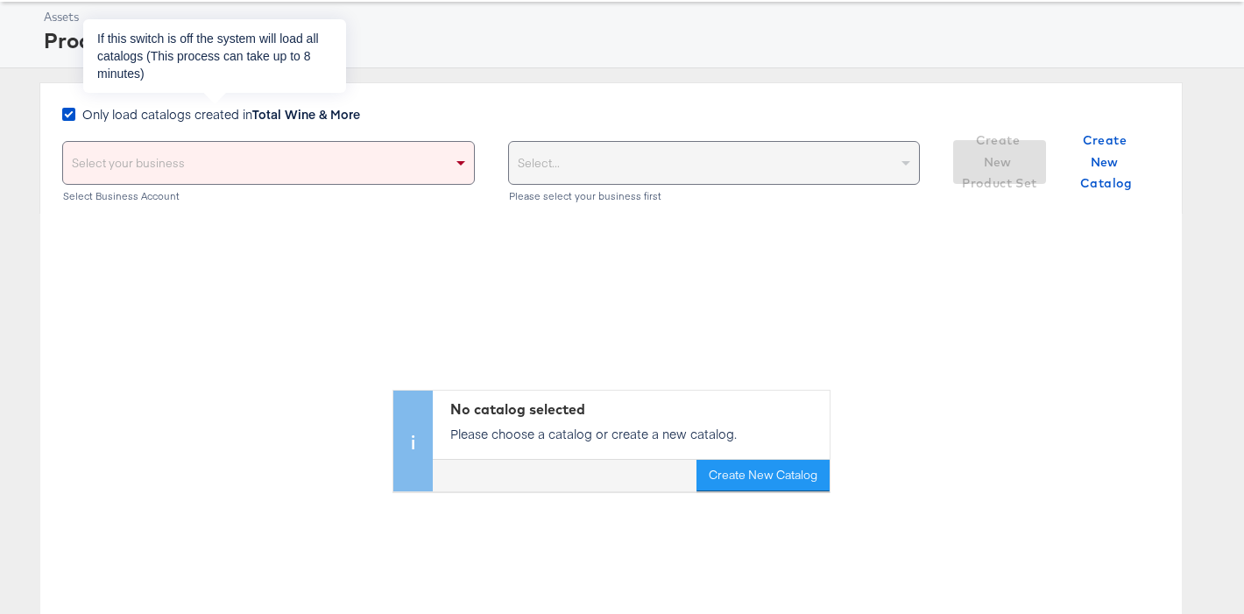
click at [195, 109] on span "Only load catalogs created in Total Wine & More" at bounding box center [221, 114] width 278 height 18
click at [0, 0] on input "Only load catalogs created in Total Wine & More" at bounding box center [0, 0] width 0 height 0
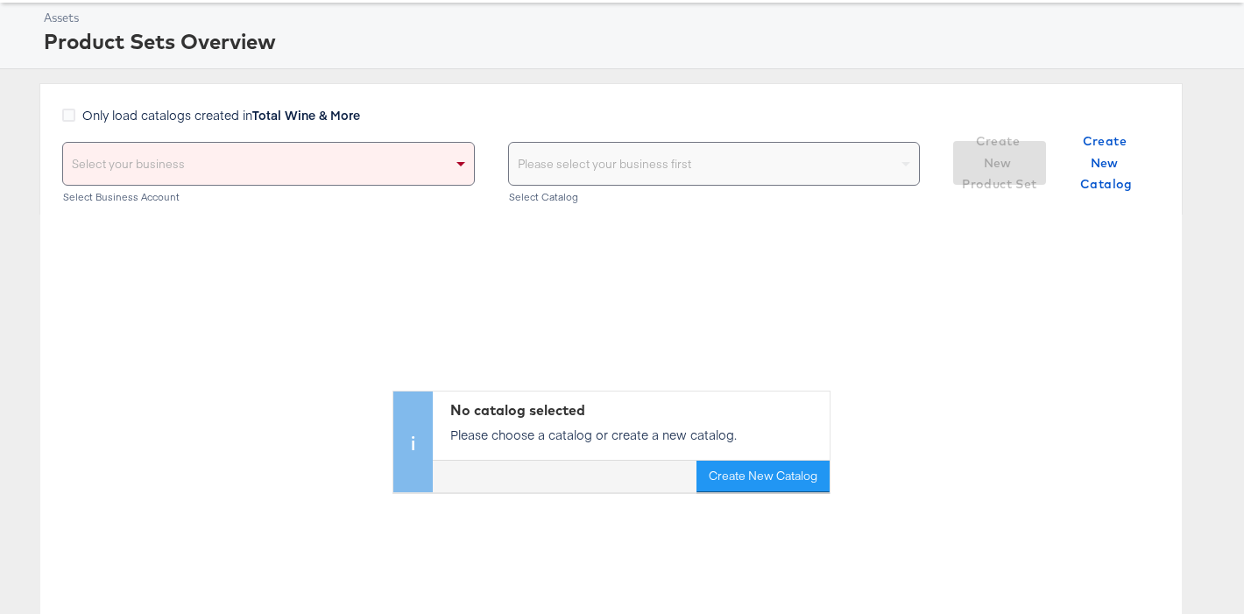
click at [188, 166] on div "Select your business" at bounding box center [268, 164] width 411 height 42
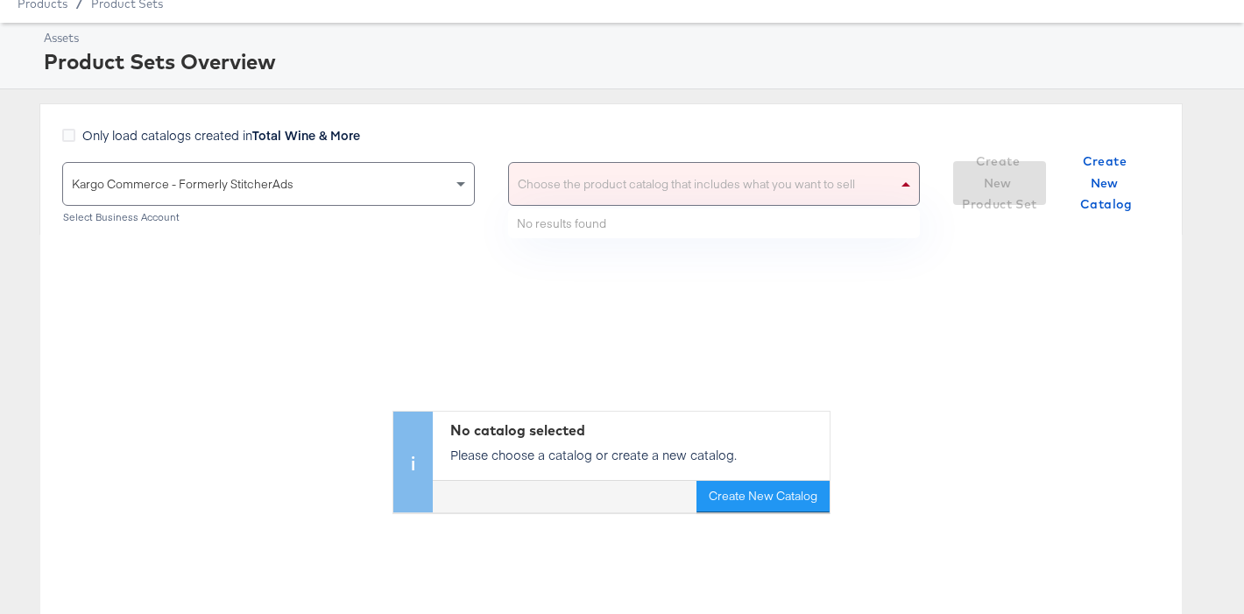
click at [583, 176] on div "Choose the product catalog that includes what you want to sell" at bounding box center [714, 184] width 411 height 42
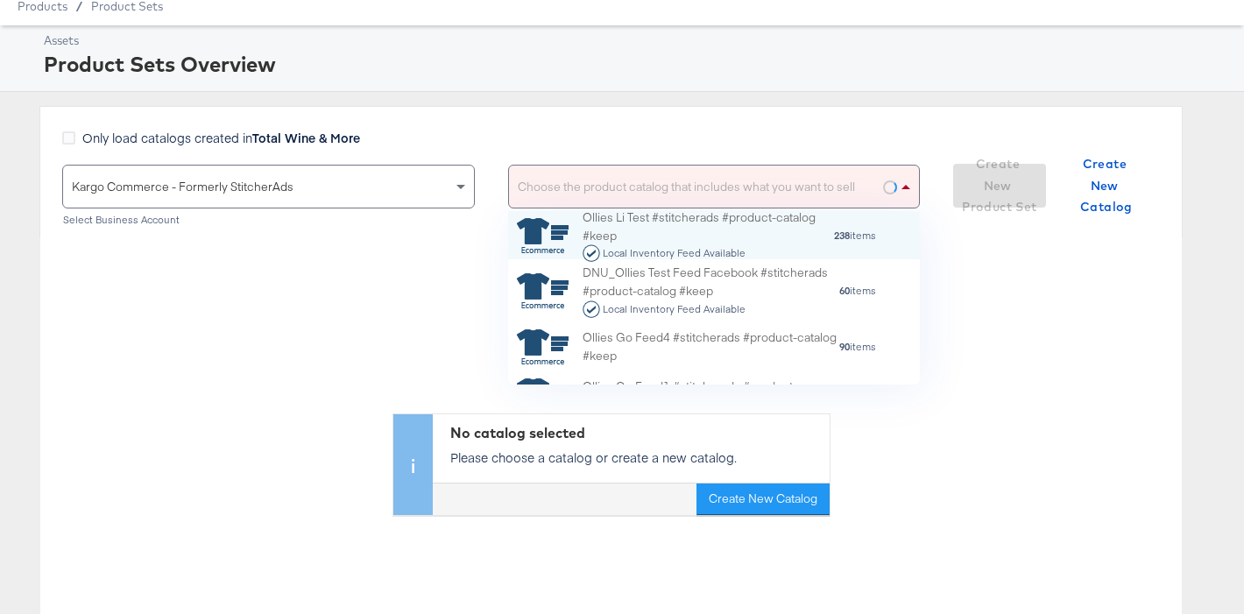
scroll to position [173, 412]
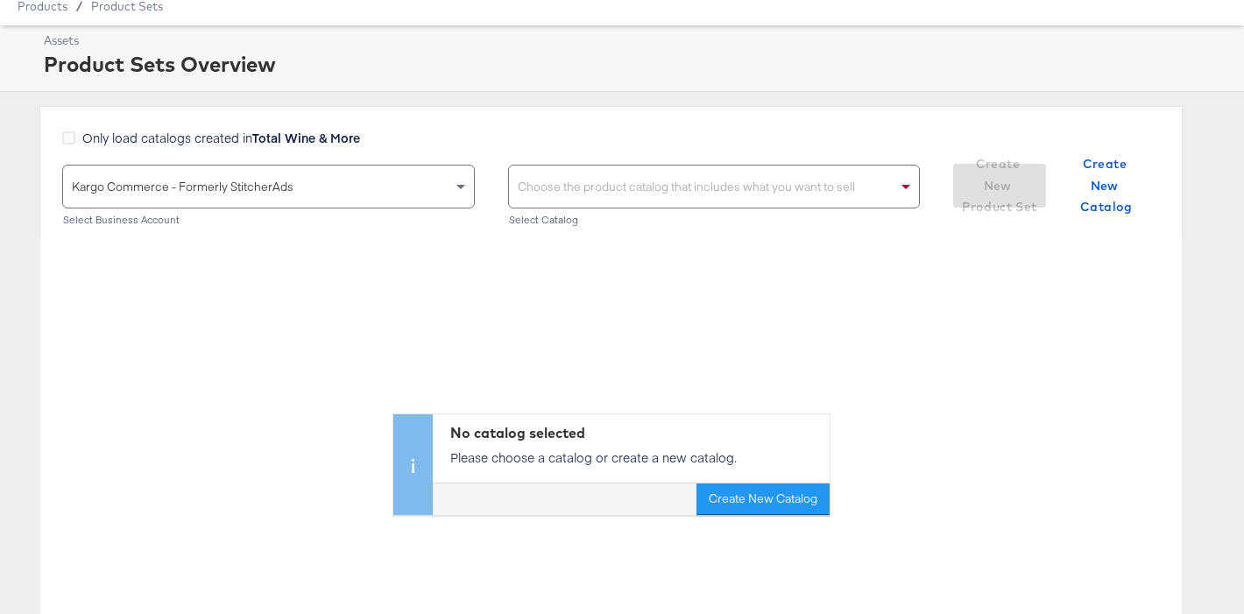
click at [535, 184] on div "Choose the product catalog that includes what you want to sell" at bounding box center [714, 187] width 411 height 42
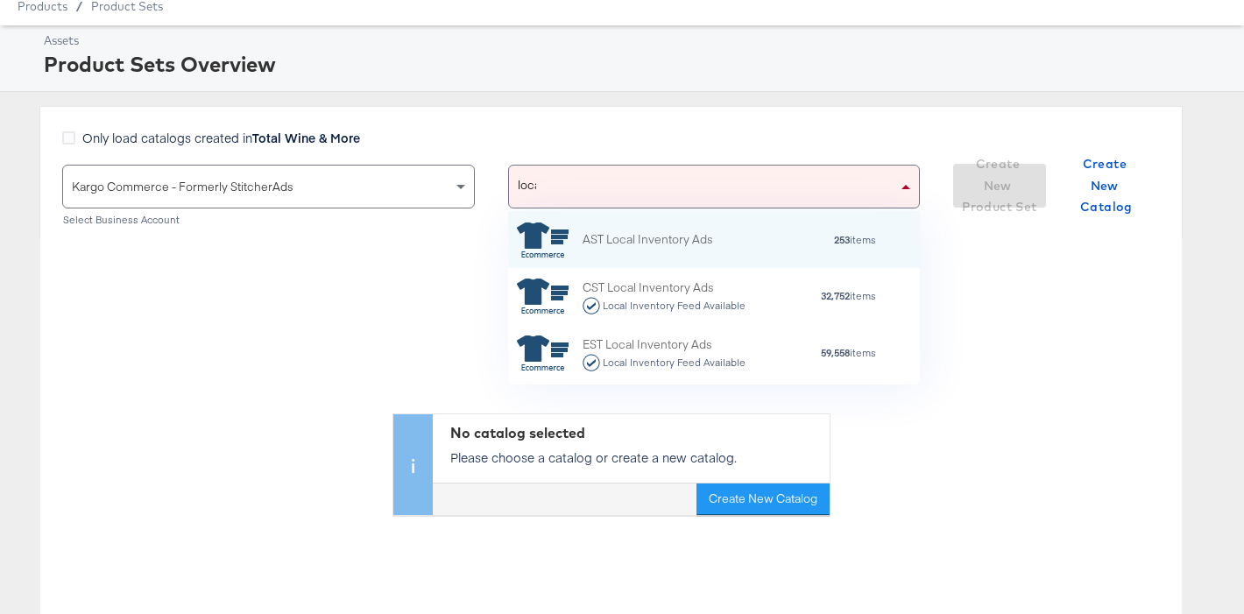
type input "local"
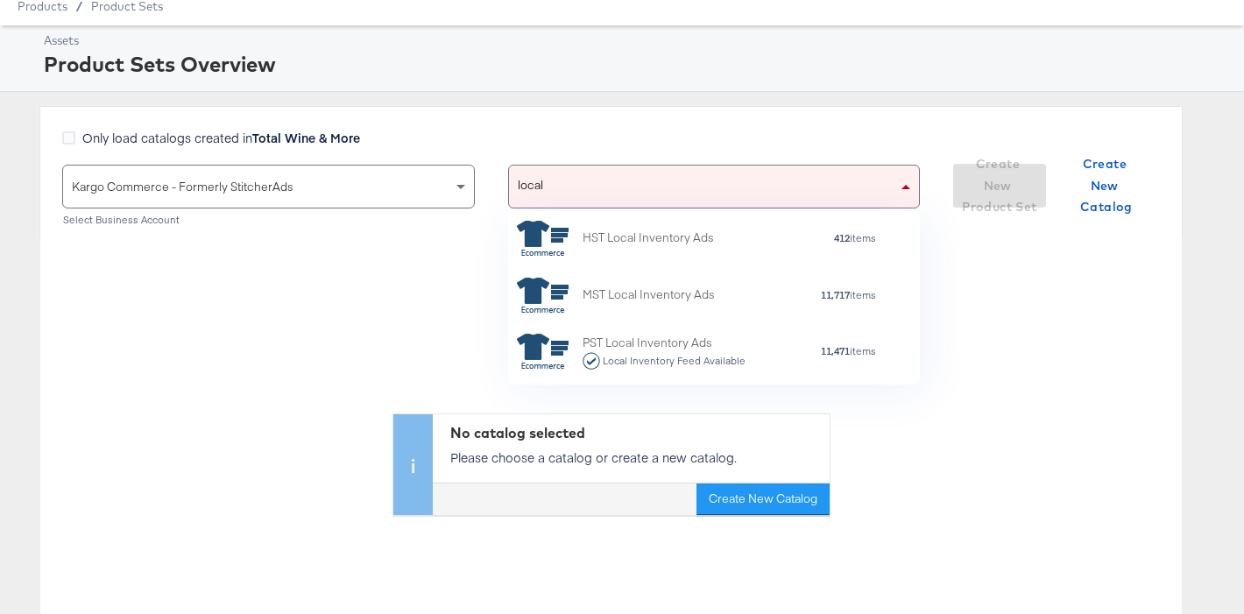
scroll to position [235, 0]
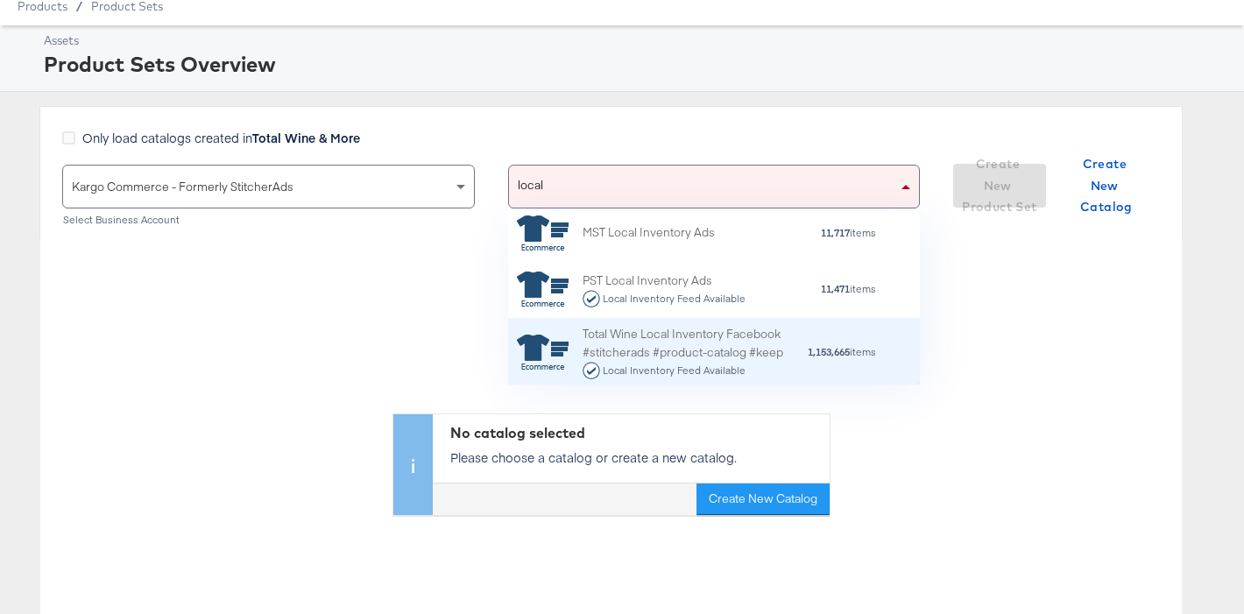
click at [703, 344] on div "Total Wine Local Inventory Facebook #stitcherads #product-catalog #keep Local I…" at bounding box center [694, 352] width 224 height 54
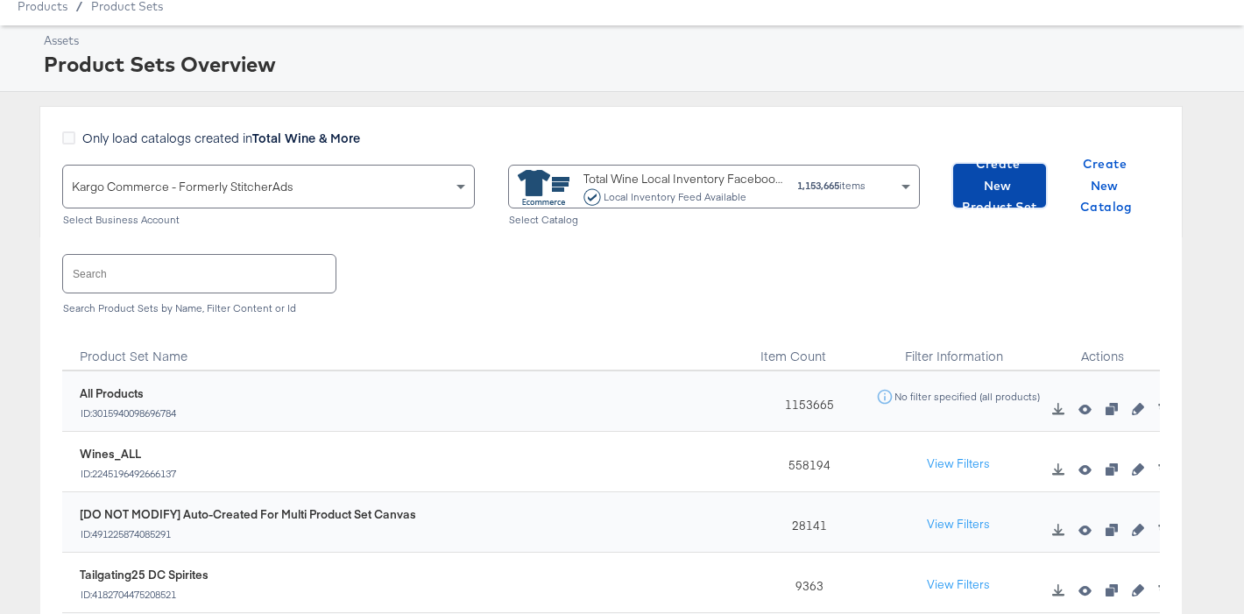
click at [1014, 179] on span "Create New Product Set" at bounding box center [999, 185] width 79 height 65
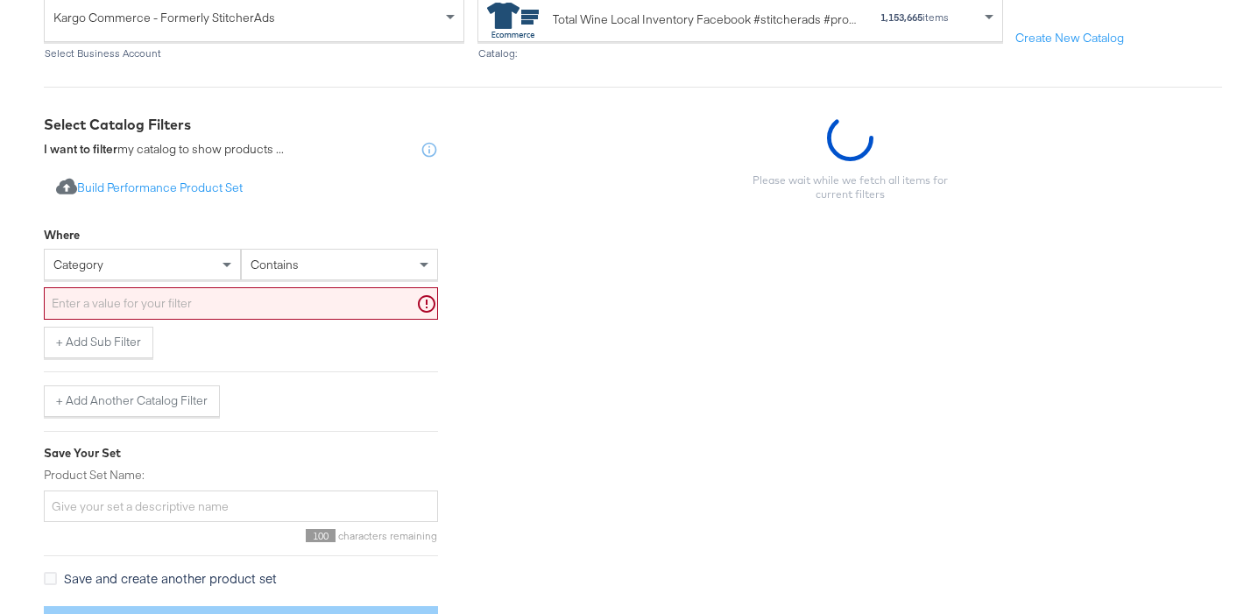
scroll to position [220, 0]
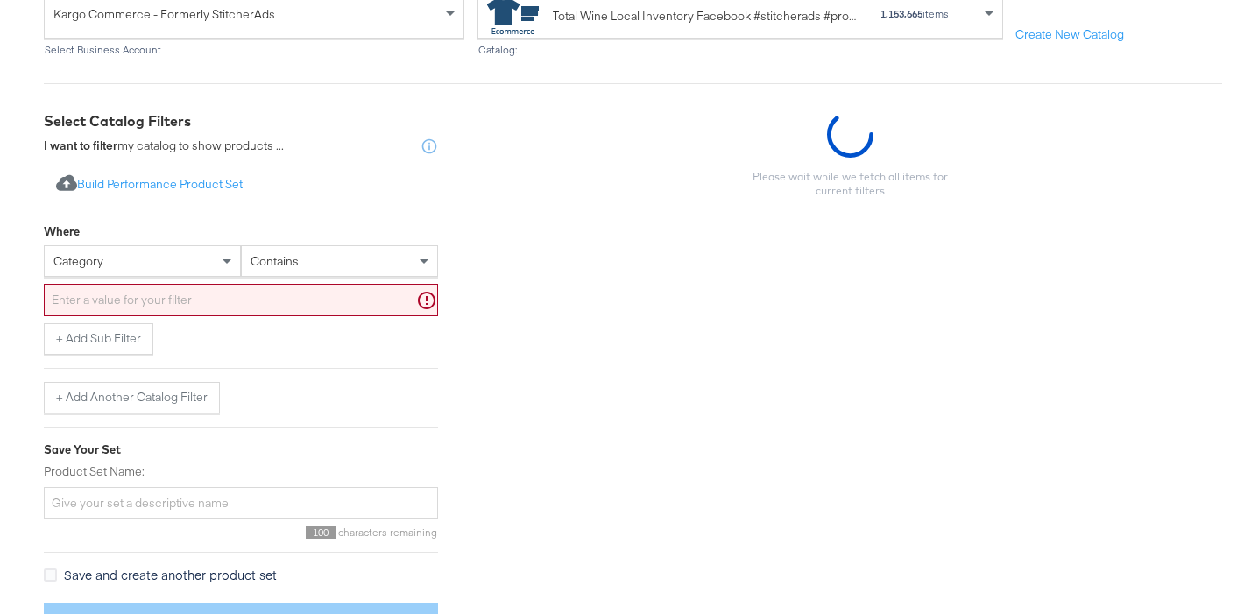
click at [197, 263] on div "category" at bounding box center [142, 261] width 195 height 30
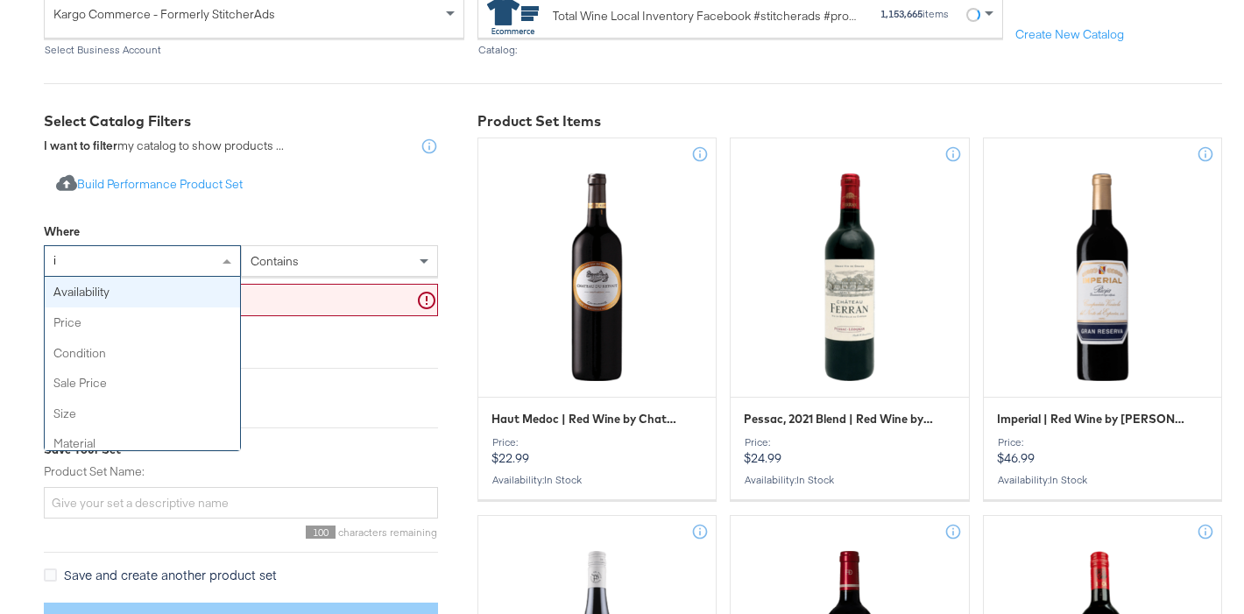
type input "id"
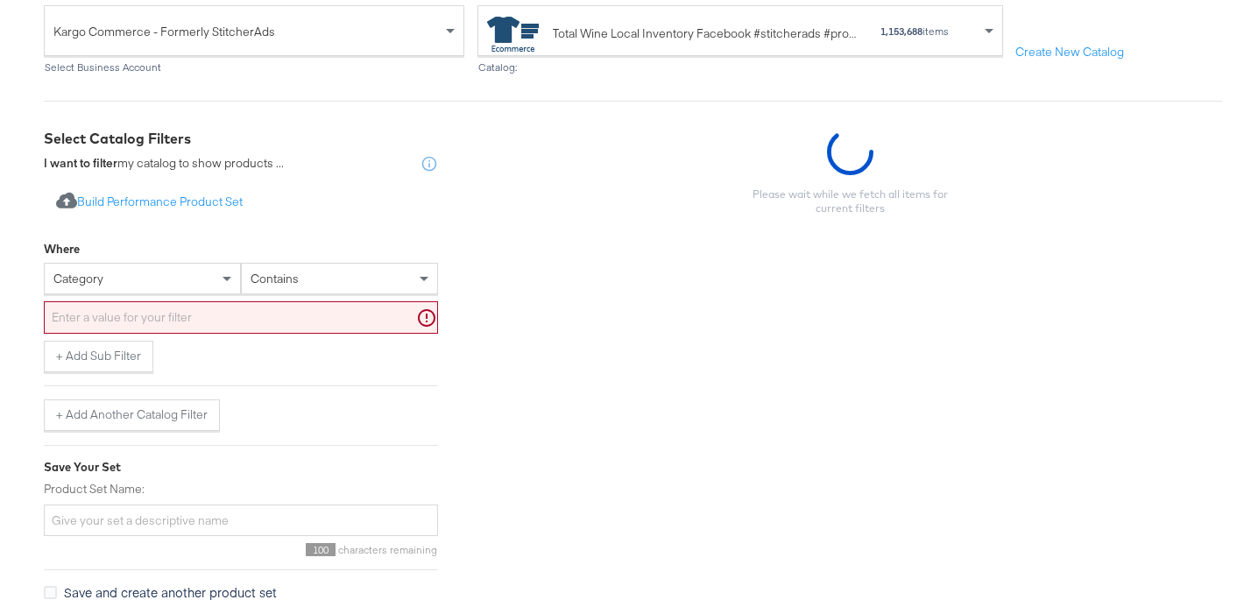
scroll to position [245, 0]
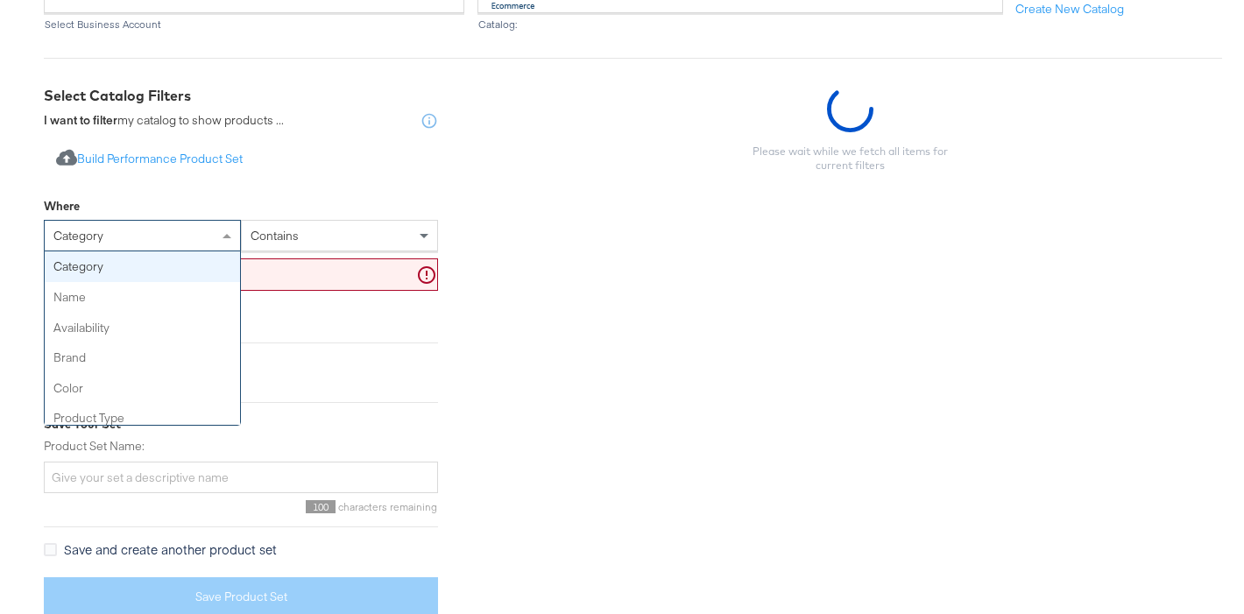
click at [149, 243] on div "category" at bounding box center [142, 236] width 195 height 30
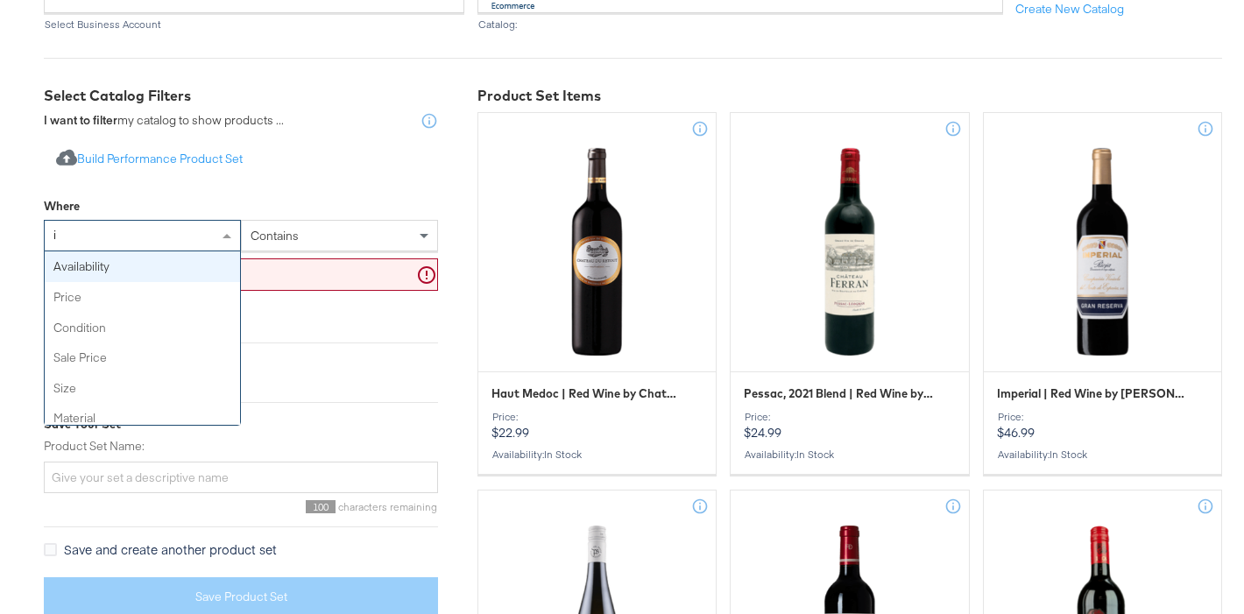
type input "id"
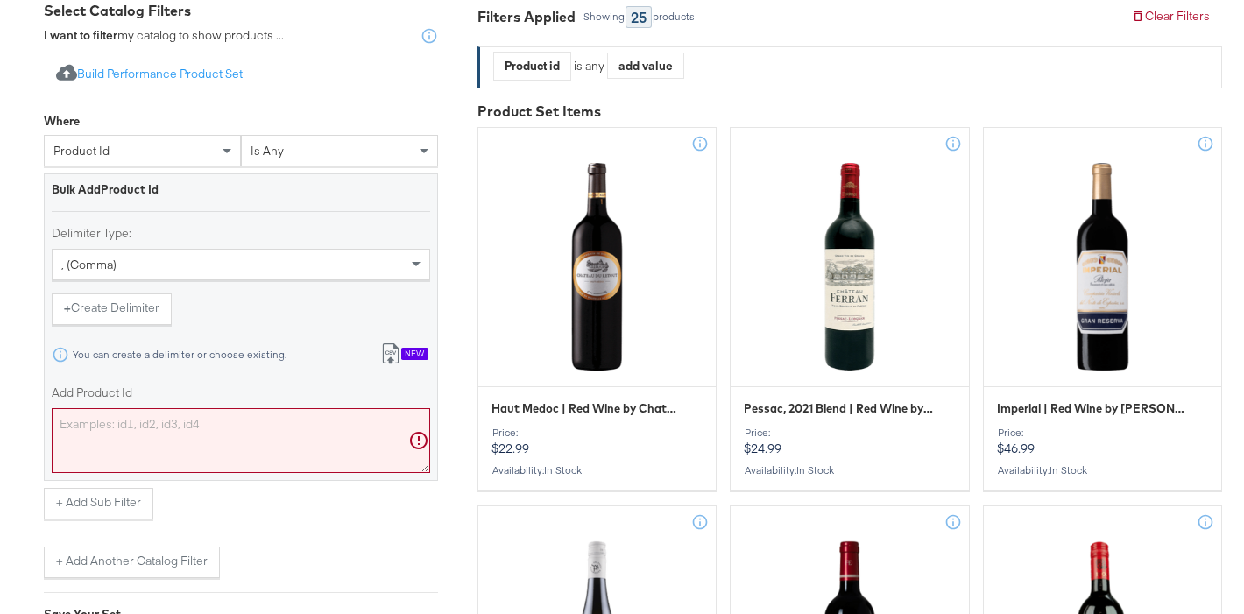
scroll to position [335, 0]
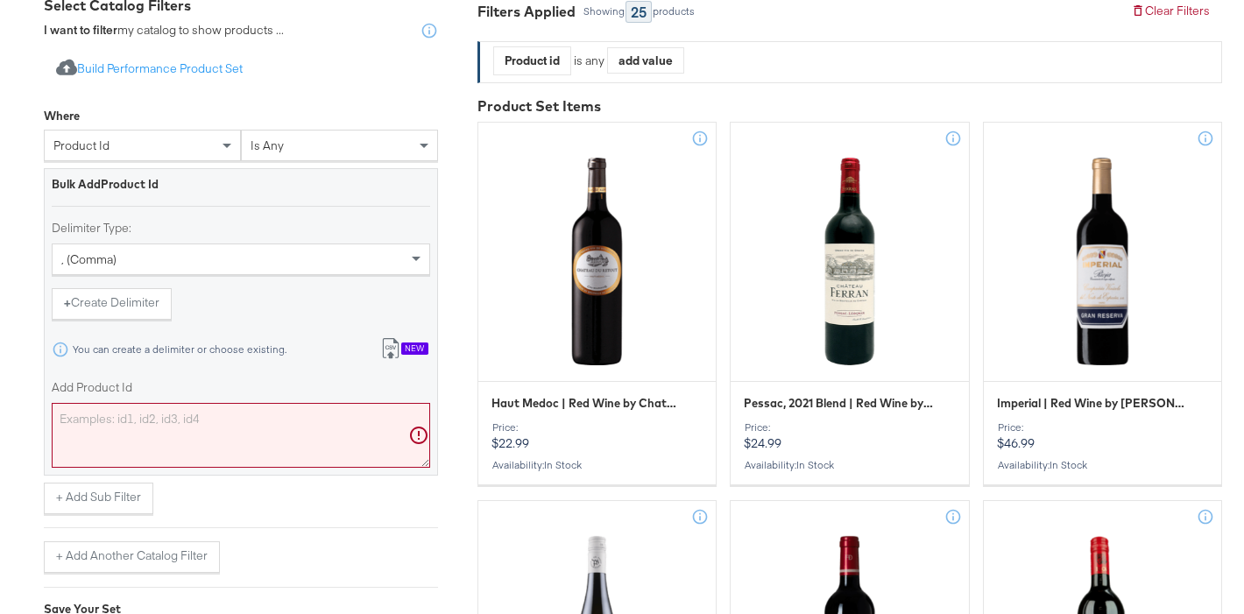
click at [116, 148] on div "product id" at bounding box center [142, 145] width 195 height 30
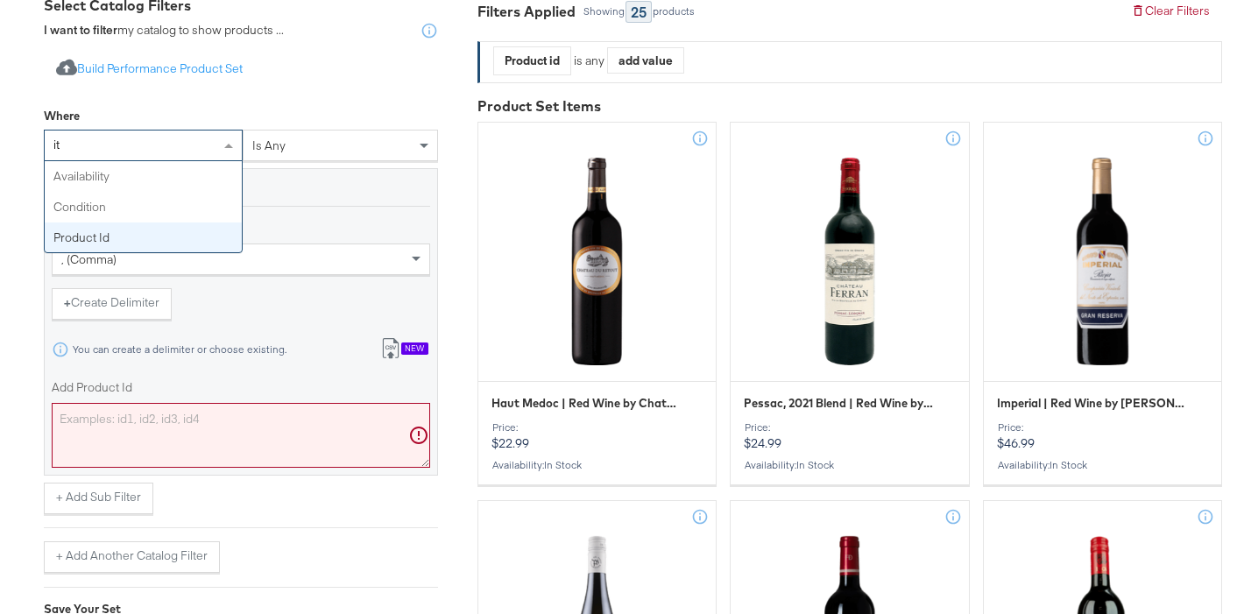
scroll to position [0, 0]
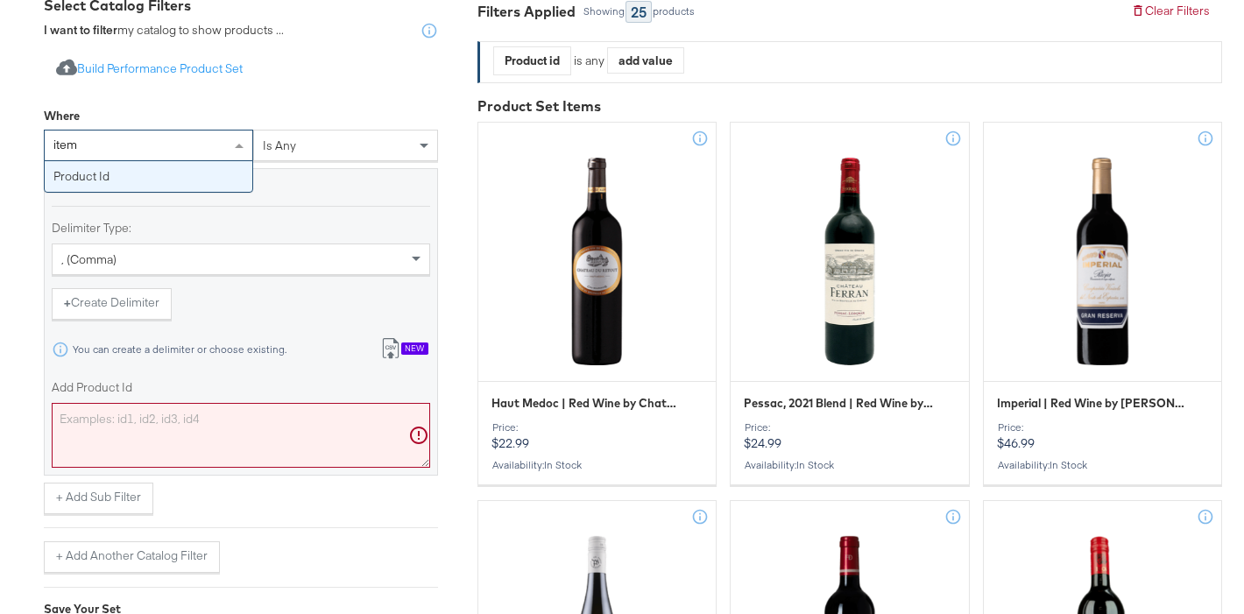
click at [152, 148] on div "item item" at bounding box center [148, 146] width 209 height 32
type input "i"
type input "g"
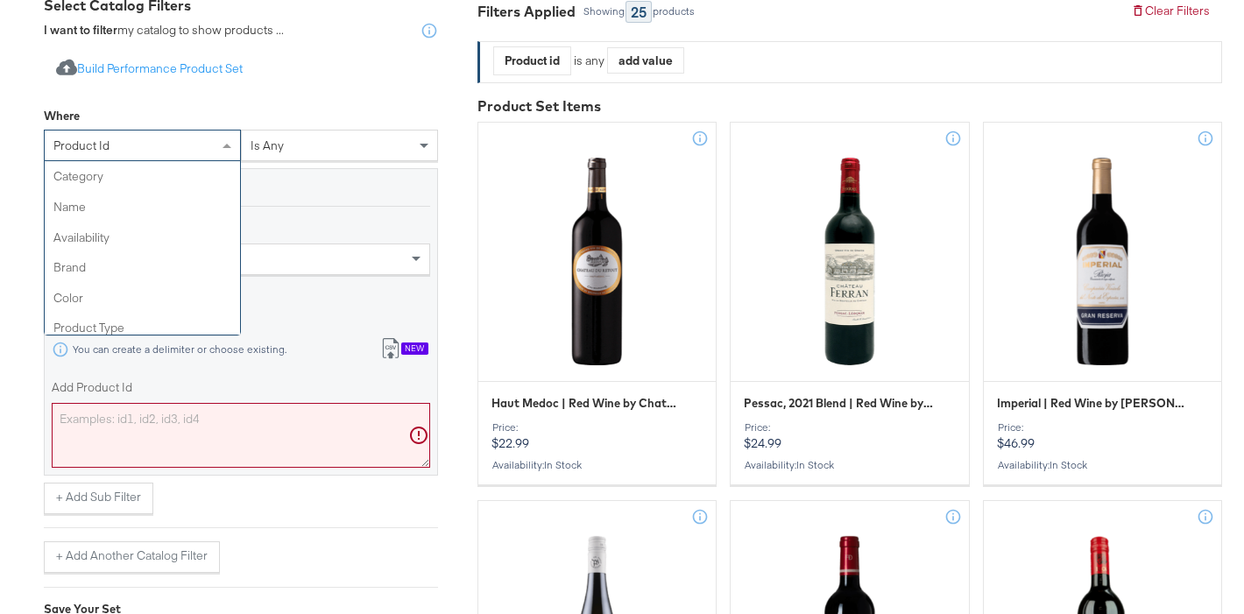
type input "t"
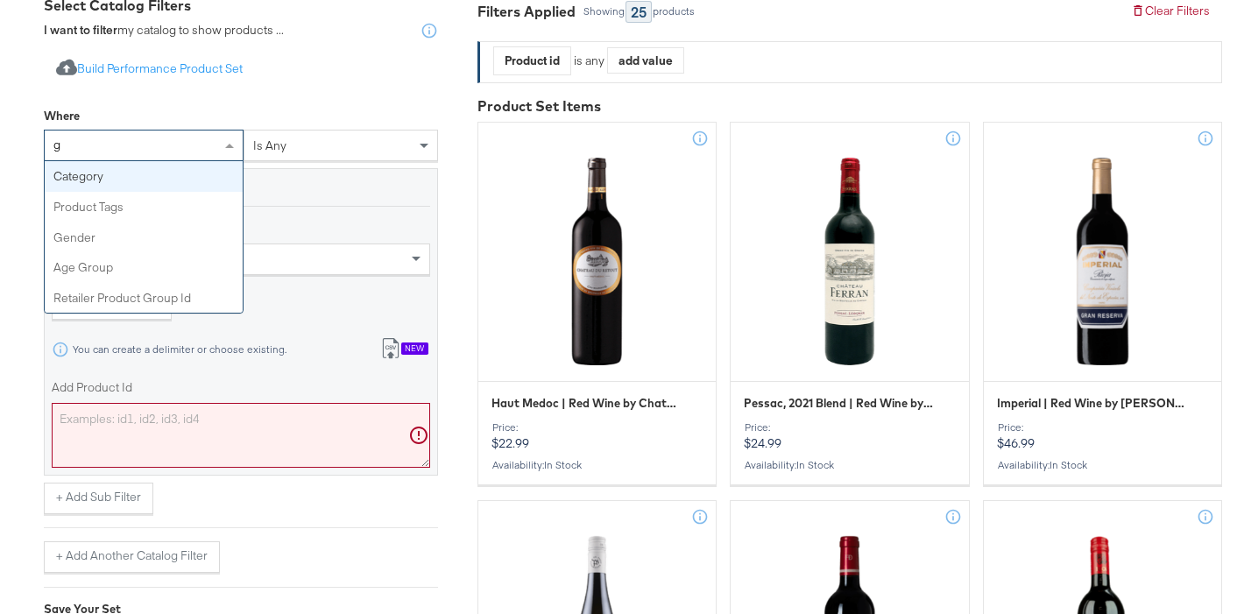
type input "gr"
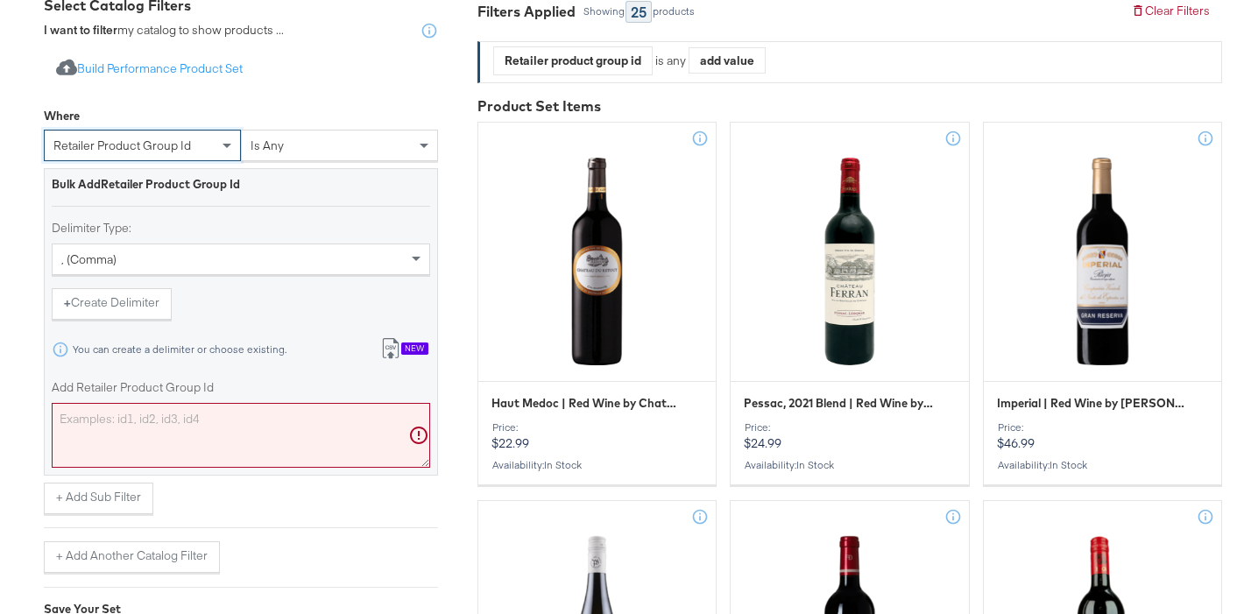
click at [173, 392] on label "Add Retailer Product Group Id" at bounding box center [241, 387] width 378 height 17
click at [173, 403] on textarea "Add Retailer Product Group Id" at bounding box center [241, 435] width 378 height 65
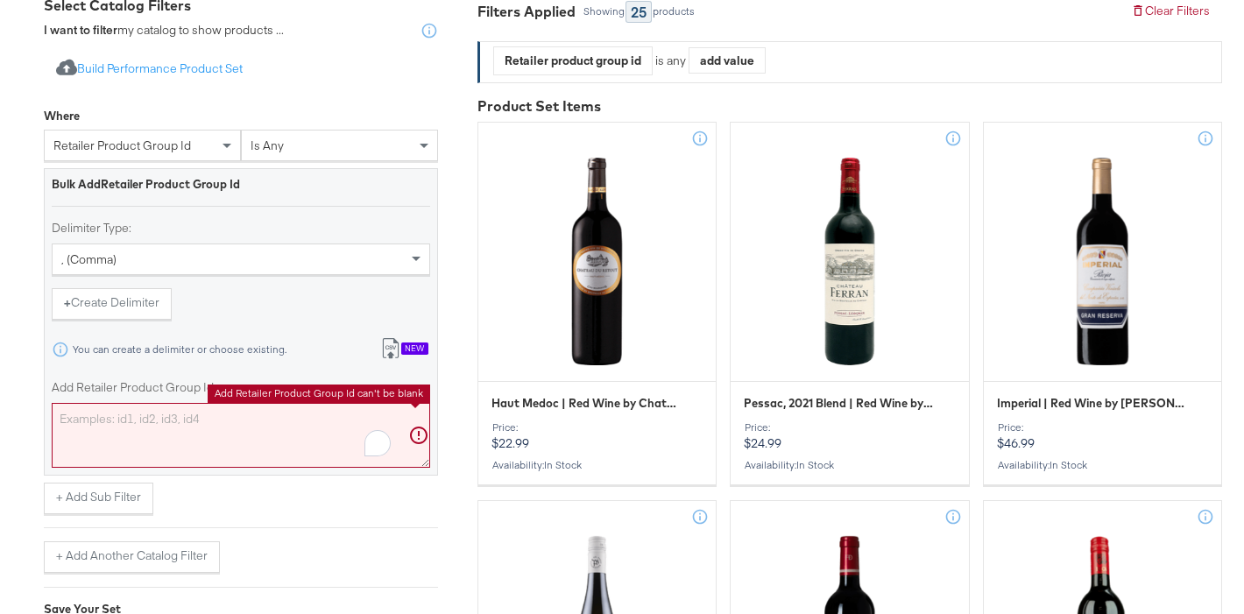
paste textarea "181540"
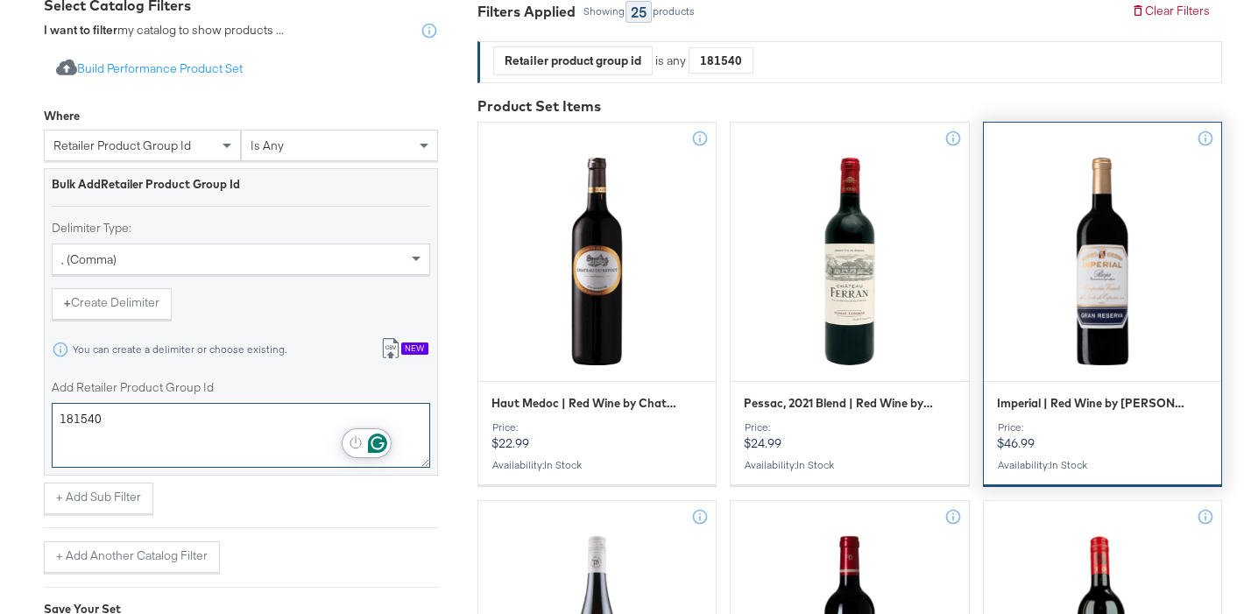
type textarea "181540"
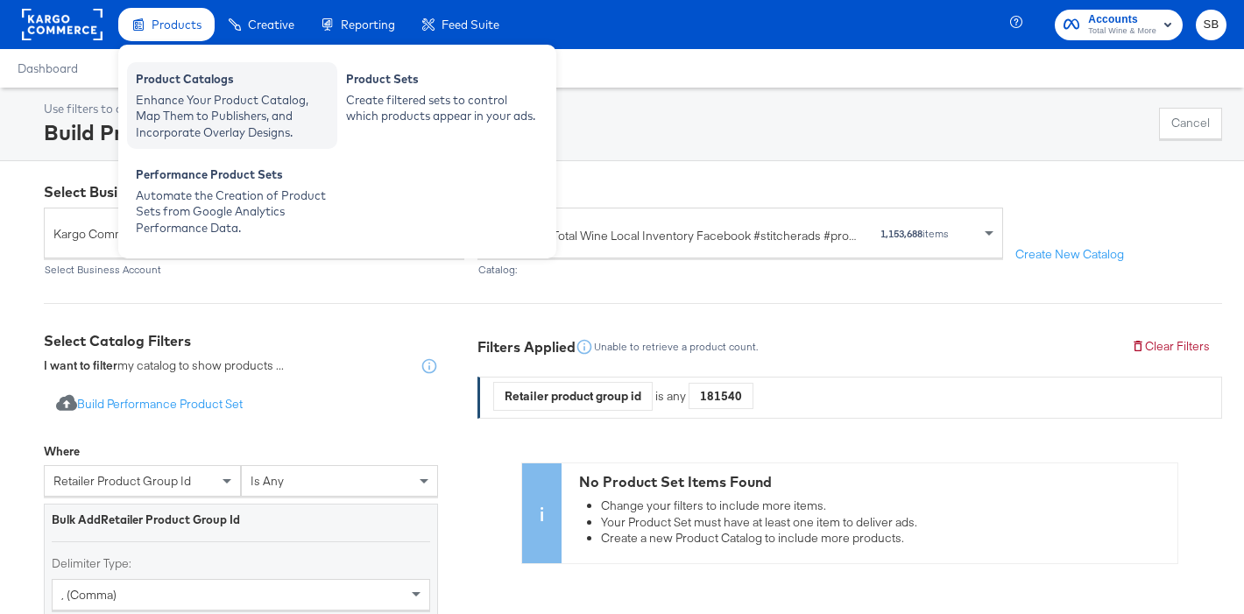
click at [177, 84] on div "Product Catalogs" at bounding box center [232, 81] width 193 height 21
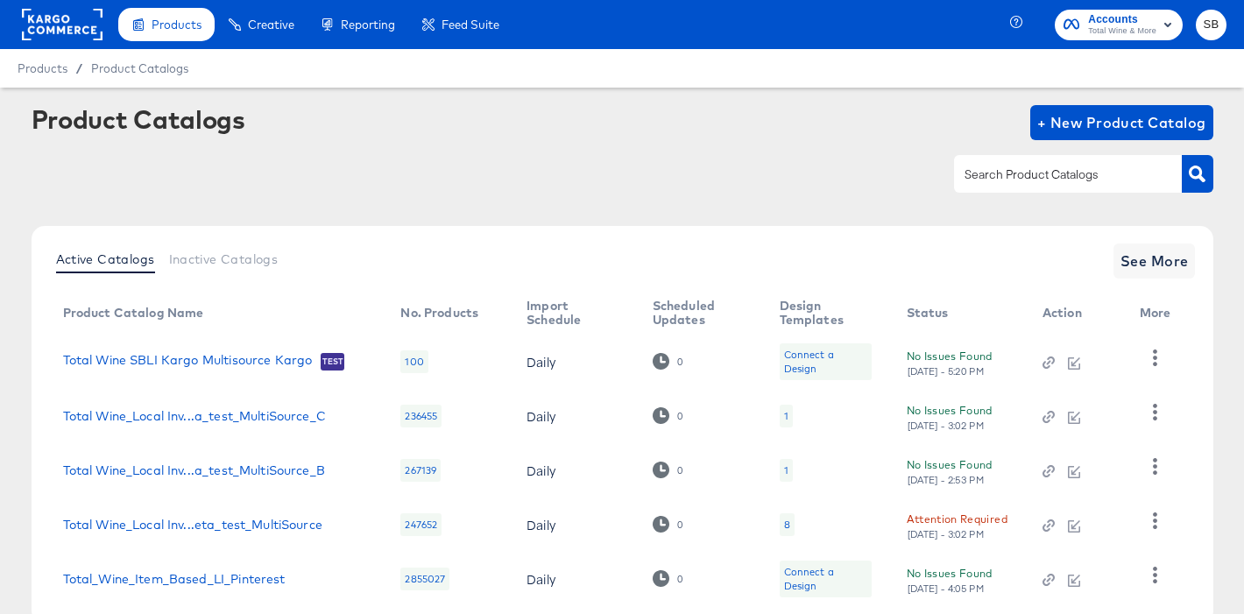
click at [999, 173] on input "text" at bounding box center [1054, 175] width 187 height 20
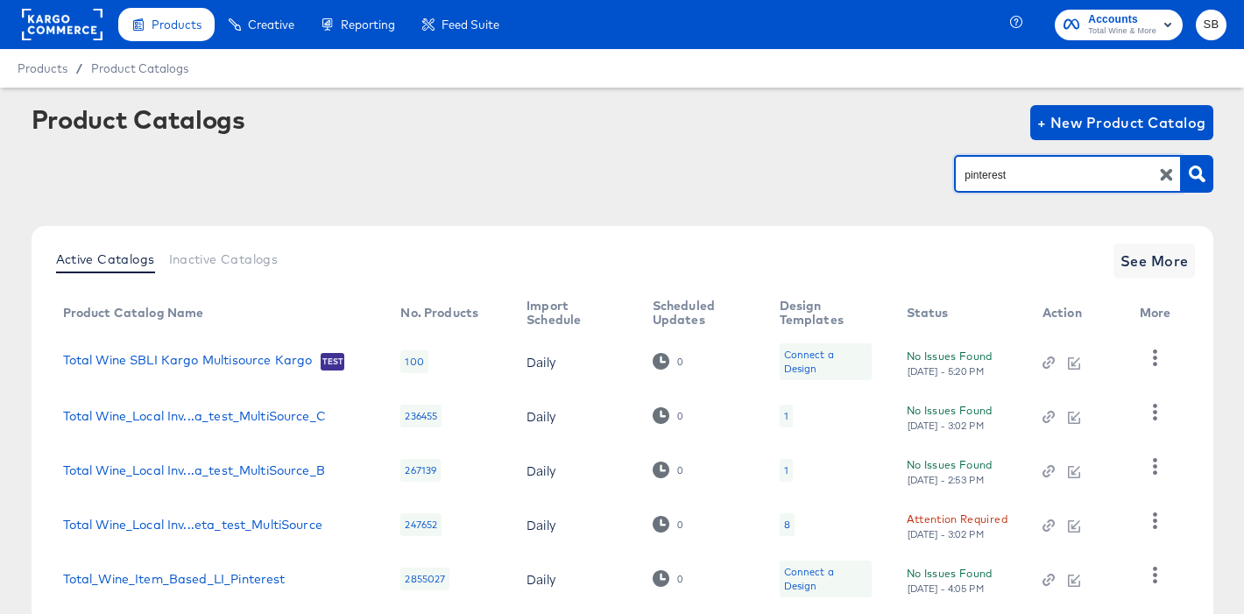
type input "pinterest"
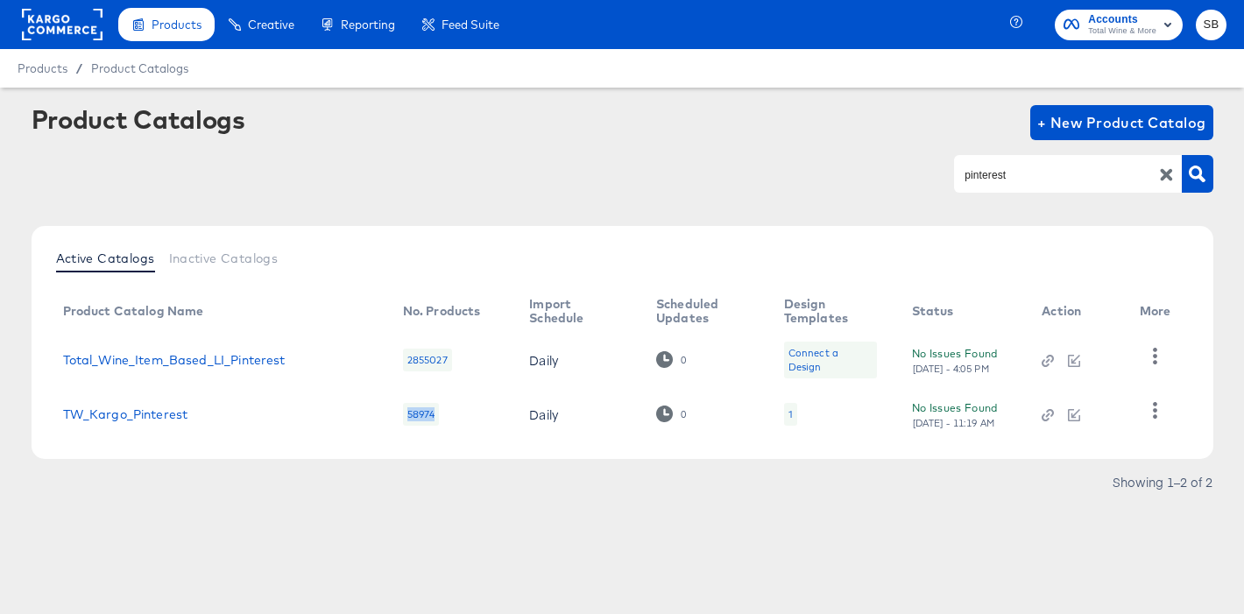
drag, startPoint x: 438, startPoint y: 412, endPoint x: 382, endPoint y: 409, distance: 56.2
click at [389, 409] on td "58974" at bounding box center [452, 414] width 127 height 54
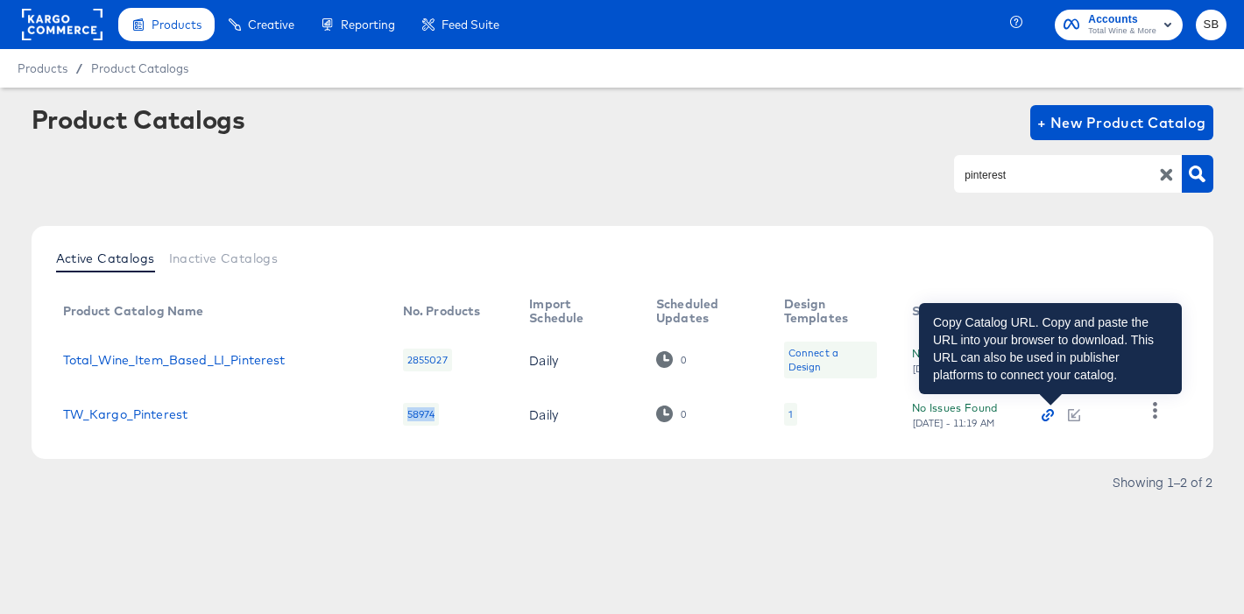
click at [1051, 416] on icon "button" at bounding box center [1047, 415] width 12 height 12
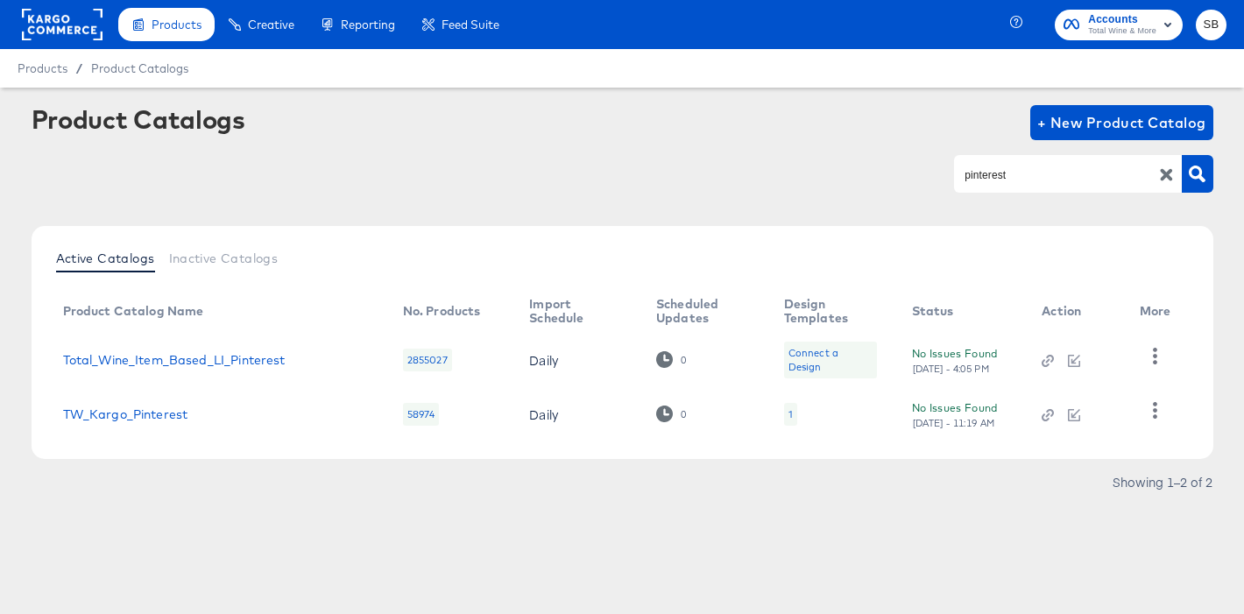
click at [774, 146] on div "Product Catalogs + New Product Catalog pinterest" at bounding box center [622, 158] width 1181 height 107
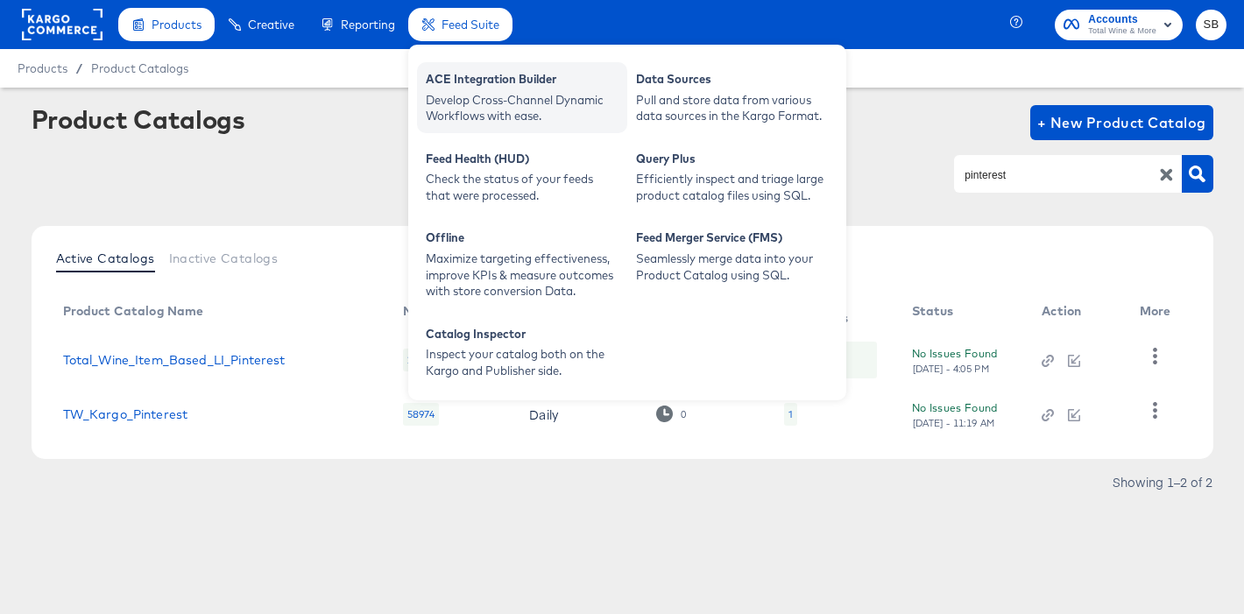
click at [476, 75] on div "ACE Integration Builder" at bounding box center [522, 81] width 193 height 21
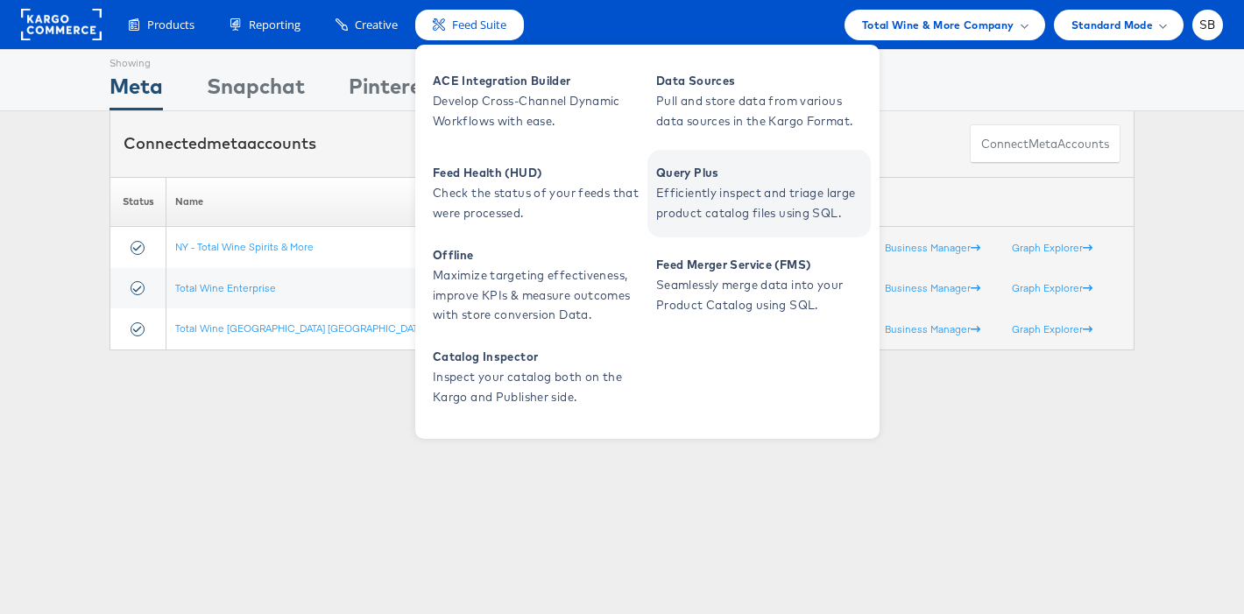
click at [727, 183] on span "Efficiently inspect and triage large product catalog files using SQL." at bounding box center [761, 203] width 210 height 40
